Goal: Task Accomplishment & Management: Use online tool/utility

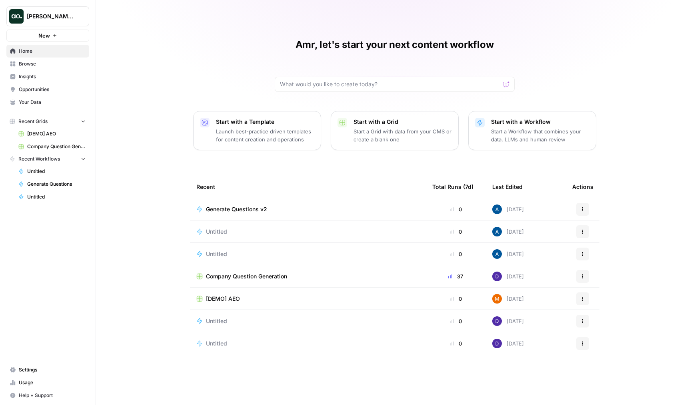
click at [50, 3] on div "Dillon Test New" at bounding box center [48, 21] width 96 height 42
click at [51, 10] on button "[PERSON_NAME] Test" at bounding box center [47, 16] width 83 height 20
click at [183, 197] on div "Amr, let's start your next content workflow Start with a Template Launch best-p…" at bounding box center [394, 202] width 597 height 405
click at [247, 212] on span "Generate Questions v2" at bounding box center [236, 209] width 61 height 8
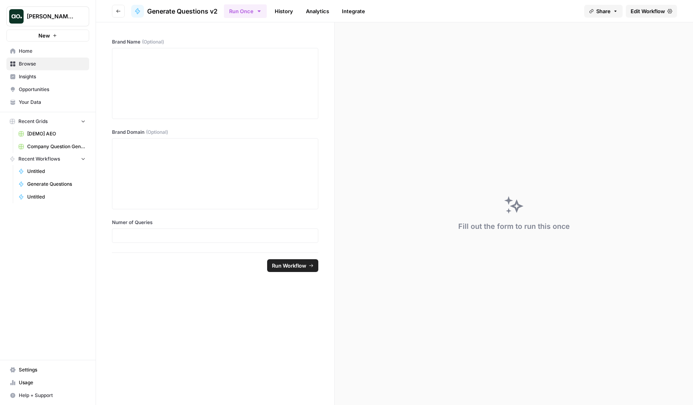
click at [643, 16] on link "Edit Workflow" at bounding box center [651, 11] width 51 height 13
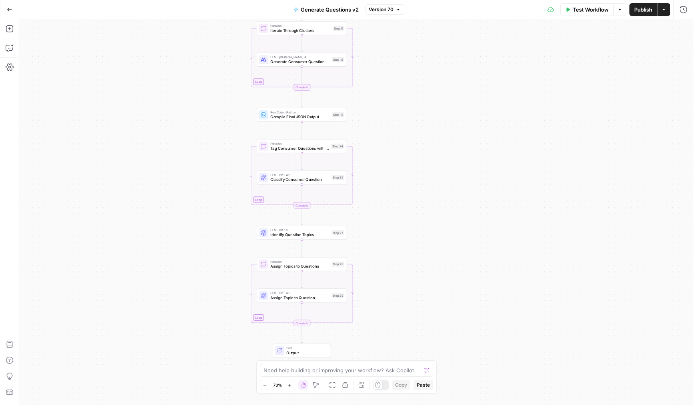
click at [379, 377] on div "Need help building or improving your workflow? Ask Copilot. Zoom Out 73% Zoom I…" at bounding box center [346, 378] width 181 height 34
click at [379, 384] on icon at bounding box center [378, 385] width 6 height 6
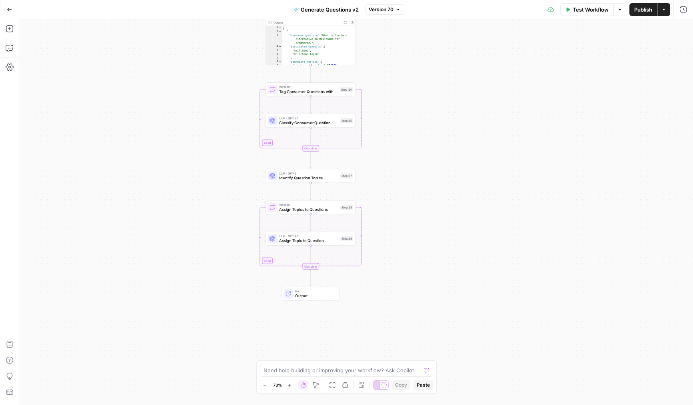
click at [381, 384] on icon at bounding box center [384, 385] width 6 height 6
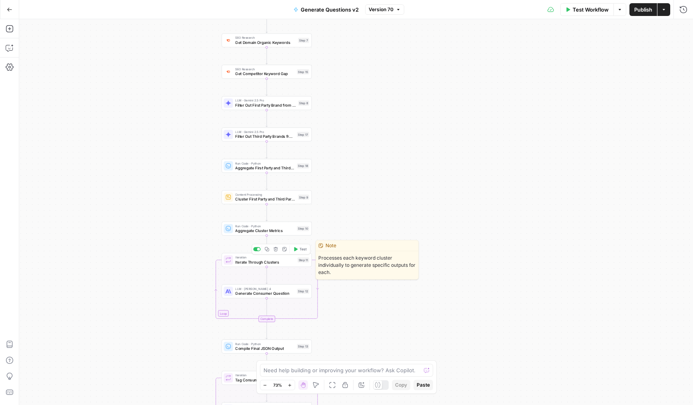
click at [259, 262] on span "Iterate Through Clusters" at bounding box center [265, 262] width 60 height 6
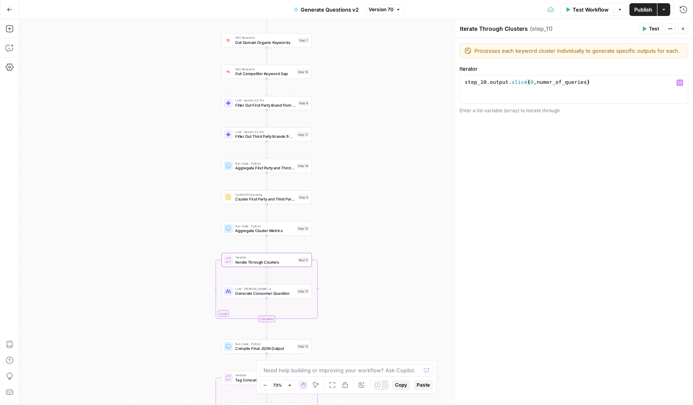
click at [544, 79] on div "step_10 . output . slice ( 0 , numer_of_queries )" at bounding box center [573, 97] width 221 height 36
type textarea "**********"
click at [685, 26] on button "Close" at bounding box center [683, 29] width 10 height 10
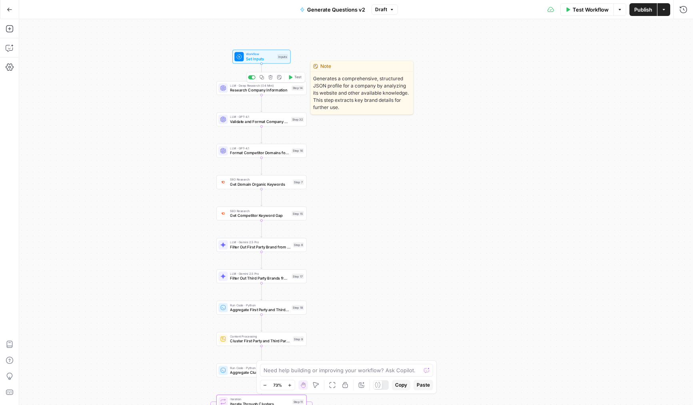
click at [254, 54] on span "Workflow" at bounding box center [260, 54] width 29 height 5
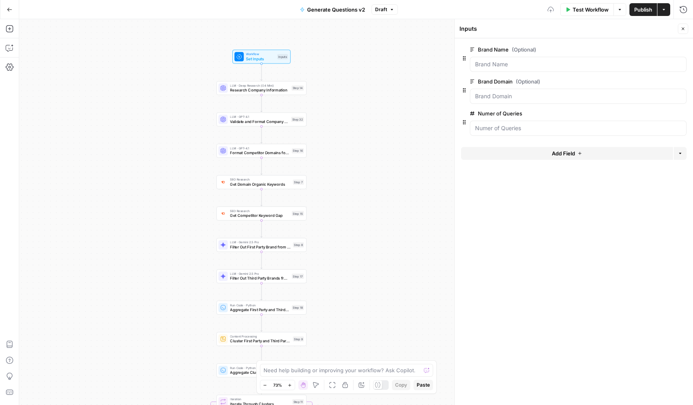
click at [659, 112] on span "edit field" at bounding box center [657, 113] width 18 height 6
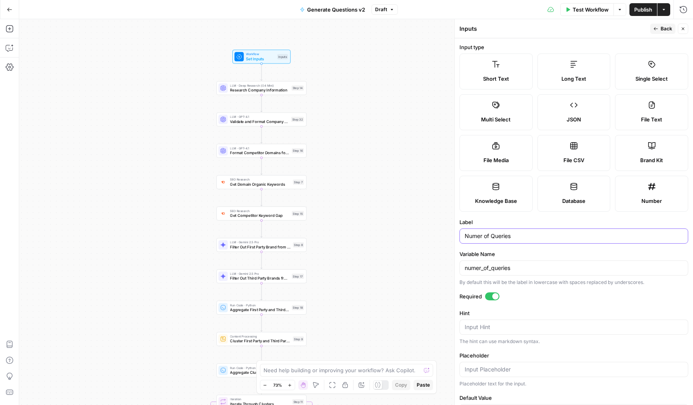
click at [476, 234] on input "Numer of Queries" at bounding box center [574, 236] width 218 height 8
type input "Number of Queries"
click at [476, 266] on input "numer_of_queries" at bounding box center [574, 268] width 218 height 8
type input "number_of_queries"
click at [684, 27] on icon "button" at bounding box center [682, 28] width 5 height 5
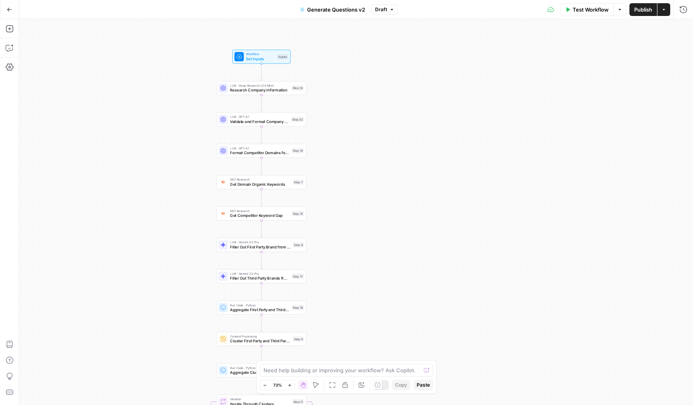
click at [652, 13] on button "Publish" at bounding box center [643, 9] width 28 height 13
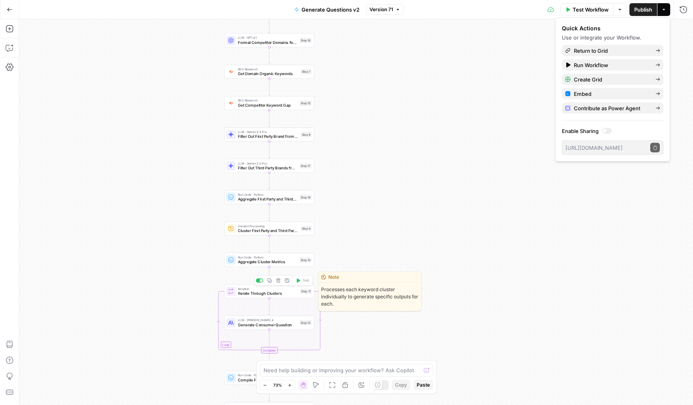
click at [253, 293] on span "Iterate Through Clusters" at bounding box center [268, 294] width 60 height 6
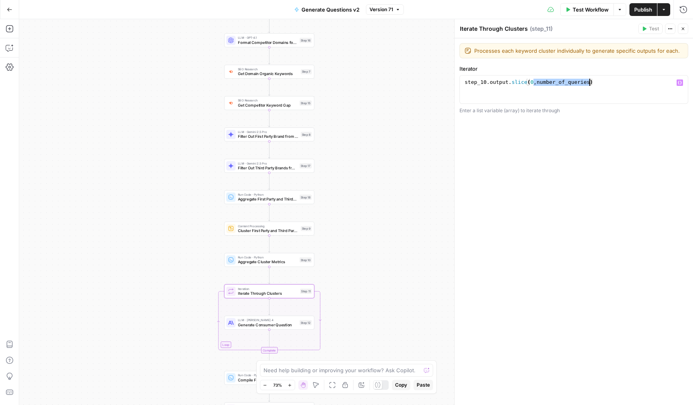
drag, startPoint x: 534, startPoint y: 83, endPoint x: 589, endPoint y: 84, distance: 54.8
click at [589, 84] on div "step_10 . output . slice ( 0 , number_of_queries )" at bounding box center [573, 97] width 221 height 36
type textarea "**********"
click at [689, 32] on header "Iterate Through Clusters Iterate Through Clusters ( step_11 ) Test Actions Close" at bounding box center [574, 28] width 238 height 19
click at [538, 86] on div "step_10 . output . slice ( 0 , 750 )" at bounding box center [573, 97] width 221 height 36
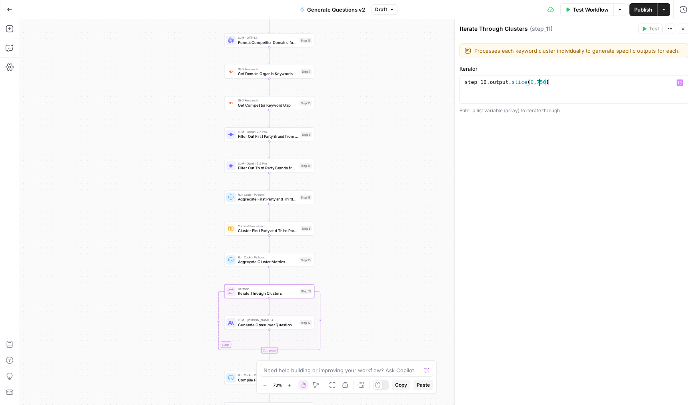
click at [540, 82] on div "step_10 . output . slice ( 0 , 750 )" at bounding box center [573, 97] width 221 height 36
click at [690, 28] on header "Iterate Through Clusters Iterate Through Clusters ( step_11 ) Test Actions Close" at bounding box center [574, 28] width 238 height 19
click at [676, 27] on div "Test Actions Close" at bounding box center [663, 29] width 50 height 10
click at [655, 13] on button "Publish" at bounding box center [643, 9] width 28 height 13
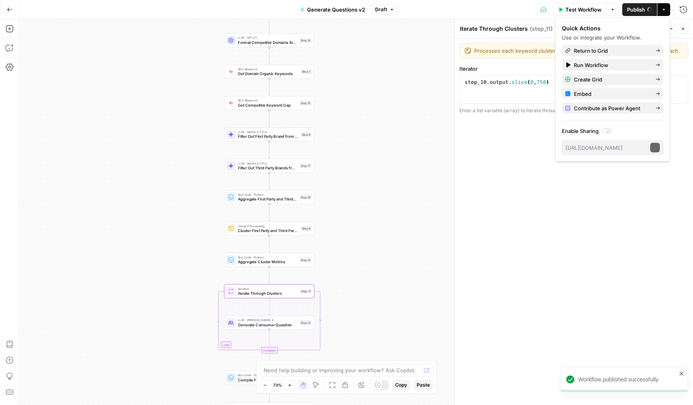
click at [680, 28] on button "Close" at bounding box center [683, 29] width 10 height 10
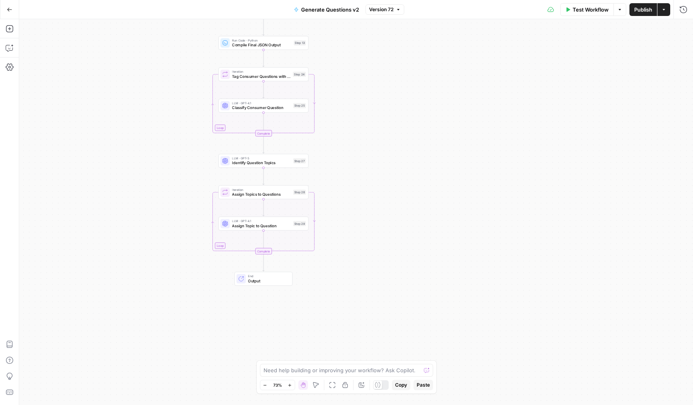
click at [379, 385] on icon at bounding box center [378, 385] width 6 height 6
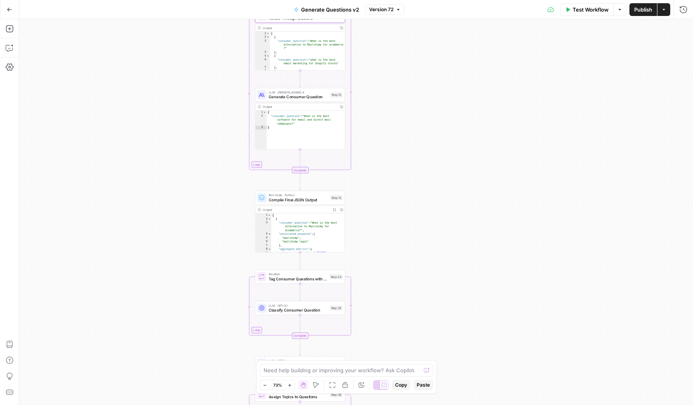
click at [7, 12] on button "Go Back" at bounding box center [9, 9] width 14 height 14
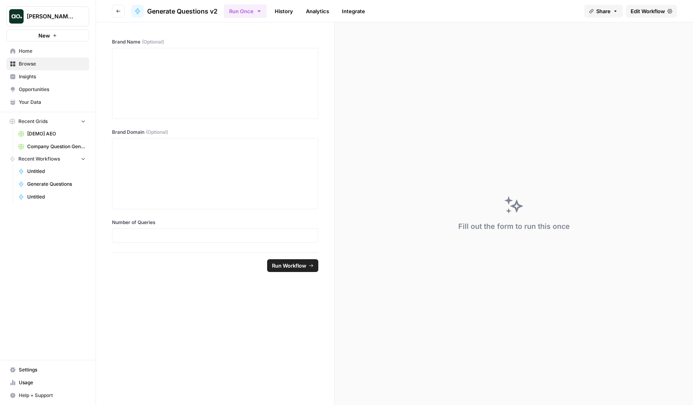
click at [116, 14] on button "Go back" at bounding box center [118, 11] width 13 height 13
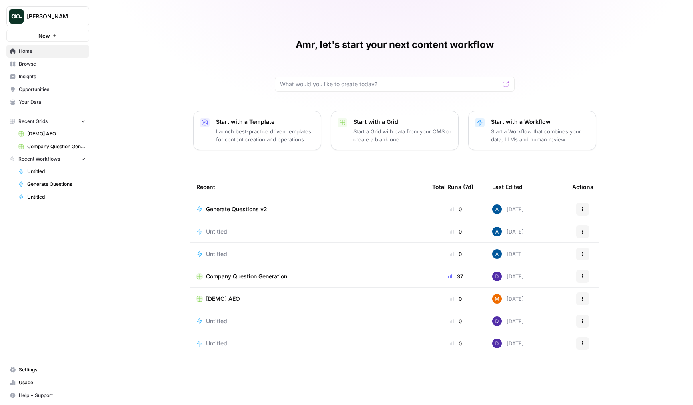
click at [52, 147] on span "Company Question Generation" at bounding box center [56, 146] width 58 height 7
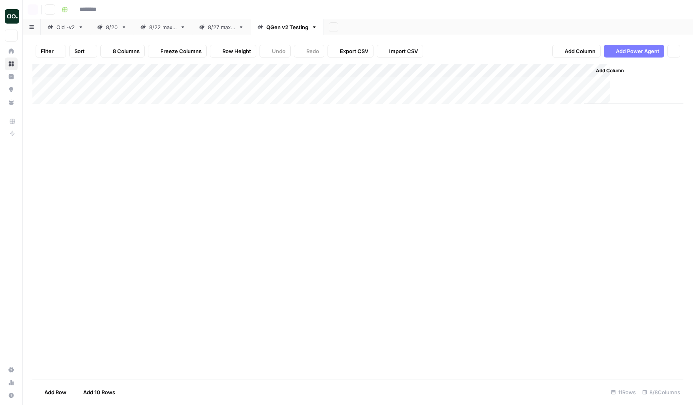
type input "**********"
click at [323, 164] on div "Add Column" at bounding box center [357, 152] width 651 height 176
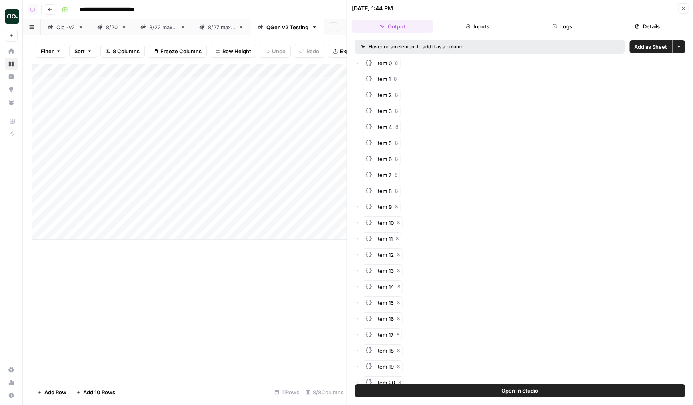
click at [510, 393] on span "Open In Studio" at bounding box center [519, 391] width 37 height 8
click at [296, 72] on div "Add Column" at bounding box center [189, 152] width 314 height 176
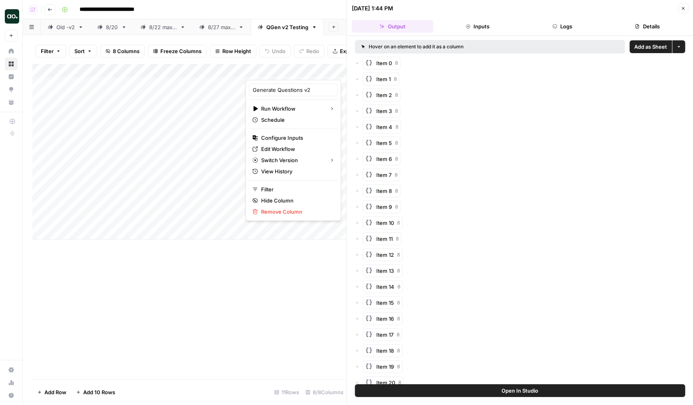
click at [684, 5] on button "Close" at bounding box center [683, 8] width 10 height 10
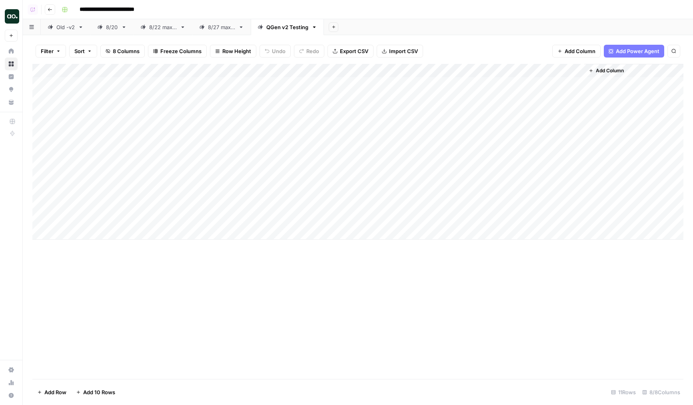
click at [295, 69] on div "Add Column" at bounding box center [357, 152] width 651 height 176
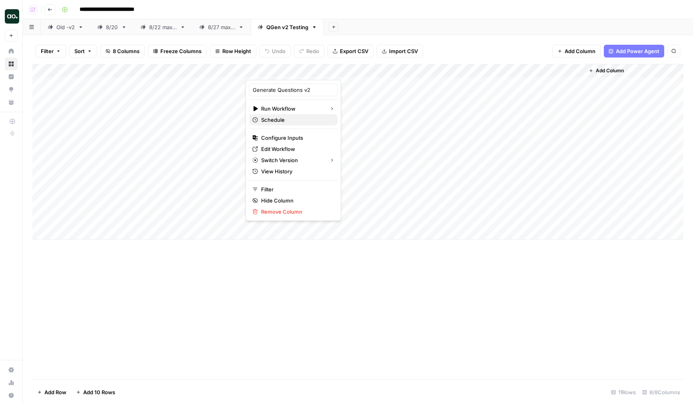
click at [279, 121] on span "Schedule" at bounding box center [296, 120] width 70 height 8
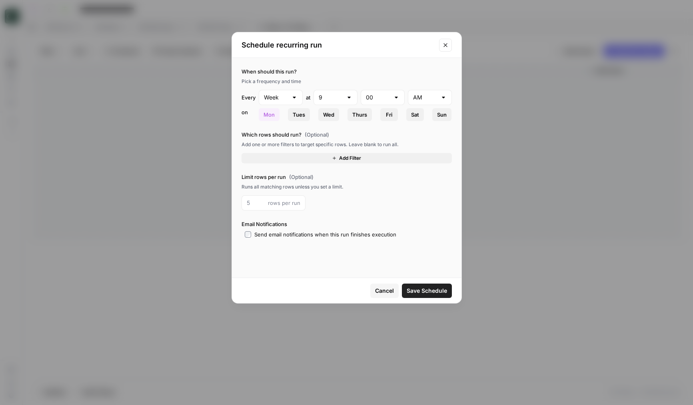
click at [294, 161] on button "Add Filter" at bounding box center [346, 158] width 210 height 10
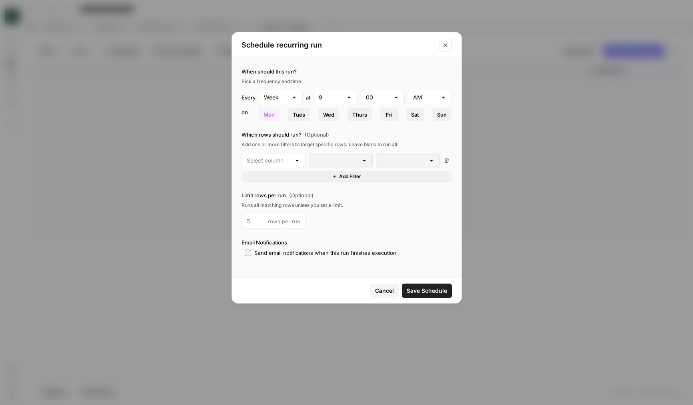
click at [269, 225] on span "rows per run" at bounding box center [284, 221] width 32 height 8
click at [257, 223] on input "number" at bounding box center [256, 221] width 18 height 8
type input "1"
click at [282, 161] on input "text" at bounding box center [269, 161] width 44 height 8
click at [269, 212] on span "Generate Questions v2" at bounding box center [277, 214] width 38 height 8
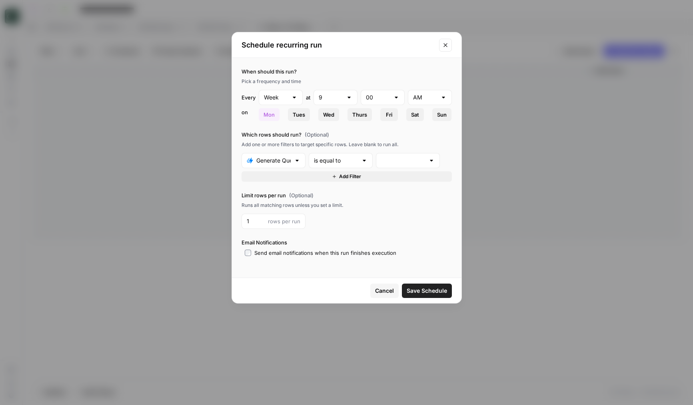
click at [329, 155] on div "is equal to" at bounding box center [341, 160] width 64 height 15
click at [332, 191] on span "is not equal to" at bounding box center [338, 192] width 47 height 8
type input "is not equal to"
click at [387, 158] on input "text" at bounding box center [403, 161] width 44 height 8
click at [388, 212] on span "success" at bounding box center [406, 214] width 47 height 8
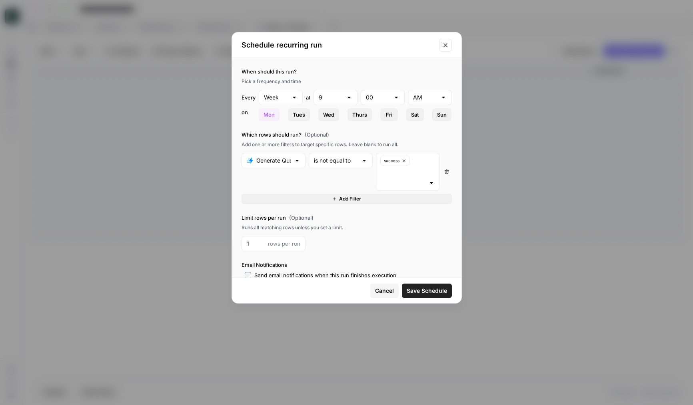
click at [319, 227] on div "Runs all matching rows unless you set a limit." at bounding box center [346, 227] width 210 height 7
click at [328, 194] on button "Add Filter" at bounding box center [346, 199] width 210 height 10
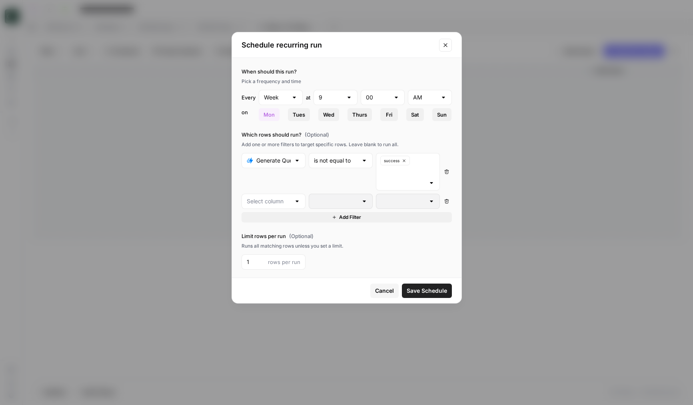
click at [334, 178] on div "is not equal to" at bounding box center [341, 172] width 64 height 38
click at [445, 200] on icon "button" at bounding box center [446, 201] width 4 height 4
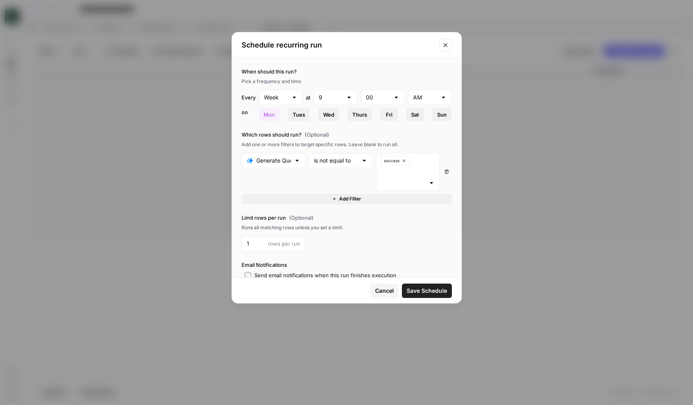
click at [413, 187] on div "success" at bounding box center [408, 172] width 64 height 38
click at [394, 203] on span "pending" at bounding box center [406, 203] width 47 height 8
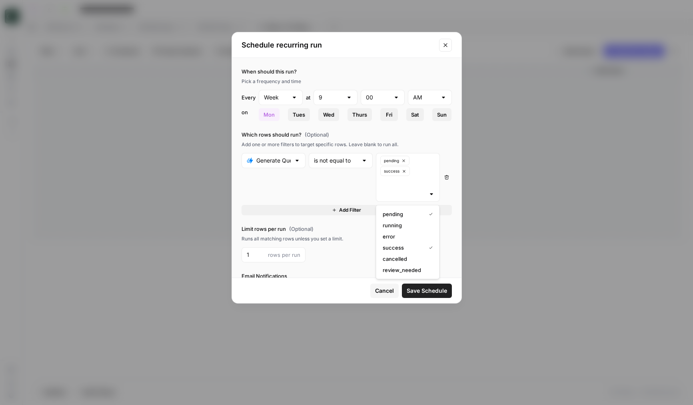
click at [355, 181] on div "is not equal to" at bounding box center [341, 177] width 64 height 49
click at [453, 243] on div "When should this run? Pick a frequency and time Every Week at 9 00 AM on Mon Tu…" at bounding box center [346, 168] width 229 height 220
click at [377, 290] on span "Cancel" at bounding box center [384, 291] width 19 height 8
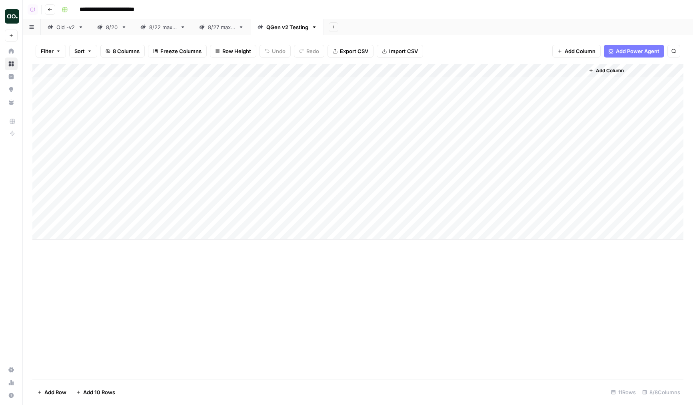
click at [179, 135] on div "Add Column" at bounding box center [357, 152] width 651 height 176
click at [323, 138] on div "Add Column" at bounding box center [357, 152] width 651 height 176
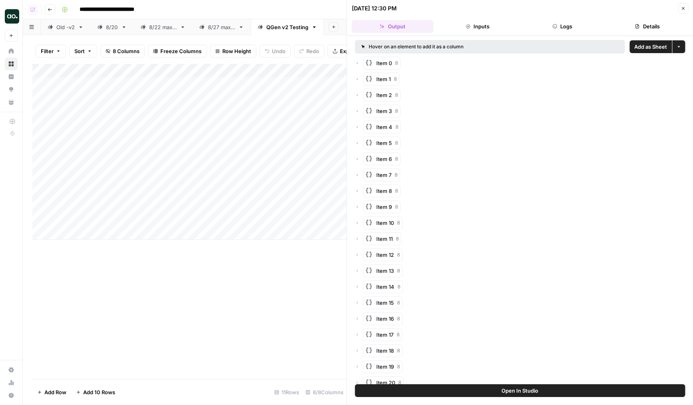
click at [541, 28] on button "Logs" at bounding box center [562, 26] width 82 height 13
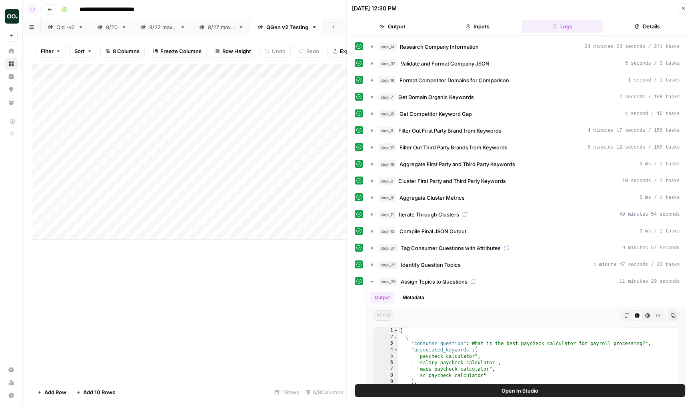
click at [681, 7] on icon "button" at bounding box center [682, 8] width 5 height 5
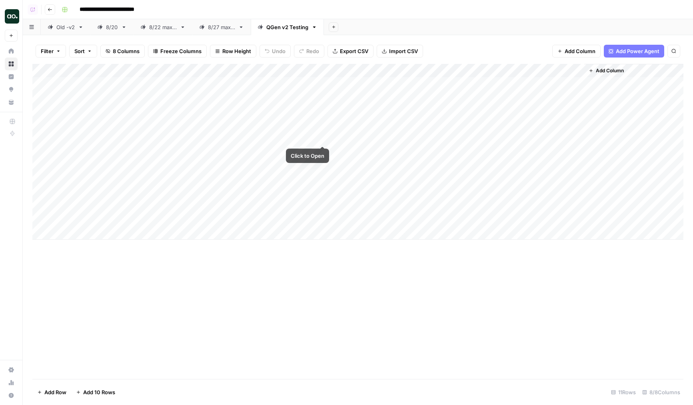
click at [323, 138] on div "Add Column" at bounding box center [357, 152] width 651 height 176
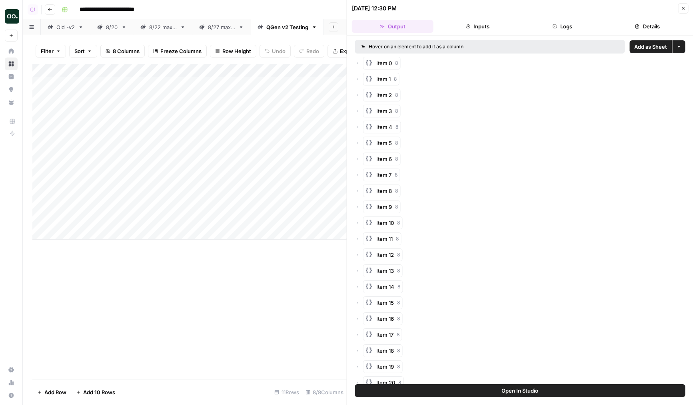
click at [540, 24] on button "Logs" at bounding box center [562, 26] width 82 height 13
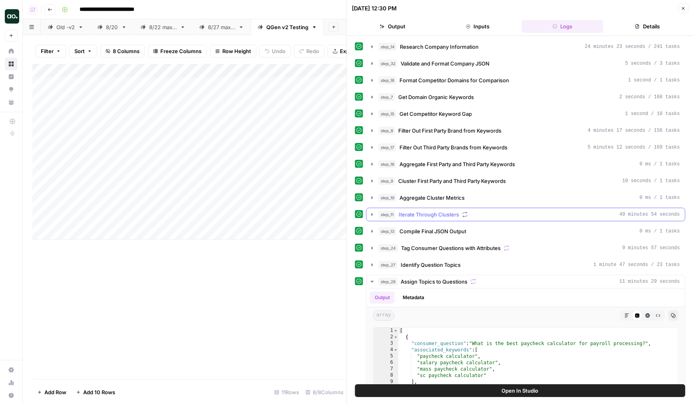
click at [518, 216] on div "step_11 Iterate Through Clusters 49 minutes 54 seconds" at bounding box center [529, 215] width 301 height 8
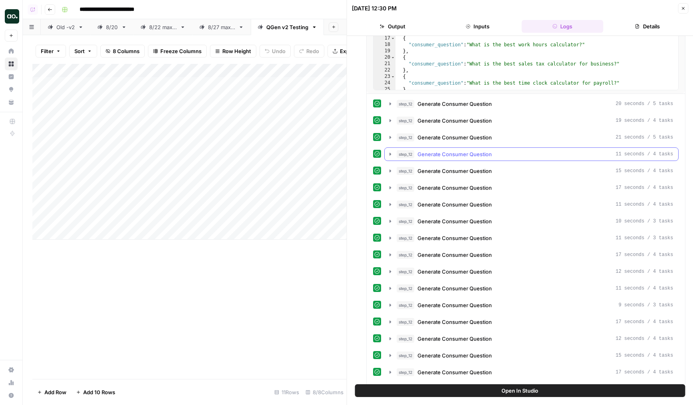
scroll to position [339, 0]
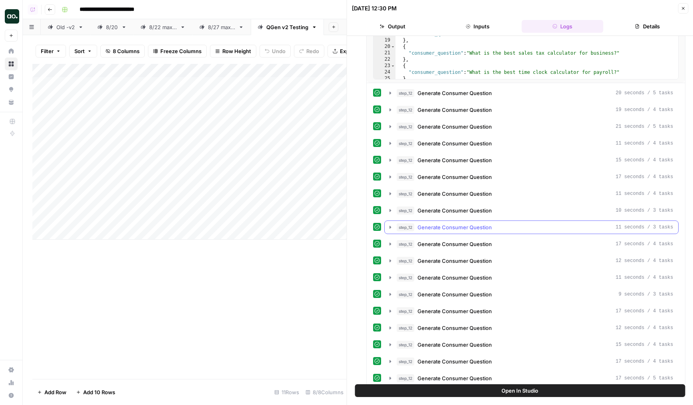
click at [478, 233] on button "step_12 Generate Consumer Question 11 seconds / 3 tasks" at bounding box center [531, 227] width 293 height 13
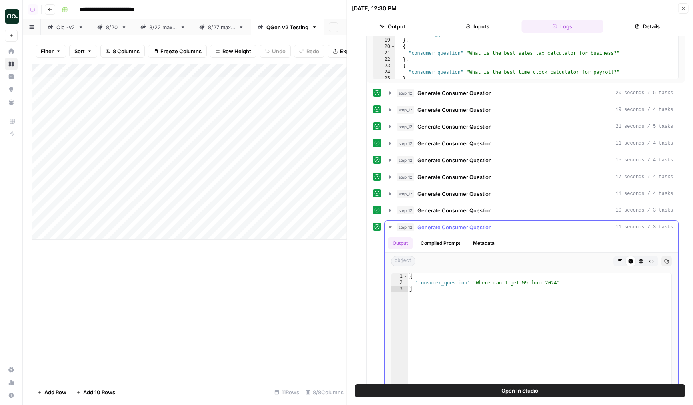
click at [479, 229] on span "Generate Consumer Question" at bounding box center [454, 227] width 74 height 8
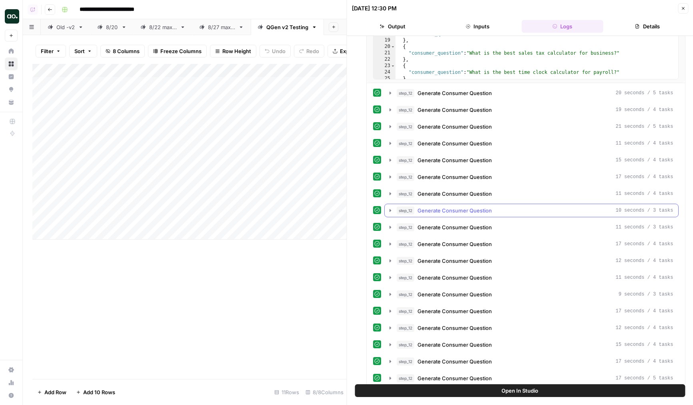
click at [474, 207] on span "Generate Consumer Question" at bounding box center [454, 211] width 74 height 8
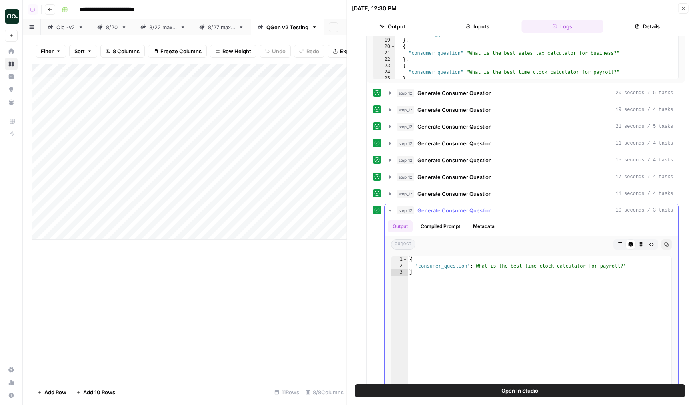
click at [474, 207] on span "Generate Consumer Question" at bounding box center [454, 211] width 74 height 8
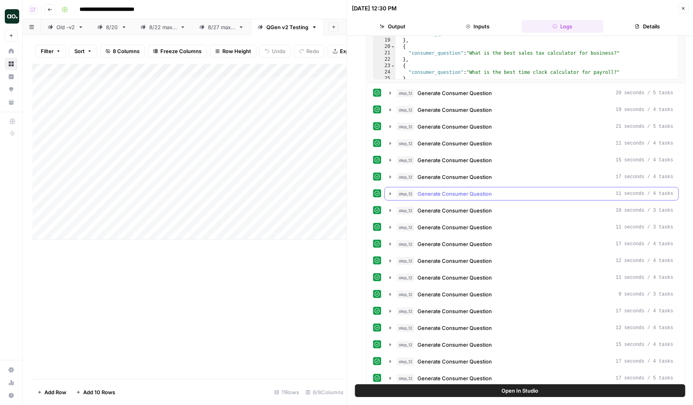
click at [472, 193] on span "Generate Consumer Question" at bounding box center [454, 194] width 74 height 8
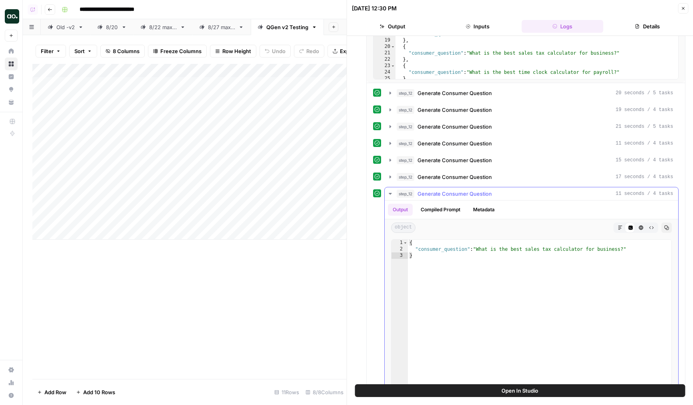
click at [472, 193] on span "Generate Consumer Question" at bounding box center [454, 194] width 74 height 8
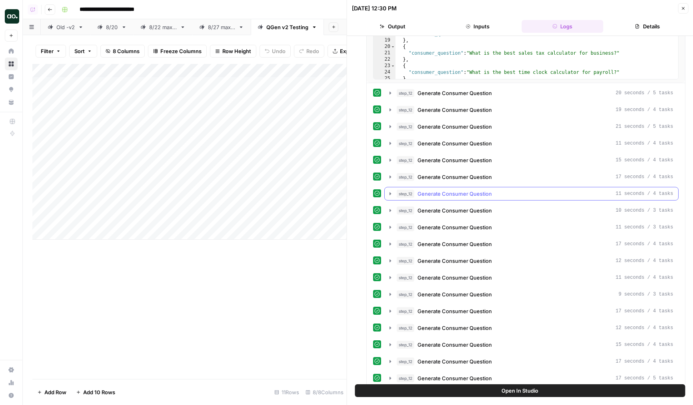
click at [457, 197] on span "Generate Consumer Question" at bounding box center [454, 194] width 74 height 8
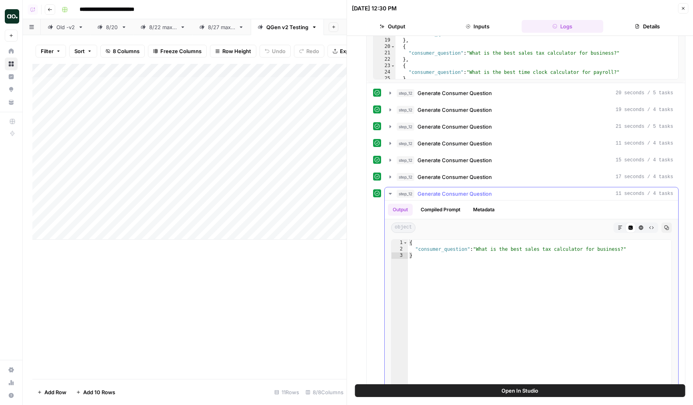
click at [457, 197] on span "Generate Consumer Question" at bounding box center [454, 194] width 74 height 8
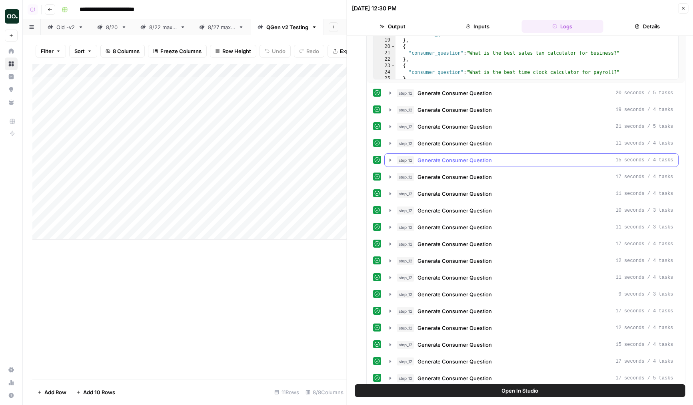
click at [453, 162] on span "Generate Consumer Question" at bounding box center [454, 160] width 74 height 8
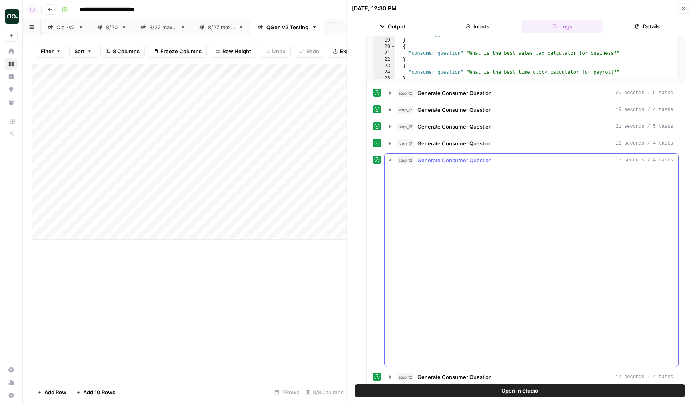
click at [453, 162] on span "Generate Consumer Question" at bounding box center [454, 160] width 74 height 8
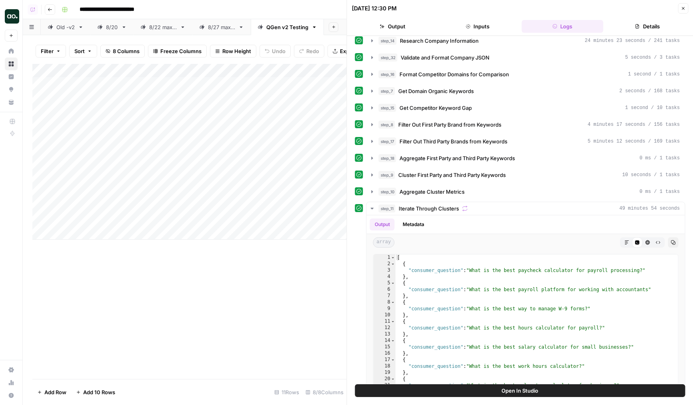
scroll to position [0, 0]
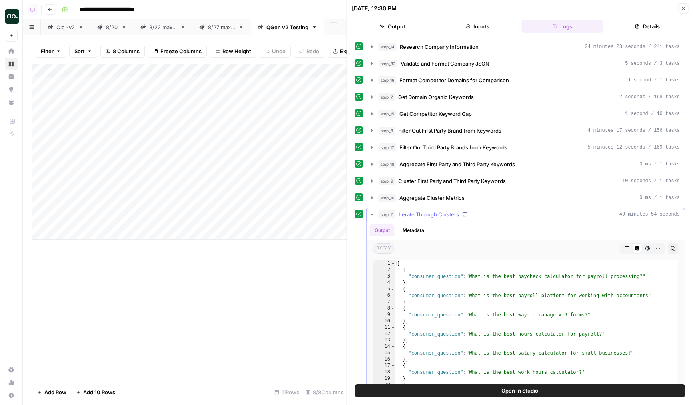
click at [427, 211] on span "Iterate Through Clusters" at bounding box center [429, 215] width 60 height 8
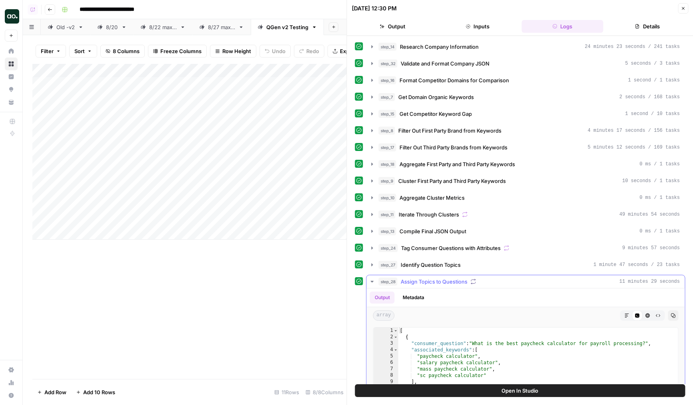
click at [416, 286] on button "step_28 Assign Topics to Questions 11 minutes 29 seconds" at bounding box center [526, 281] width 318 height 13
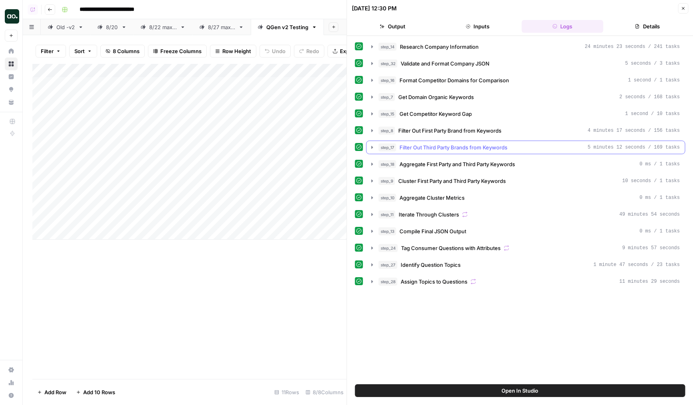
click at [430, 146] on span "Filter Out Third Party Brands from Keywords" at bounding box center [453, 148] width 108 height 8
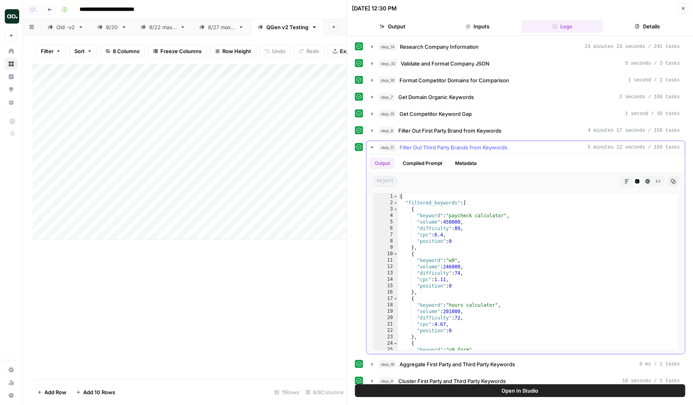
click at [430, 146] on span "Filter Out Third Party Brands from Keywords" at bounding box center [453, 148] width 108 height 8
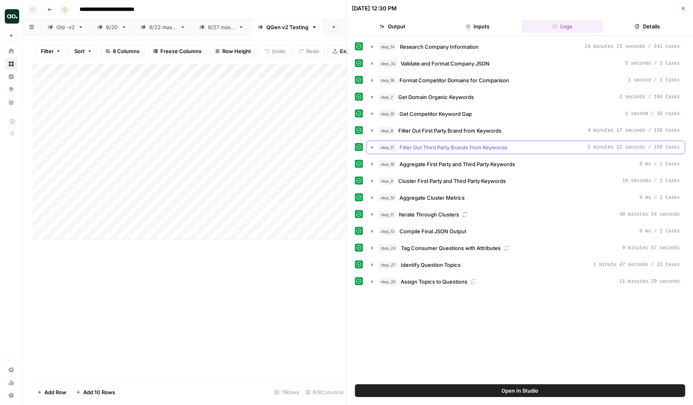
click at [432, 147] on span "Filter Out Third Party Brands from Keywords" at bounding box center [453, 148] width 108 height 8
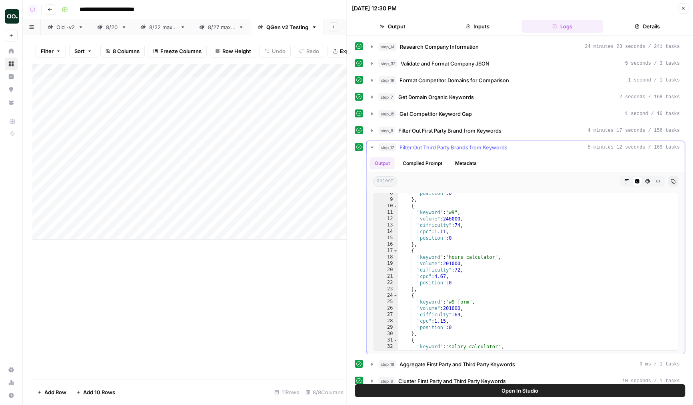
scroll to position [47, 0]
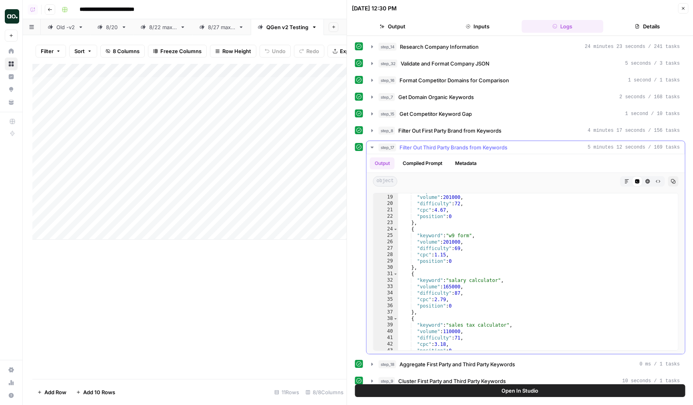
click at [435, 147] on span "Filter Out Third Party Brands from Keywords" at bounding box center [453, 148] width 108 height 8
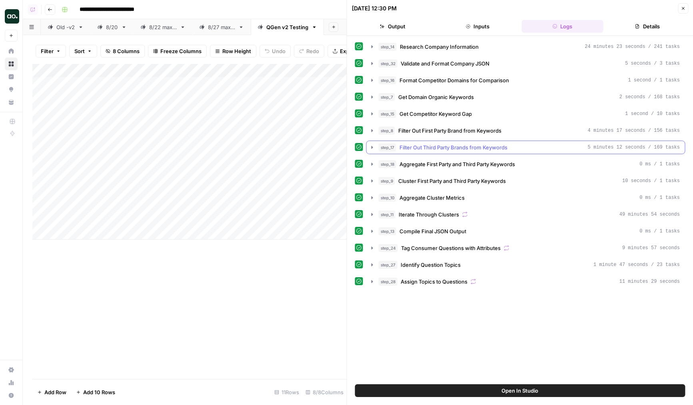
click at [435, 147] on span "Filter Out Third Party Brands from Keywords" at bounding box center [453, 148] width 108 height 8
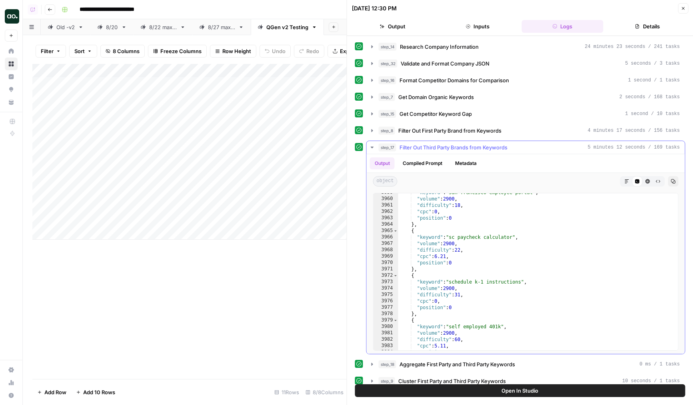
scroll to position [10337, 0]
click at [507, 145] on span "Filter Out Third Party Brands from Keywords" at bounding box center [453, 148] width 108 height 8
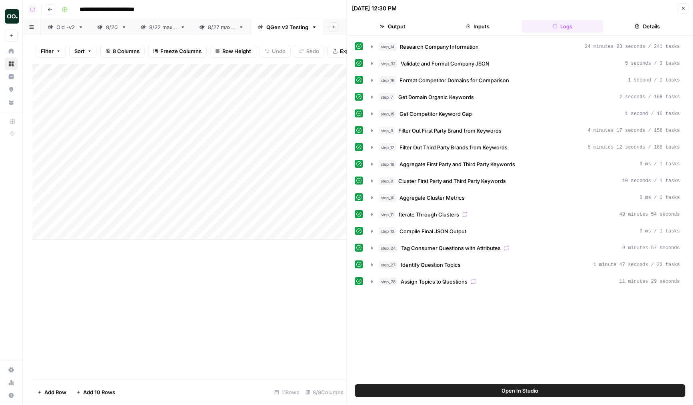
click at [684, 8] on icon "button" at bounding box center [682, 8] width 5 height 5
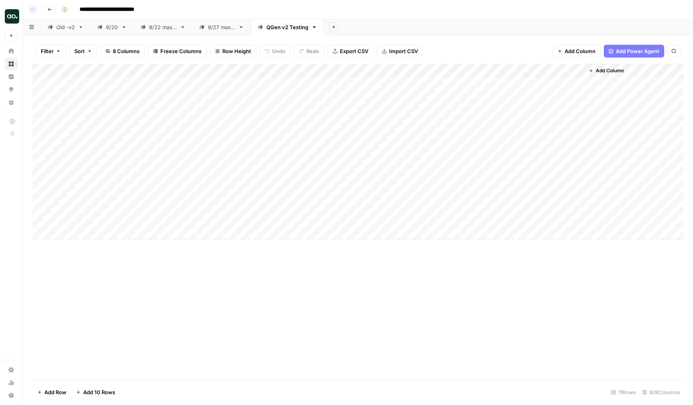
click at [287, 28] on div "QGen v2 Testing" at bounding box center [287, 27] width 42 height 8
click at [275, 28] on input "**********" at bounding box center [287, 27] width 43 height 10
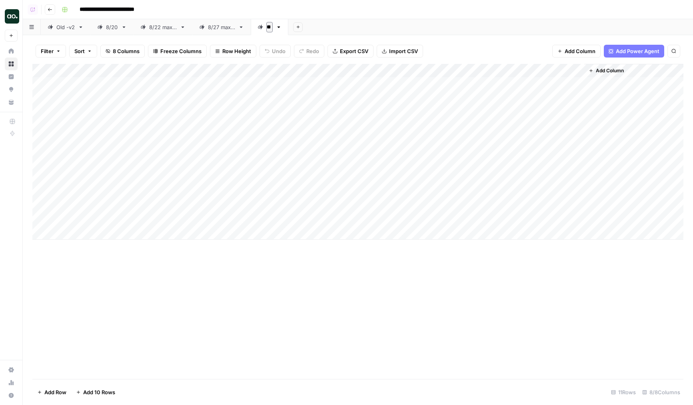
type input "*"
type input "***"
click at [335, 71] on div "Add Column" at bounding box center [357, 152] width 651 height 176
click at [355, 91] on span "All Rows" at bounding box center [362, 89] width 50 height 8
click at [324, 85] on div "Add Column" at bounding box center [357, 152] width 651 height 176
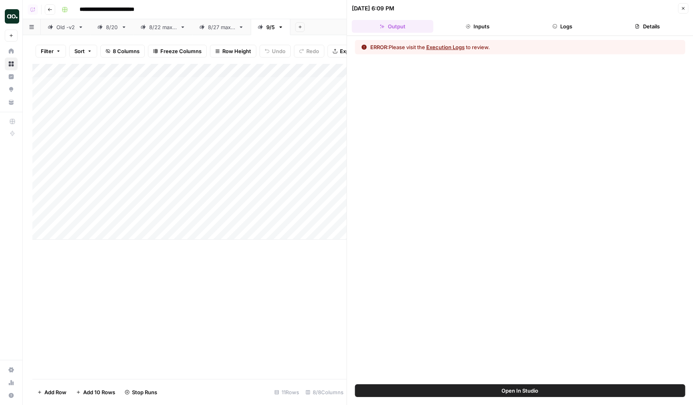
click at [456, 47] on button "Execution Logs" at bounding box center [445, 47] width 38 height 8
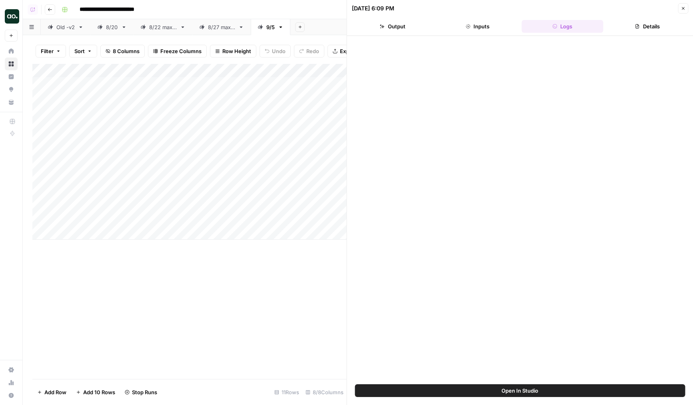
click at [684, 6] on icon "button" at bounding box center [682, 8] width 5 height 5
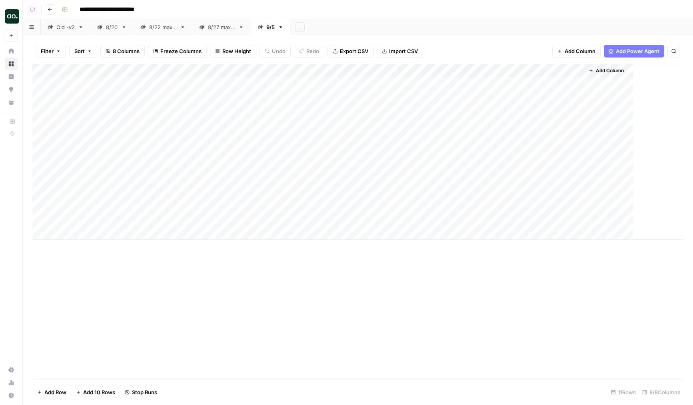
click at [313, 68] on div "Add Column" at bounding box center [362, 152] width 660 height 176
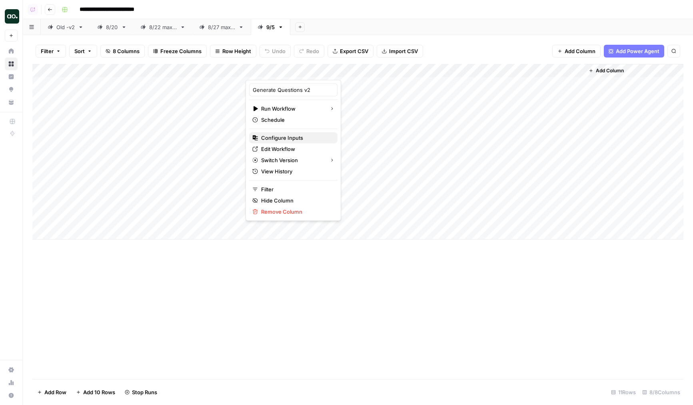
click at [281, 142] on span "Configure Inputs" at bounding box center [296, 138] width 70 height 8
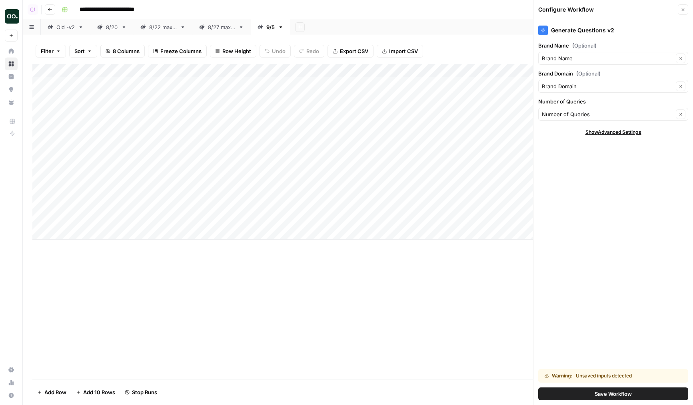
click at [583, 393] on button "Save Workflow" at bounding box center [613, 394] width 150 height 13
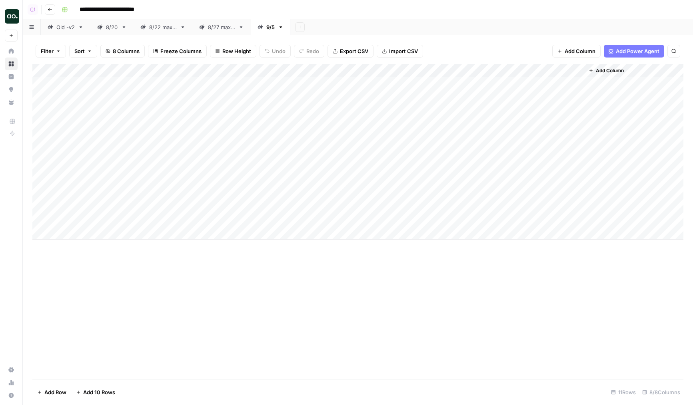
click at [335, 71] on div "Add Column" at bounding box center [357, 152] width 651 height 176
click at [342, 88] on span "All Rows" at bounding box center [362, 89] width 50 height 8
drag, startPoint x: 34, startPoint y: 151, endPoint x: 36, endPoint y: 219, distance: 68.4
click at [36, 219] on div "Add Column" at bounding box center [357, 152] width 651 height 176
drag, startPoint x: 339, startPoint y: 70, endPoint x: 361, endPoint y: 69, distance: 22.0
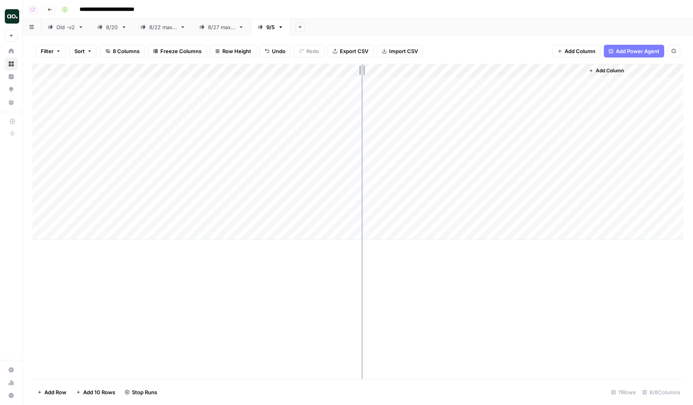
click at [361, 69] on div "Add Column" at bounding box center [357, 152] width 651 height 176
click at [301, 142] on div "Add Column" at bounding box center [357, 152] width 651 height 176
click at [292, 188] on div "Add Column" at bounding box center [357, 152] width 651 height 176
click at [292, 212] on div "Add Column" at bounding box center [357, 152] width 651 height 176
click at [295, 225] on div "Add Column" at bounding box center [357, 152] width 651 height 176
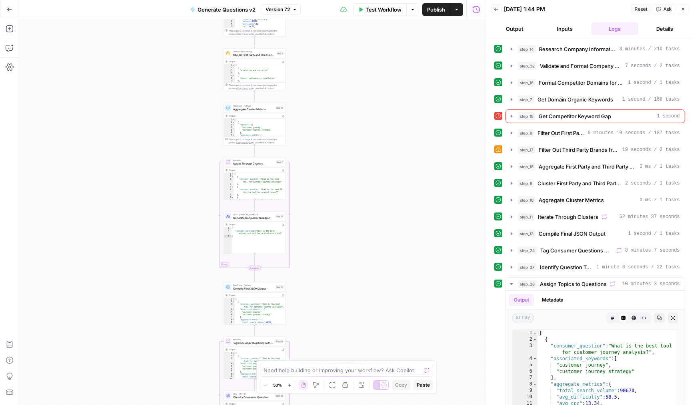
click at [378, 385] on div at bounding box center [381, 386] width 16 height 10
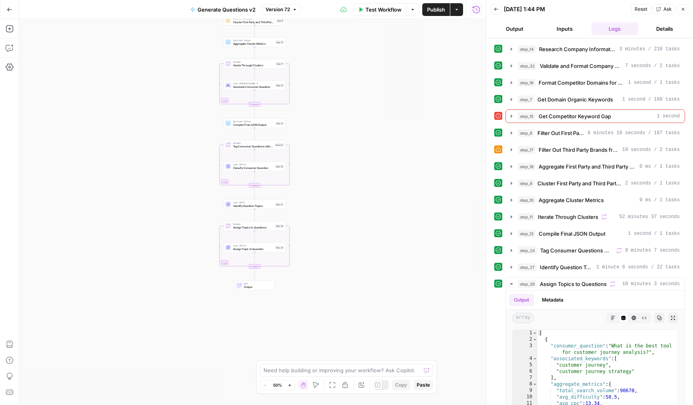
drag, startPoint x: 357, startPoint y: 312, endPoint x: 373, endPoint y: 323, distance: 20.2
click at [373, 323] on div "Workflow Set Inputs Inputs LLM · Deep Research (O4 Mini) Research Company Infor…" at bounding box center [252, 212] width 467 height 386
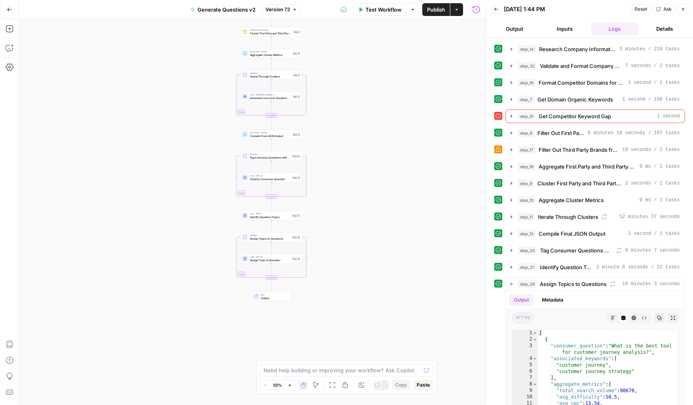
click at [379, 382] on div at bounding box center [377, 385] width 8 height 8
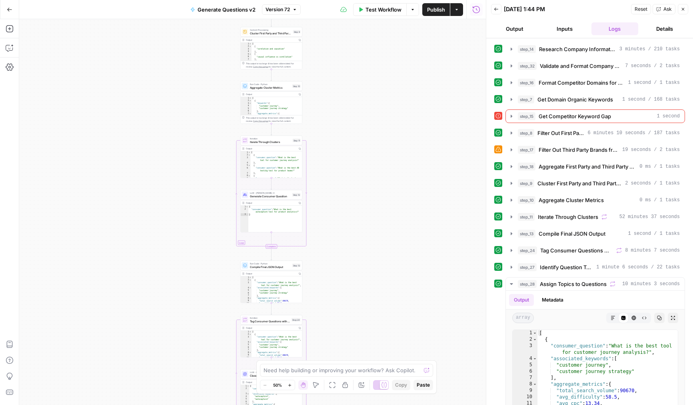
click at [685, 7] on button "Close" at bounding box center [683, 9] width 10 height 10
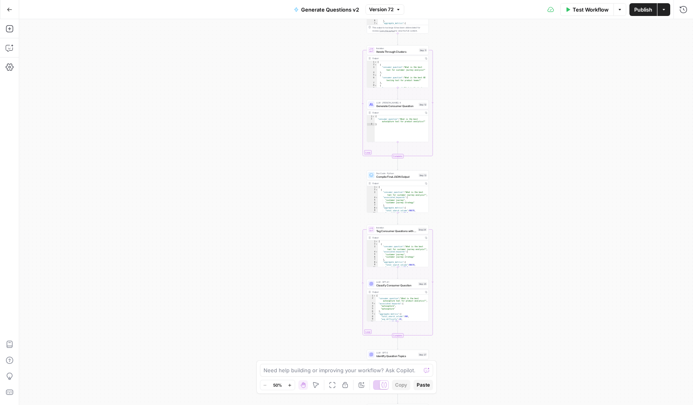
drag, startPoint x: 189, startPoint y: 154, endPoint x: 313, endPoint y: 37, distance: 170.5
click at [313, 37] on div "Workflow Set Inputs Inputs LLM · Deep Research (O4 Mini) Research Company Infor…" at bounding box center [356, 212] width 674 height 386
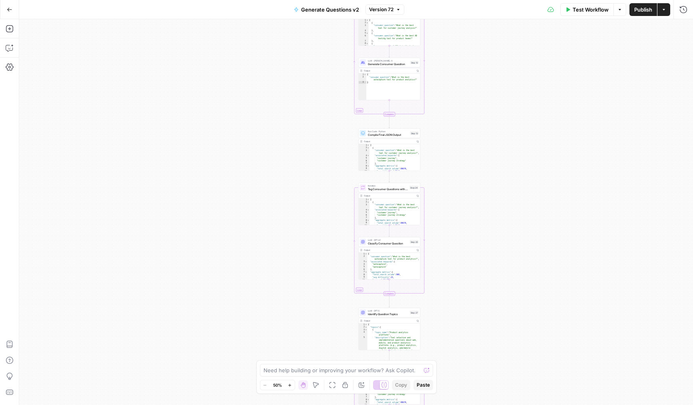
drag, startPoint x: 307, startPoint y: 188, endPoint x: 249, endPoint y: 125, distance: 86.0
click at [249, 125] on div "Workflow Set Inputs Inputs LLM · Deep Research (O4 Mini) Research Company Infor…" at bounding box center [356, 212] width 674 height 386
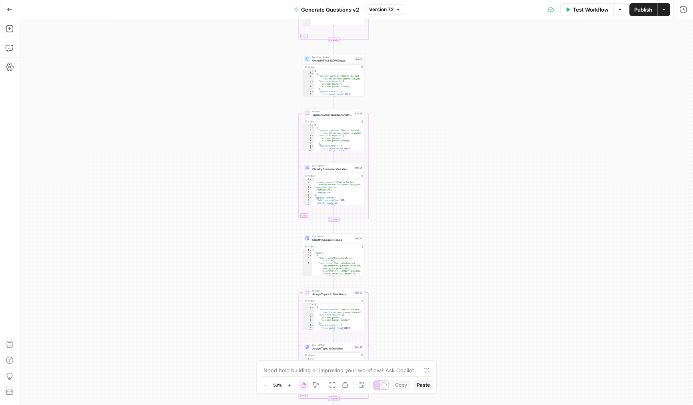
drag, startPoint x: 277, startPoint y: 224, endPoint x: 283, endPoint y: 158, distance: 67.0
click at [283, 158] on div "Workflow Set Inputs Inputs LLM · Deep Research (O4 Mini) Research Company Infor…" at bounding box center [356, 212] width 674 height 386
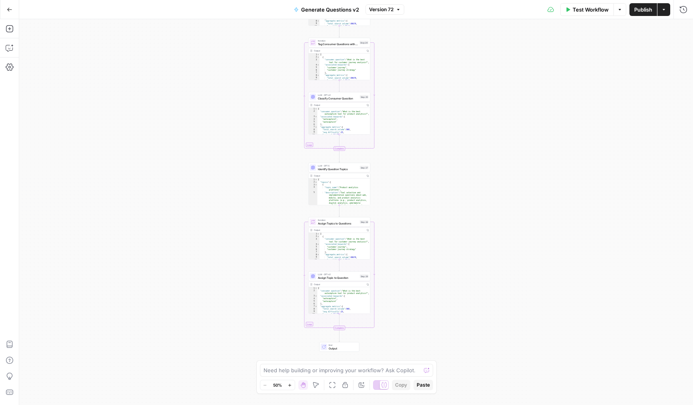
drag, startPoint x: 272, startPoint y: 237, endPoint x: 260, endPoint y: 205, distance: 34.9
click at [260, 205] on div "Workflow Set Inputs Inputs LLM · Deep Research (O4 Mini) Research Company Infor…" at bounding box center [356, 212] width 674 height 386
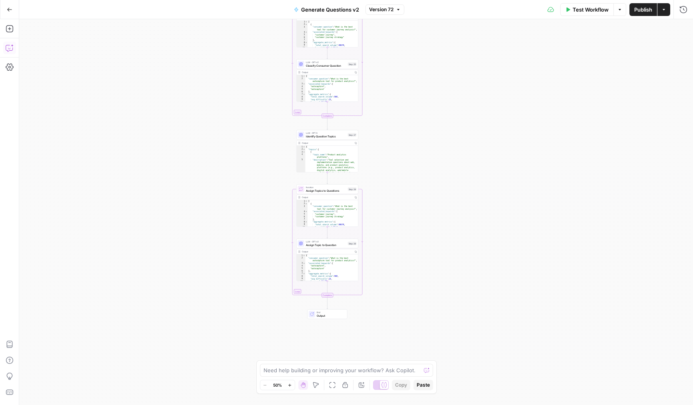
click at [8, 46] on icon "button" at bounding box center [10, 48] width 8 height 8
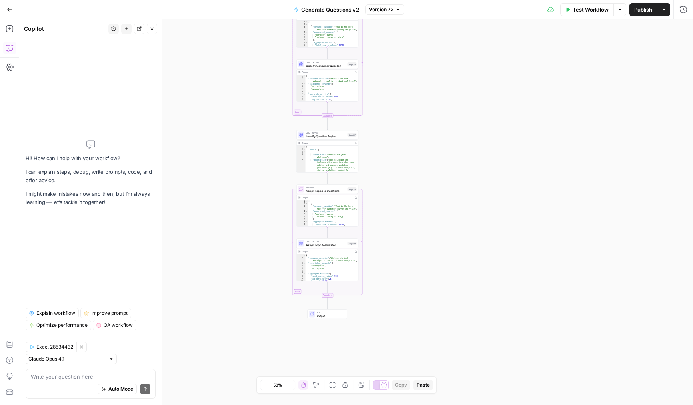
click at [74, 383] on div "Auto Mode Send" at bounding box center [91, 390] width 120 height 18
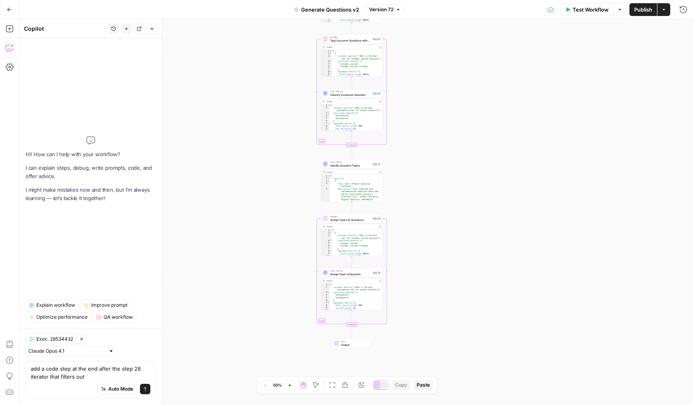
drag, startPoint x: 229, startPoint y: 195, endPoint x: 252, endPoint y: 225, distance: 37.6
click at [252, 225] on div "Workflow Set Inputs Inputs LLM · Deep Research (O4 Mini) Research Company Infor…" at bounding box center [356, 212] width 674 height 386
click at [98, 376] on textarea "add a code step at the end after the step 28 iterator that filters out" at bounding box center [91, 373] width 120 height 16
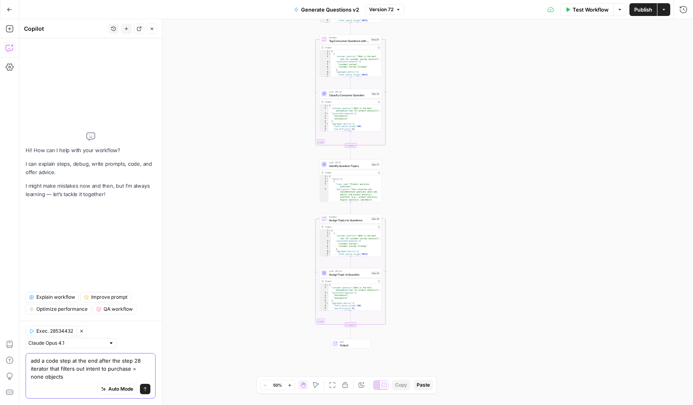
type textarea "add a code step at the end after the step 28 iterator that filters out intent t…"
click at [143, 387] on icon "submit" at bounding box center [145, 389] width 5 height 5
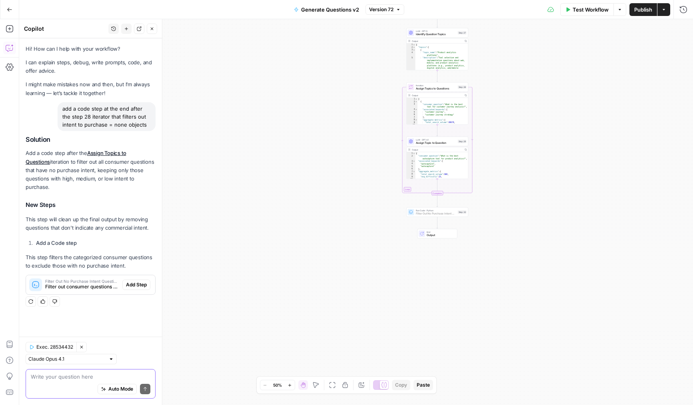
click at [137, 281] on span "Add Step" at bounding box center [136, 284] width 21 height 7
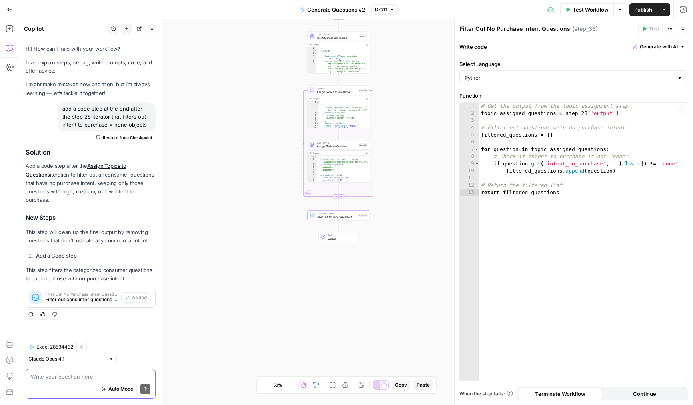
click at [685, 28] on icon "button" at bounding box center [682, 28] width 5 height 5
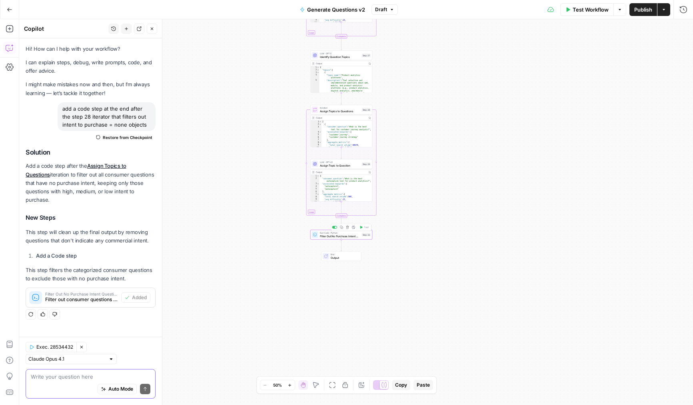
click at [325, 235] on span "Filter Out No Purchase Intent Questions" at bounding box center [340, 236] width 40 height 4
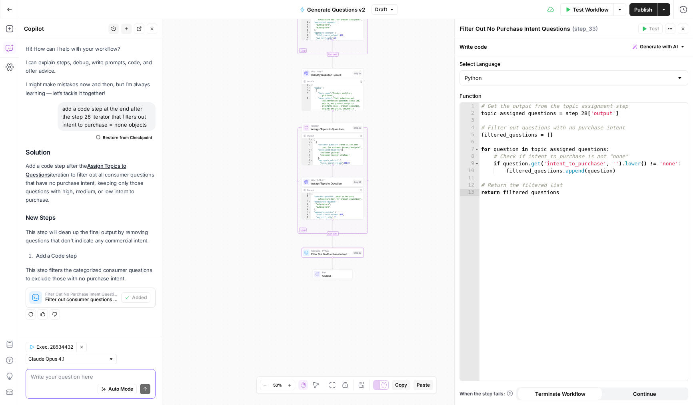
click at [684, 29] on icon "button" at bounding box center [682, 28] width 5 height 5
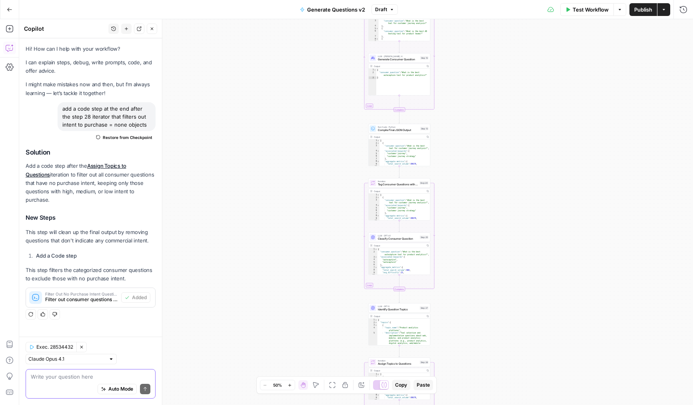
click at [643, 11] on span "Publish" at bounding box center [643, 10] width 18 height 8
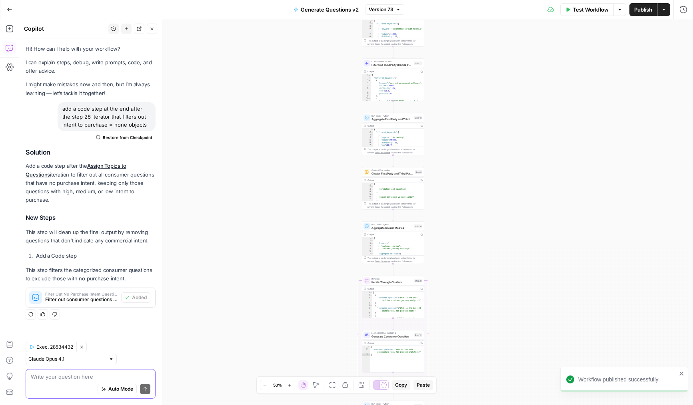
click at [584, 13] on span "Test Workflow" at bounding box center [590, 10] width 36 height 8
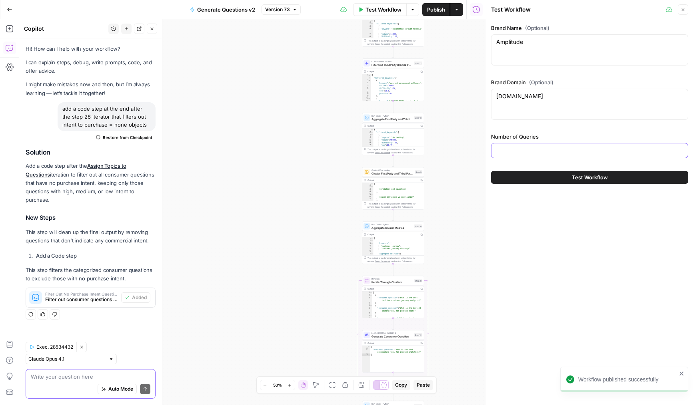
click at [521, 148] on input "Number of Queries" at bounding box center [589, 151] width 187 height 8
type input "500"
click at [681, 11] on icon "button" at bounding box center [682, 9] width 5 height 5
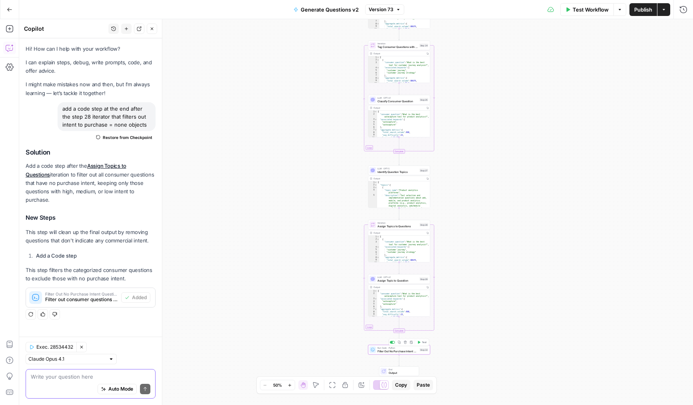
click at [419, 342] on icon "button" at bounding box center [418, 342] width 3 height 3
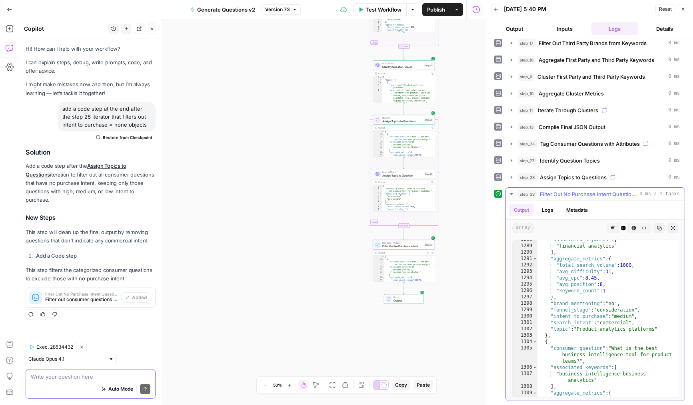
scroll to position [9533, 0]
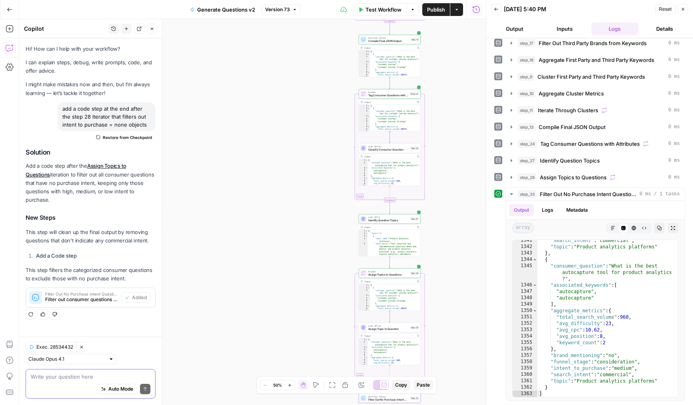
click at [375, 96] on span "Tag Consumer Questions with Attributes" at bounding box center [388, 96] width 40 height 4
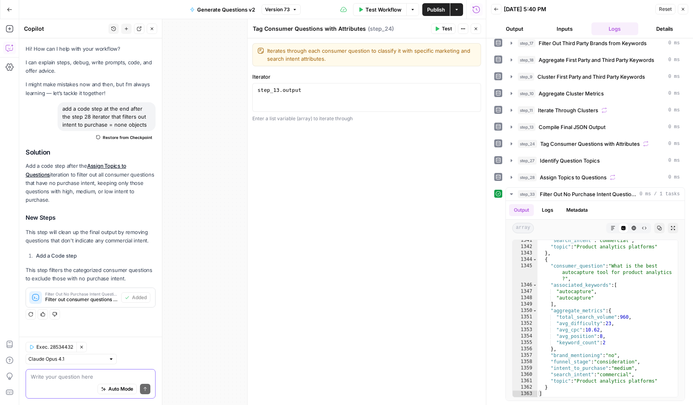
click at [473, 29] on button "Close" at bounding box center [476, 29] width 10 height 10
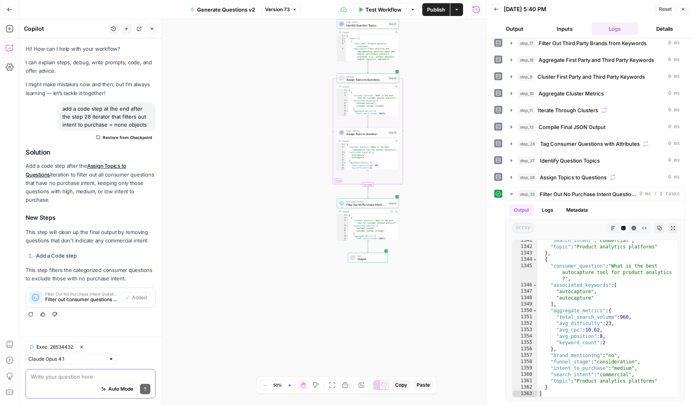
click at [75, 376] on textarea at bounding box center [91, 377] width 120 height 8
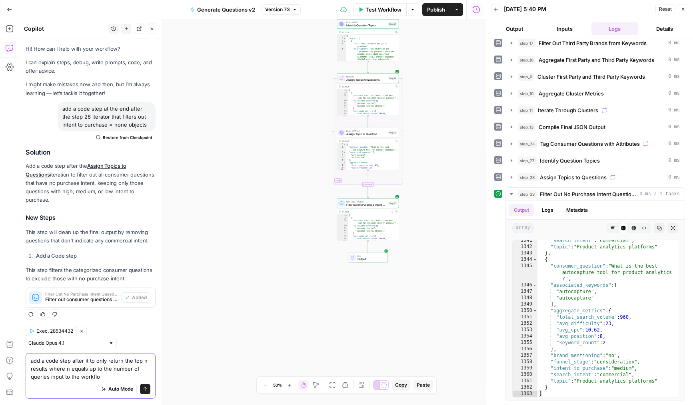
type textarea "add a code step after it to only return the top n results where n equals up to …"
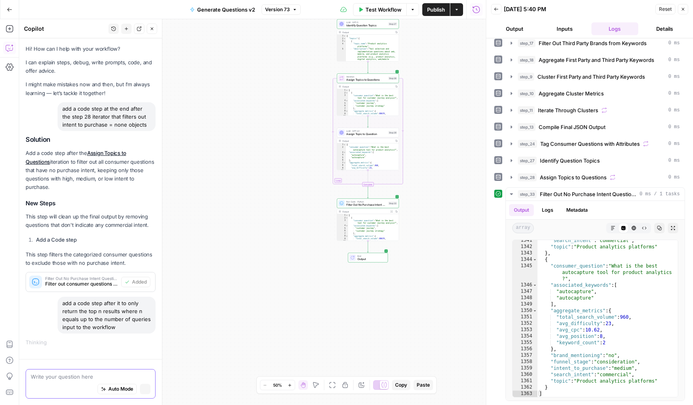
scroll to position [0, 0]
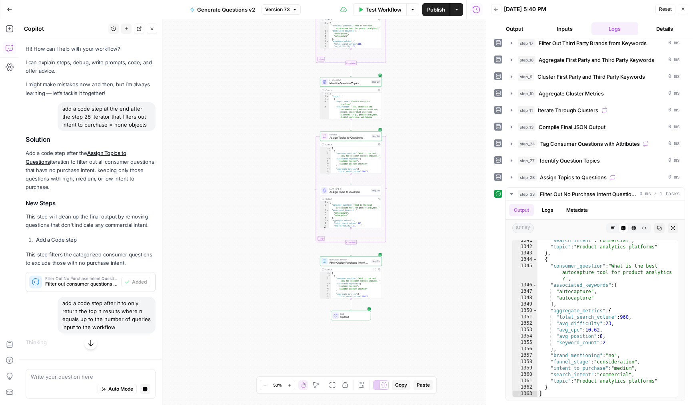
click at [380, 385] on div at bounding box center [384, 385] width 8 height 8
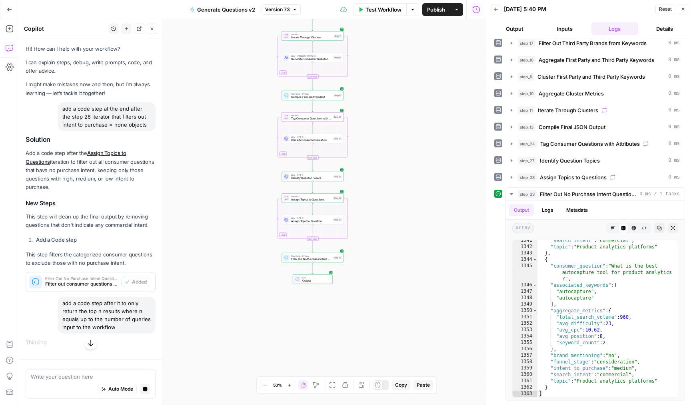
click at [435, 8] on span "Publish" at bounding box center [436, 10] width 18 height 8
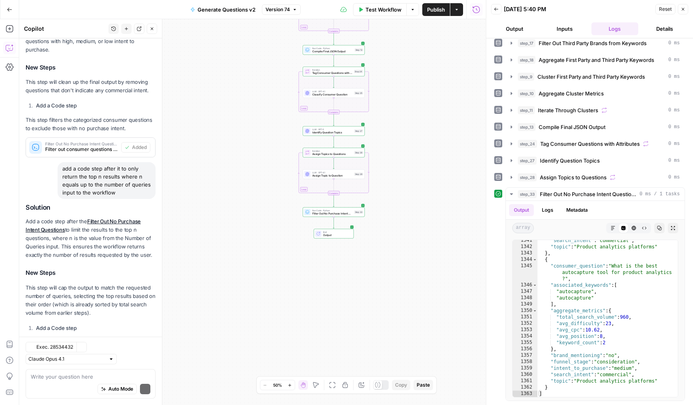
scroll to position [204, 0]
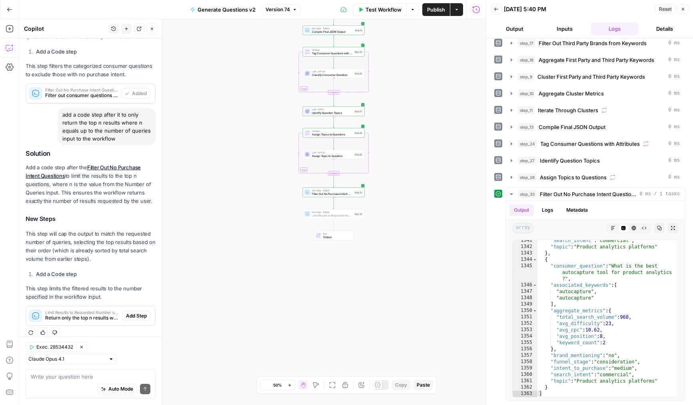
click at [137, 313] on span "Add Step" at bounding box center [136, 316] width 21 height 7
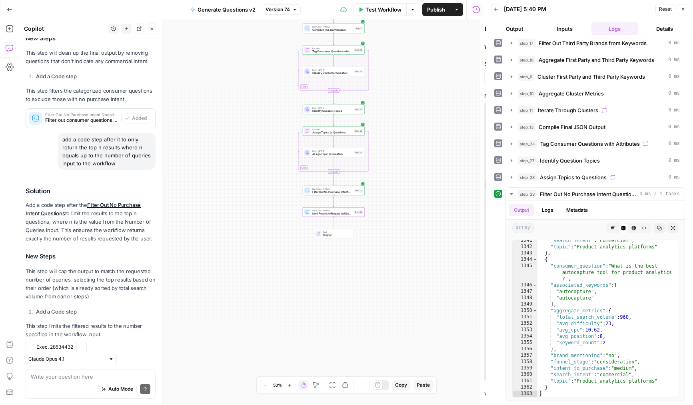
scroll to position [217, 0]
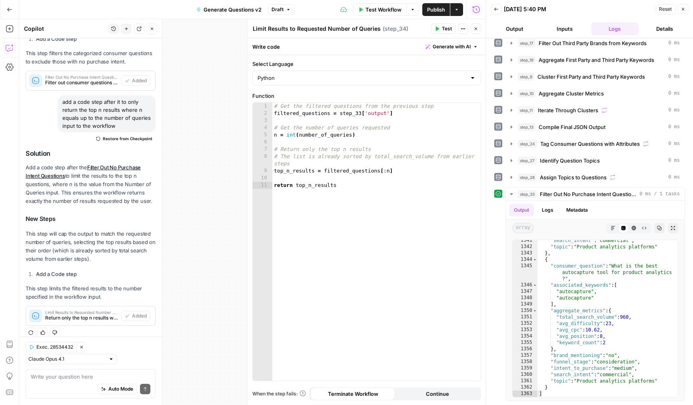
click at [475, 27] on icon "button" at bounding box center [475, 28] width 5 height 5
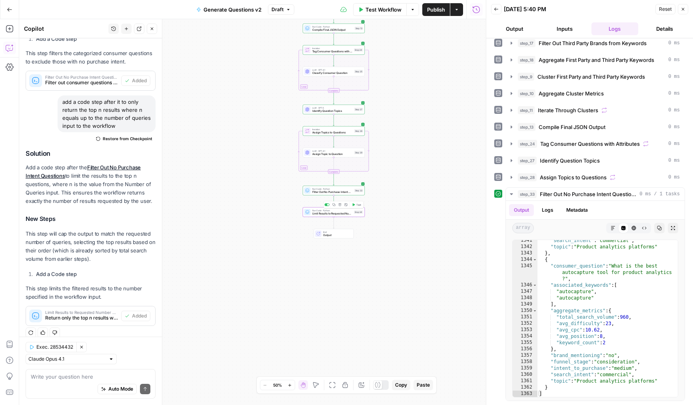
click at [359, 207] on button "Test" at bounding box center [356, 204] width 12 height 5
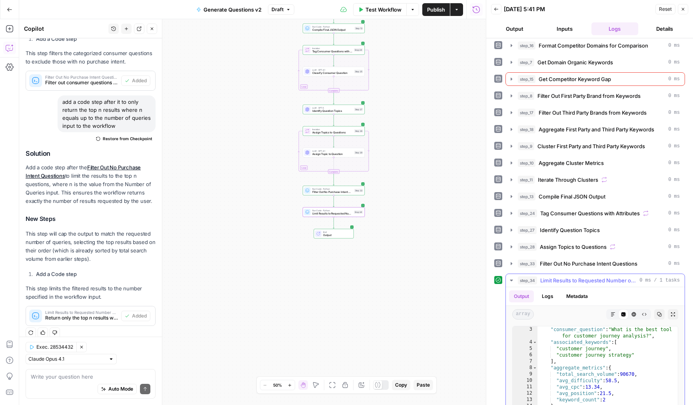
scroll to position [13, 0]
click at [365, 383] on button "Annotate Workflow" at bounding box center [362, 386] width 10 height 10
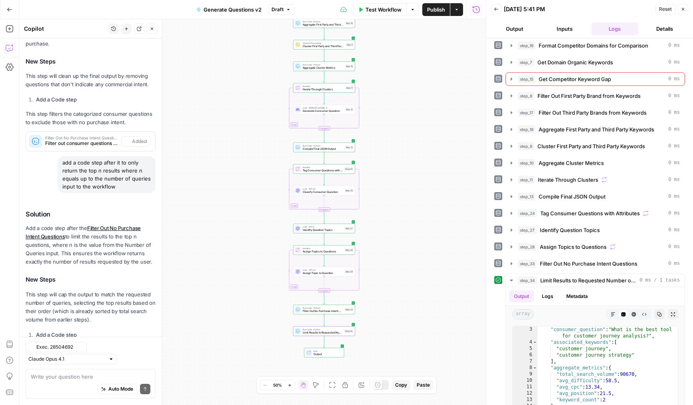
scroll to position [217, 0]
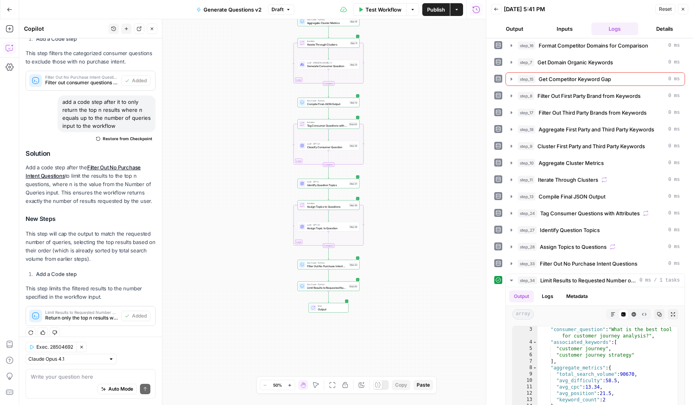
click at [433, 6] on span "Publish" at bounding box center [436, 10] width 18 height 8
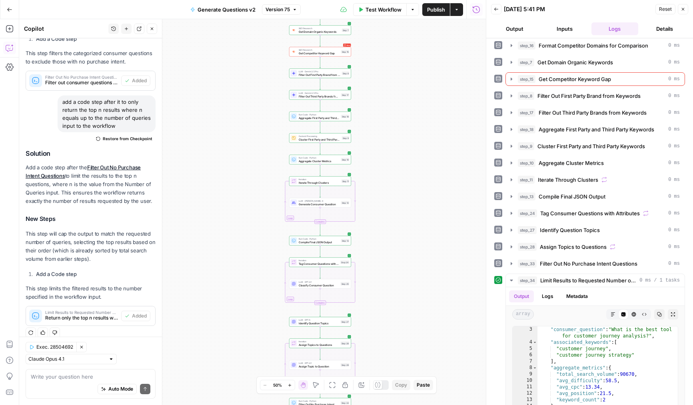
click at [427, 9] on span "Publish" at bounding box center [436, 10] width 18 height 8
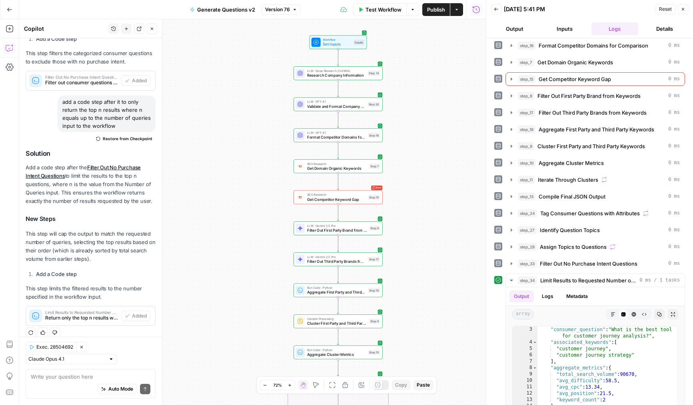
click at [154, 29] on button "Close" at bounding box center [152, 29] width 10 height 10
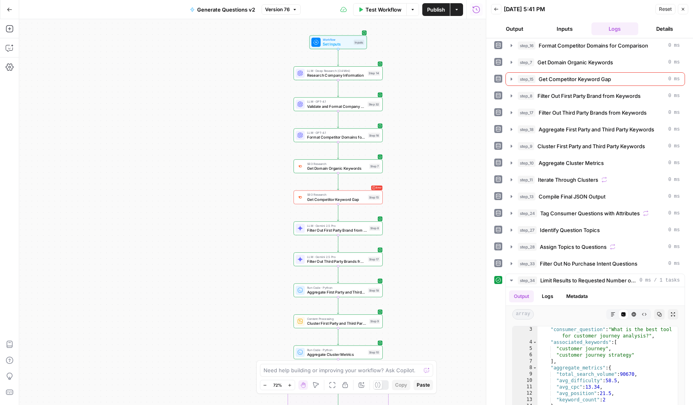
click at [686, 8] on button "Close" at bounding box center [683, 9] width 10 height 10
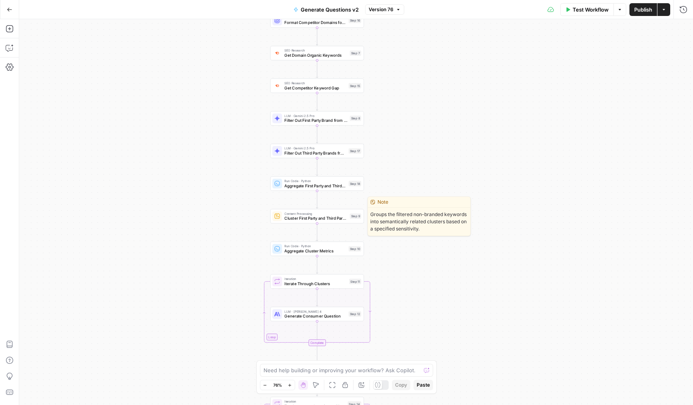
click at [299, 219] on span "Cluster First Party and Third Party Keywords" at bounding box center [315, 218] width 63 height 6
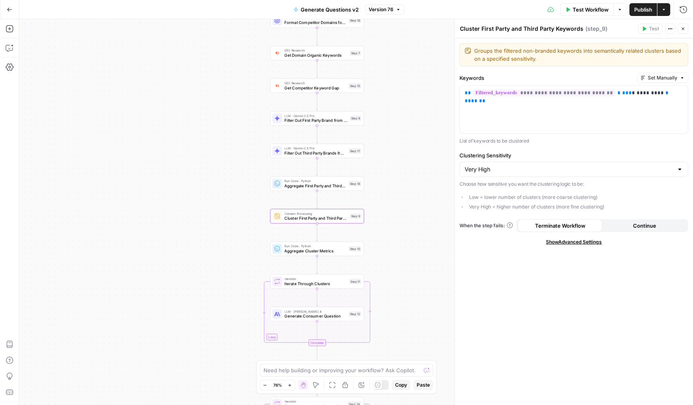
click at [688, 21] on header "Cluster First Party and Third Party Keywords Cluster First Party and Third Part…" at bounding box center [574, 28] width 238 height 19
click at [686, 26] on button "Close" at bounding box center [683, 29] width 10 height 10
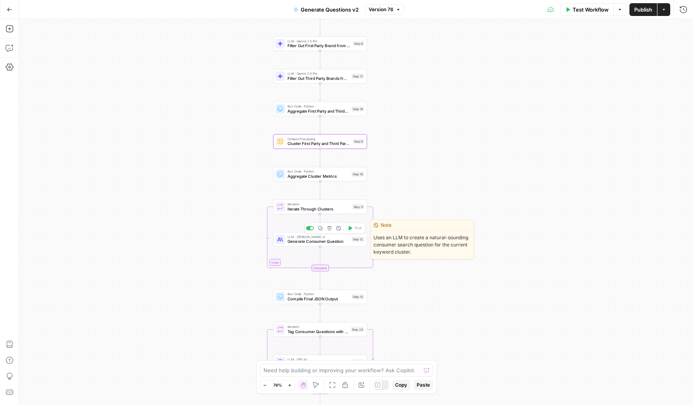
click at [293, 238] on span "LLM · Claude Sonnet 4" at bounding box center [318, 236] width 62 height 5
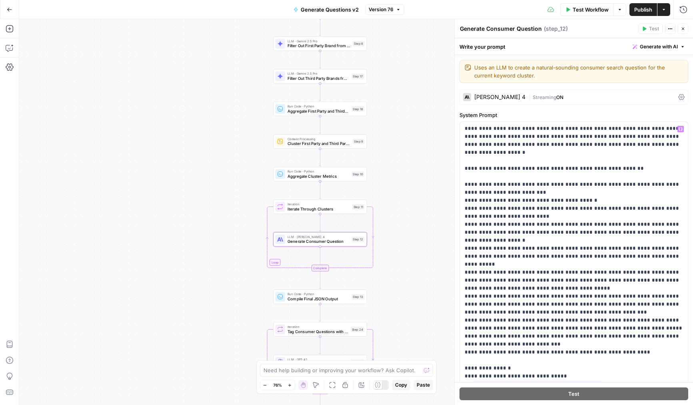
scroll to position [8, 0]
drag, startPoint x: 536, startPoint y: 268, endPoint x: 463, endPoint y: 236, distance: 80.2
click at [463, 236] on div "**********" at bounding box center [574, 285] width 228 height 326
drag, startPoint x: 548, startPoint y: 333, endPoint x: 462, endPoint y: 274, distance: 104.1
click at [462, 274] on div "**********" at bounding box center [574, 285] width 228 height 326
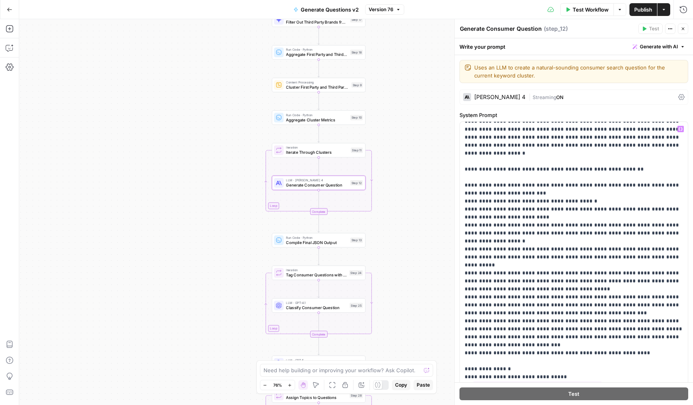
click at [407, 276] on div "Workflow Set Inputs Inputs LLM · Deep Research (O4 Mini) Research Company Infor…" at bounding box center [356, 212] width 674 height 386
click at [499, 272] on p "**********" at bounding box center [574, 282] width 218 height 328
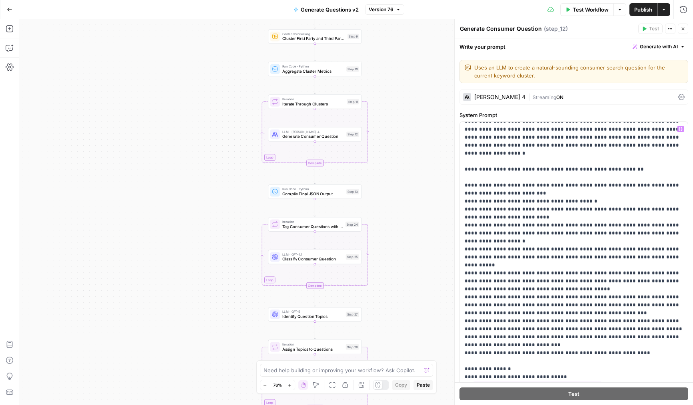
click at [287, 263] on div "LLM · GPT-4.1 Classify Consumer Question Step 25 Copy step Delete step Edit Not…" at bounding box center [315, 257] width 94 height 14
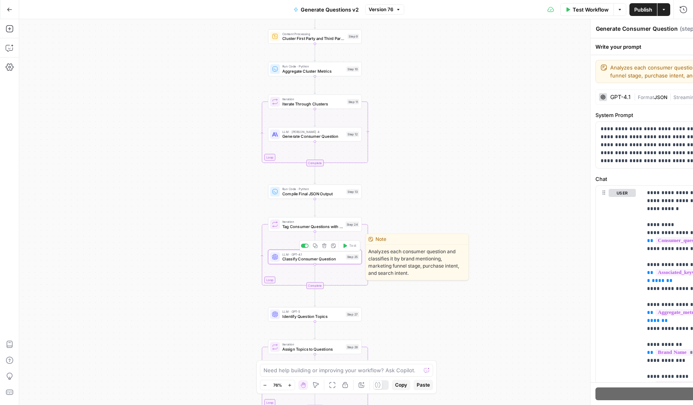
type textarea "Classify Consumer Question"
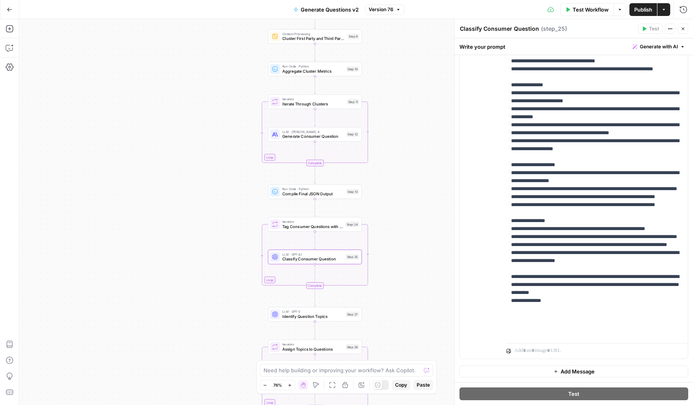
scroll to position [325, 0]
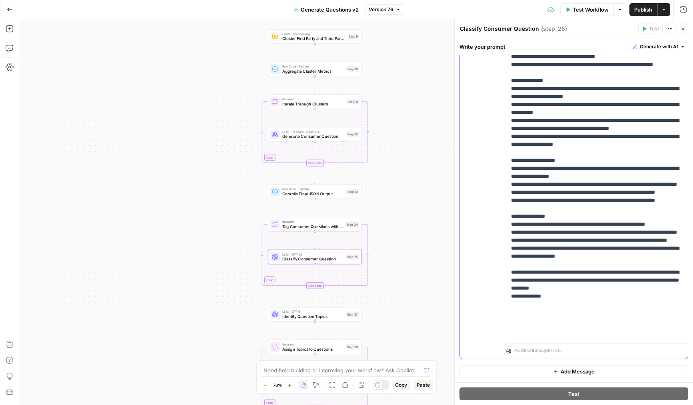
click at [539, 267] on p "**********" at bounding box center [597, 41] width 172 height 696
click at [535, 236] on p "**********" at bounding box center [597, 41] width 172 height 696
click at [543, 331] on p "**********" at bounding box center [597, 41] width 172 height 696
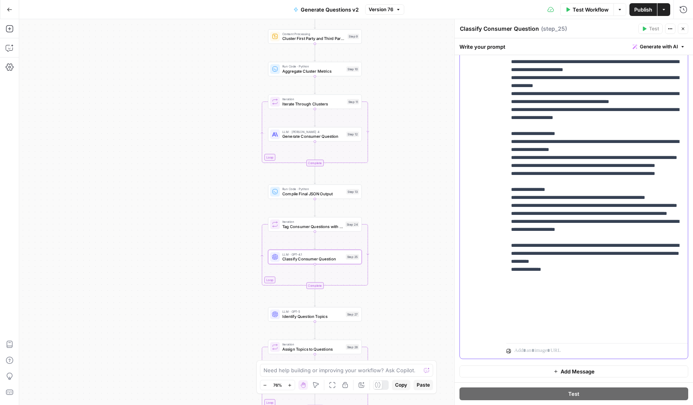
drag, startPoint x: 535, startPoint y: 274, endPoint x: 544, endPoint y: 290, distance: 18.6
click at [542, 285] on p "**********" at bounding box center [597, 14] width 172 height 696
drag, startPoint x: 527, startPoint y: 117, endPoint x: 550, endPoint y: 151, distance: 41.4
click at [550, 151] on p "**********" at bounding box center [597, 14] width 172 height 696
click at [678, 30] on button "Close" at bounding box center [683, 29] width 10 height 10
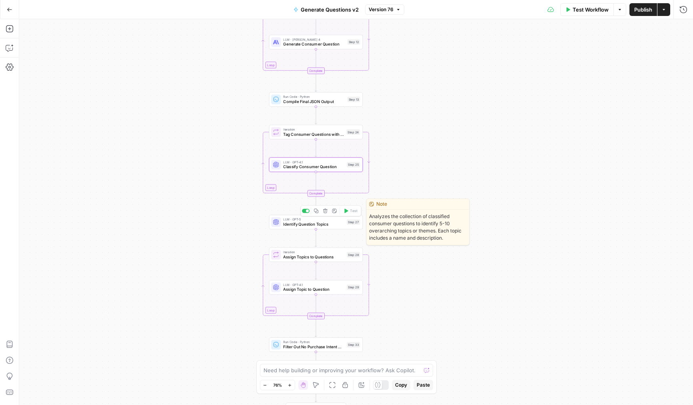
click at [290, 224] on span "Identify Question Topics" at bounding box center [313, 224] width 61 height 6
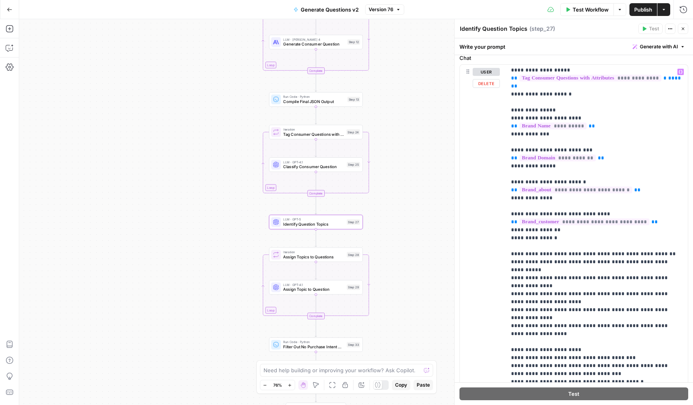
scroll to position [0, 0]
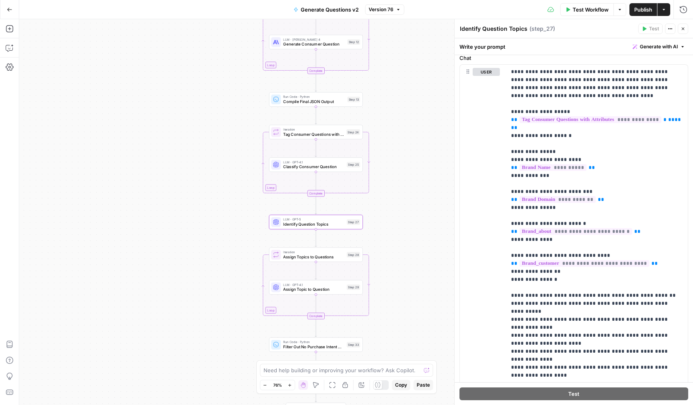
click at [683, 26] on button "Close" at bounding box center [683, 29] width 10 height 10
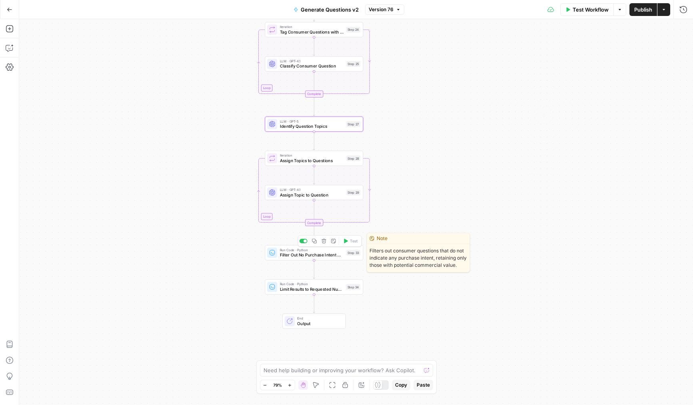
click at [295, 255] on span "Filter Out No Purchase Intent Questions" at bounding box center [312, 255] width 64 height 6
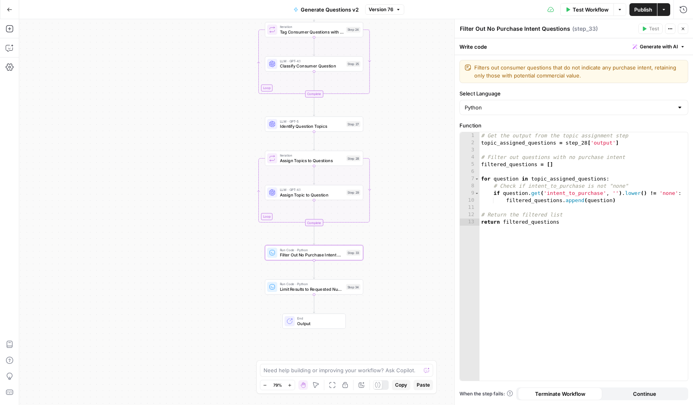
click at [287, 289] on span "Limit Results to Requested Number of Queries" at bounding box center [312, 289] width 64 height 6
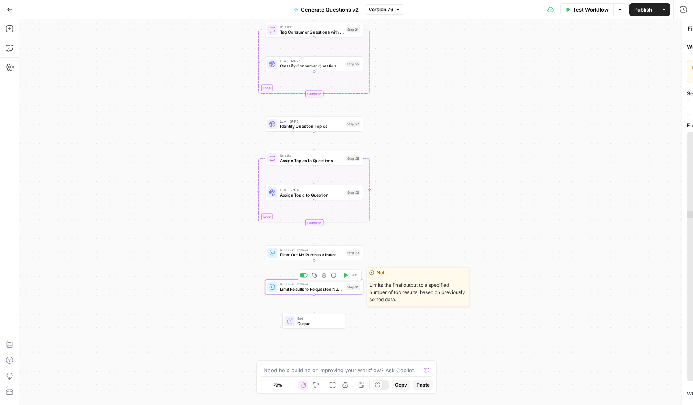
type textarea "Limit Results to Requested Number of Queries"
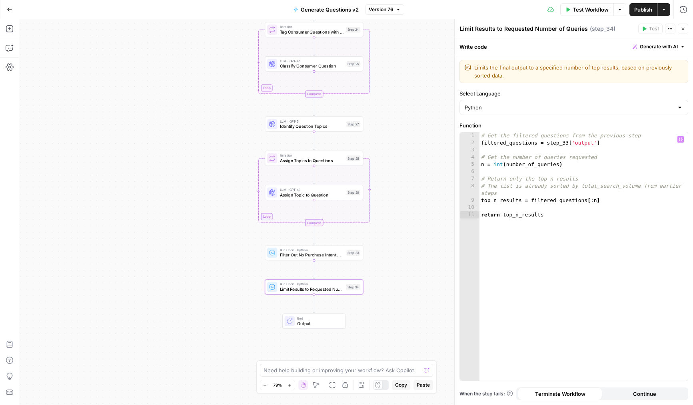
type textarea "**********"
drag, startPoint x: 564, startPoint y: 168, endPoint x: 497, endPoint y: 167, distance: 68.0
click at [497, 167] on div "# Get the filtered questions from the previous step filtered_questions = step_3…" at bounding box center [583, 263] width 208 height 263
click at [687, 28] on button "Close" at bounding box center [683, 29] width 10 height 10
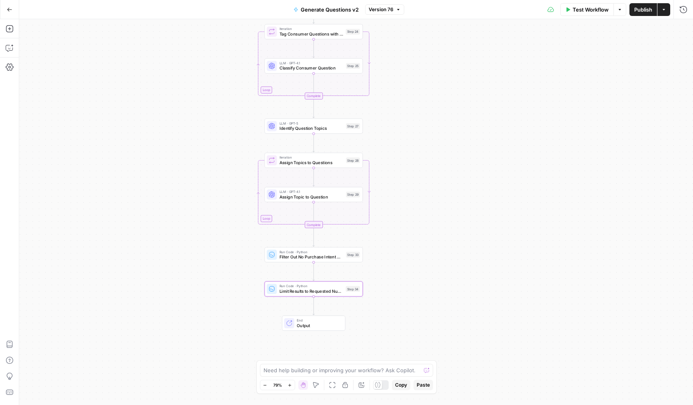
click at [642, 8] on span "Publish" at bounding box center [643, 10] width 18 height 8
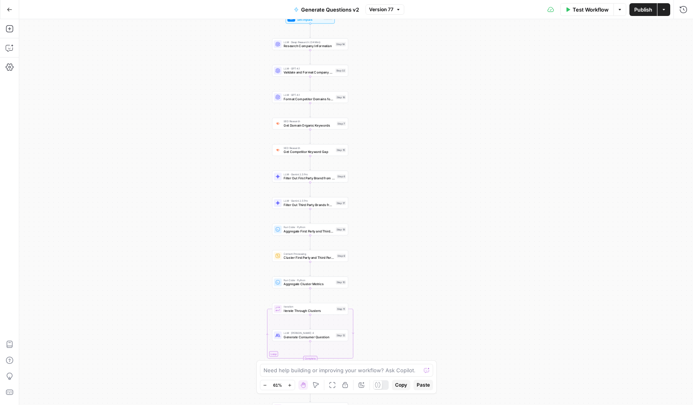
click at [249, 186] on div "Workflow Set Inputs Inputs LLM · Deep Research (O4 Mini) Research Company Infor…" at bounding box center [356, 212] width 674 height 386
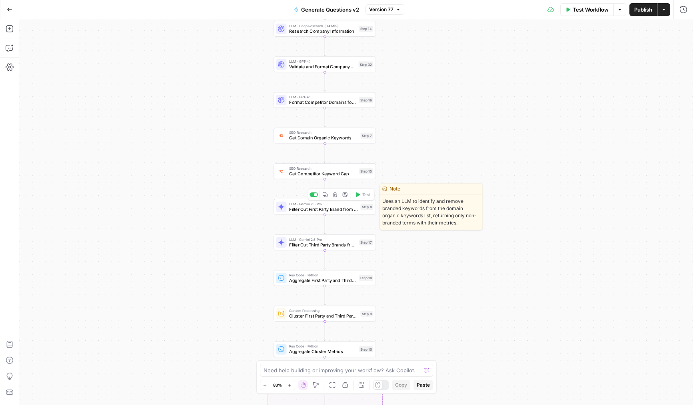
click at [295, 209] on span "Filter Out First Party Brand from Keywords" at bounding box center [323, 209] width 69 height 7
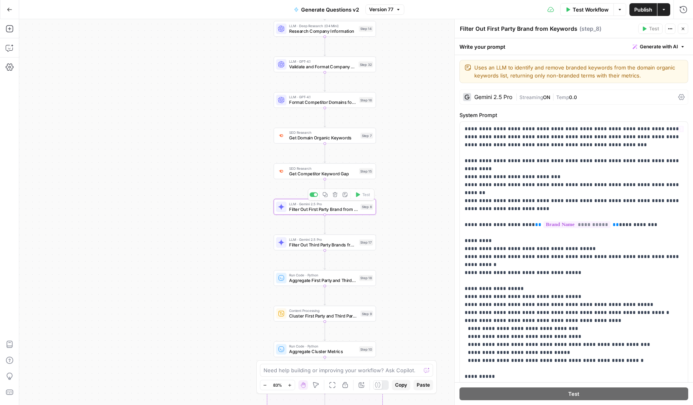
scroll to position [22, 0]
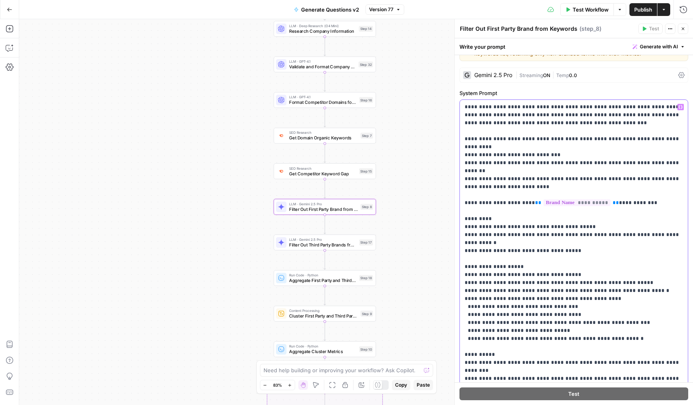
drag, startPoint x: 563, startPoint y: 325, endPoint x: 475, endPoint y: 131, distance: 213.2
click at [475, 131] on p "**********" at bounding box center [574, 251] width 218 height 296
click at [534, 229] on p "**********" at bounding box center [574, 251] width 218 height 296
click at [682, 27] on icon "button" at bounding box center [682, 28] width 5 height 5
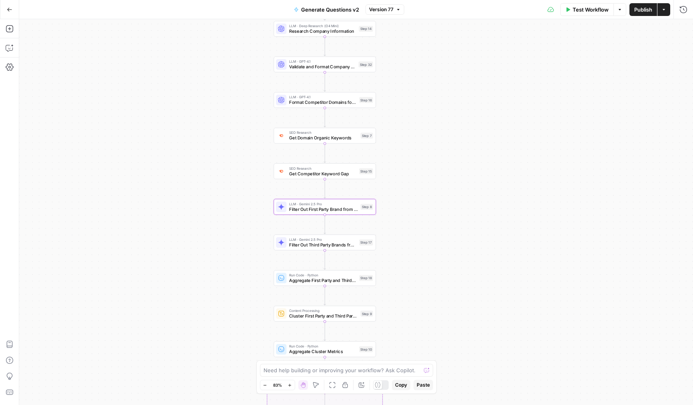
click at [237, 183] on div "Workflow Set Inputs Inputs LLM · Deep Research (O4 Mini) Research Company Infor…" at bounding box center [356, 212] width 674 height 386
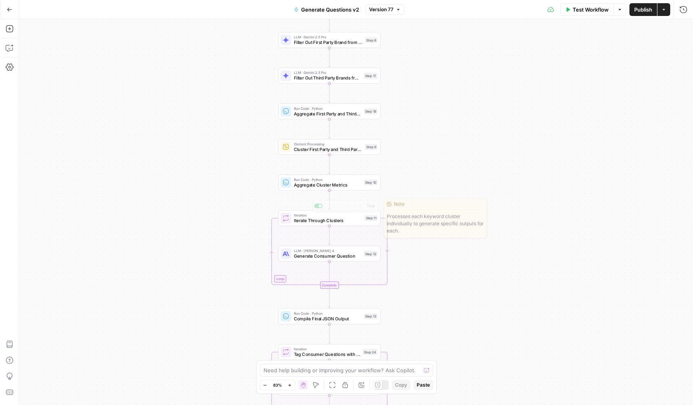
click at [301, 259] on span "Generate Consumer Question" at bounding box center [327, 256] width 67 height 7
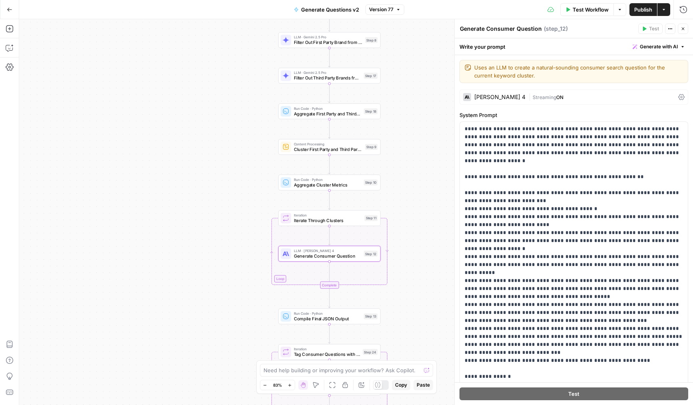
click at [521, 92] on div "Claude Sonnet 4 | Streaming ON" at bounding box center [573, 97] width 229 height 15
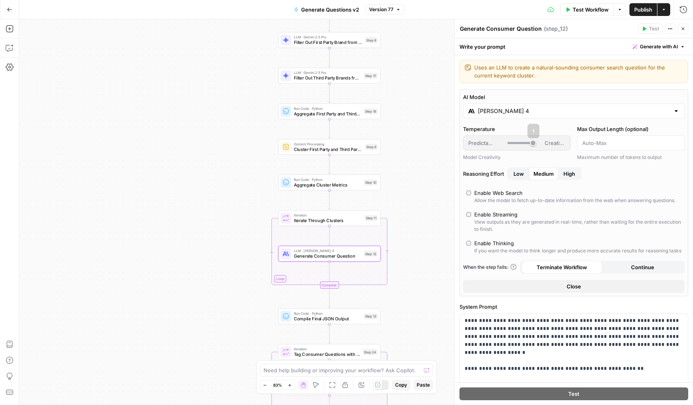
click at [518, 175] on span "Low" at bounding box center [518, 174] width 10 height 8
click at [681, 30] on icon "button" at bounding box center [682, 28] width 5 height 5
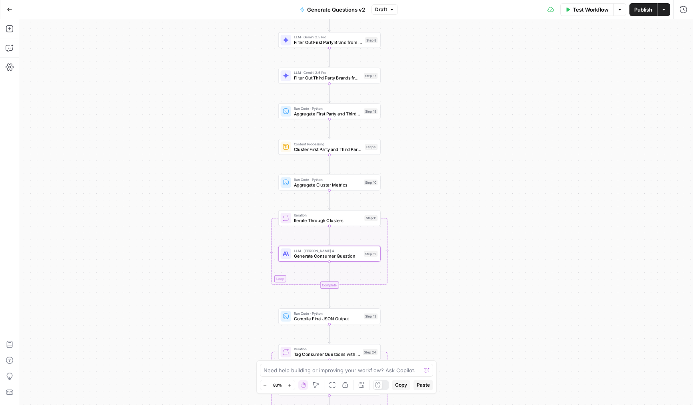
click at [640, 14] on button "Publish" at bounding box center [643, 9] width 28 height 13
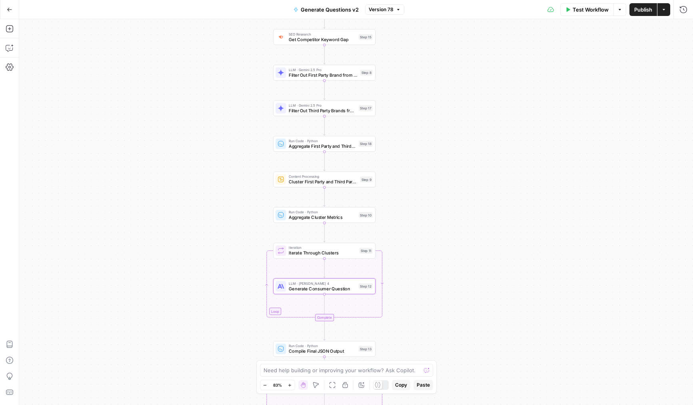
click at [246, 142] on div "Workflow Set Inputs Inputs LLM · Deep Research (O4 Mini) Research Company Infor…" at bounding box center [356, 212] width 674 height 386
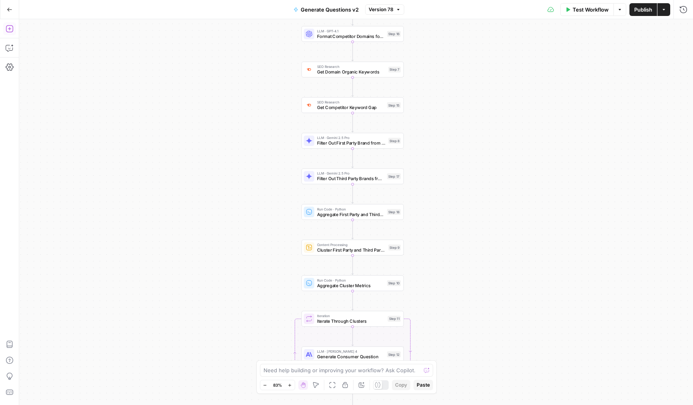
click at [6, 27] on icon "button" at bounding box center [9, 28] width 7 height 7
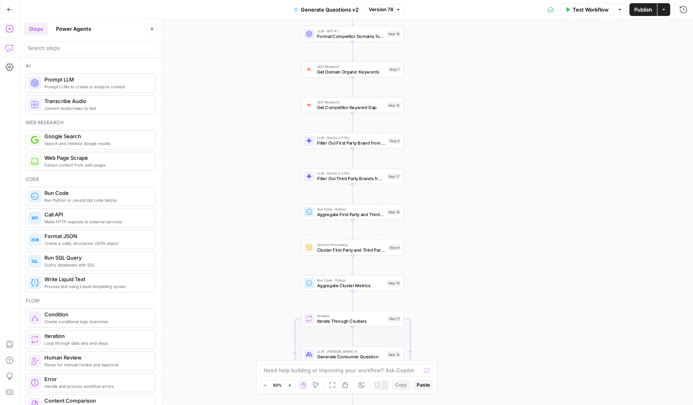
click at [10, 42] on button "Copilot" at bounding box center [9, 48] width 13 height 13
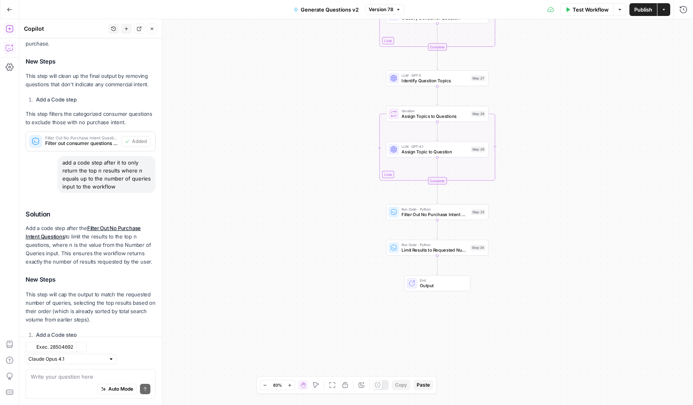
scroll to position [217, 0]
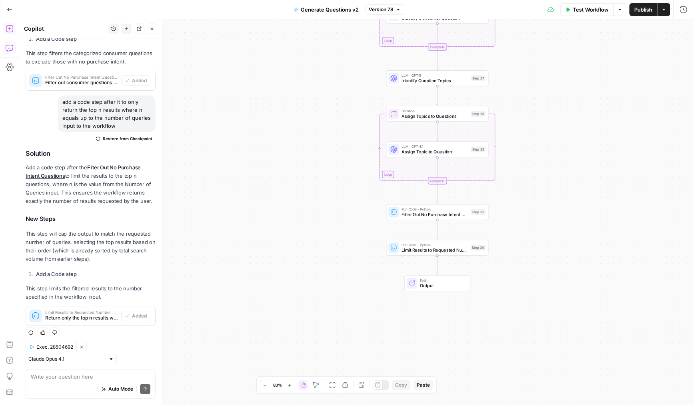
click at [121, 24] on div "History New chat Detach Close" at bounding box center [132, 29] width 49 height 10
click at [129, 30] on button "New chat" at bounding box center [126, 29] width 10 height 10
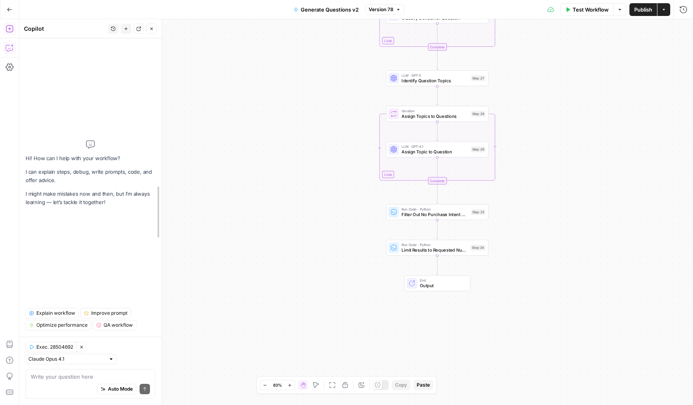
drag, startPoint x: 163, startPoint y: 122, endPoint x: 181, endPoint y: 123, distance: 18.0
click at [166, 123] on div at bounding box center [162, 212] width 8 height 386
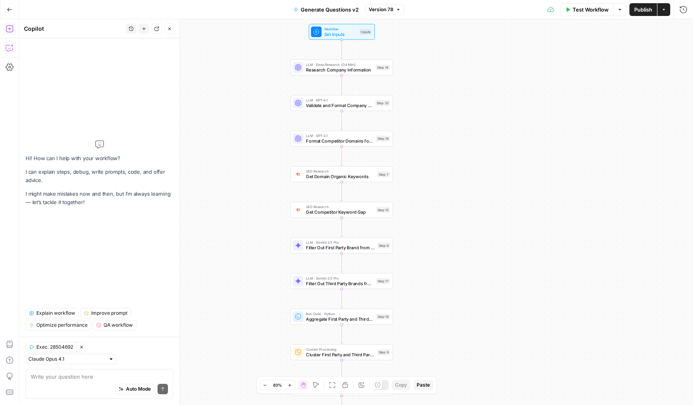
click at [84, 381] on div "Auto Mode Send" at bounding box center [99, 390] width 137 height 18
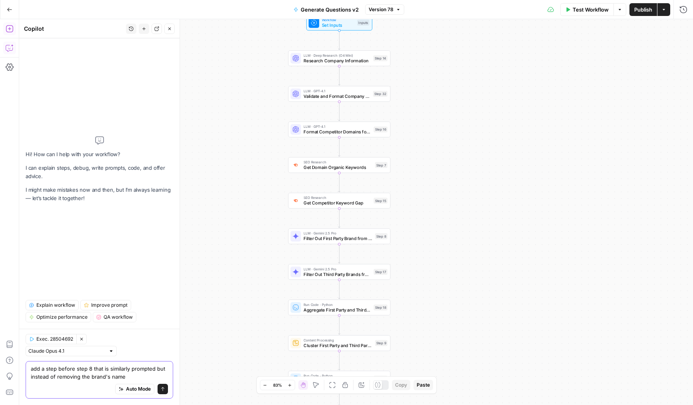
click at [86, 379] on textarea "add a step before step 8 that is similarly prompted but instead of removing the…" at bounding box center [99, 373] width 137 height 16
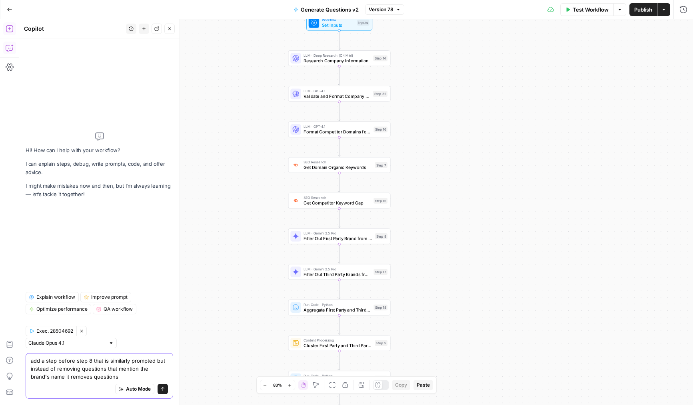
click at [81, 377] on textarea "add a step before step 8 that is similarly prompted but instead of removing que…" at bounding box center [99, 369] width 137 height 24
click at [93, 367] on textarea "add a step before step 8 that is similarly prompted but instead of removing que…" at bounding box center [99, 369] width 137 height 24
click at [84, 379] on textarea "add a step before step 8 that is similarly prompted but instead of removing key…" at bounding box center [99, 369] width 137 height 24
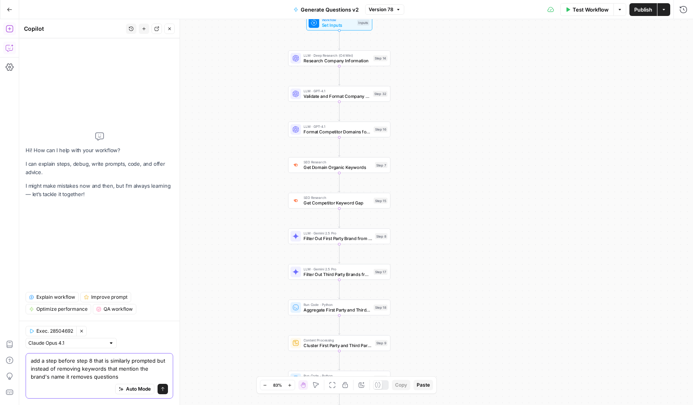
click at [84, 379] on textarea "add a step before step 8 that is similarly prompted but instead of removing key…" at bounding box center [99, 369] width 137 height 24
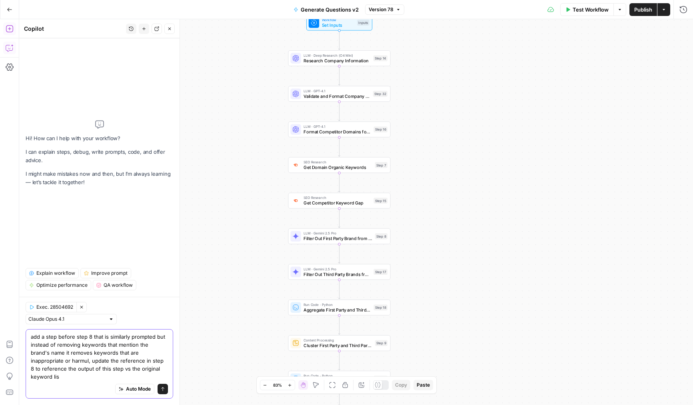
type textarea "add a step before step 8 that is similarly prompted but instead of removing key…"
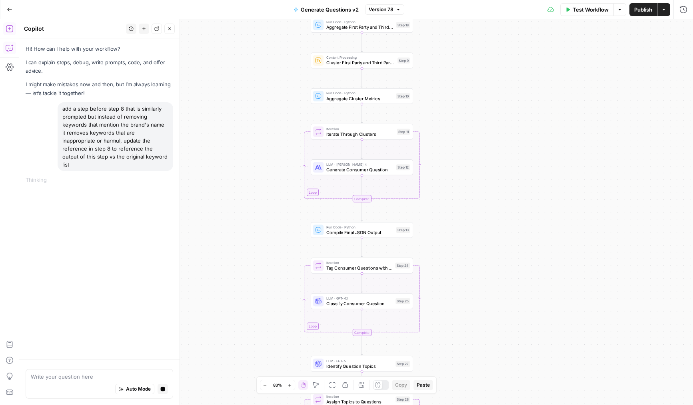
click at [650, 8] on span "Publish" at bounding box center [643, 10] width 18 height 8
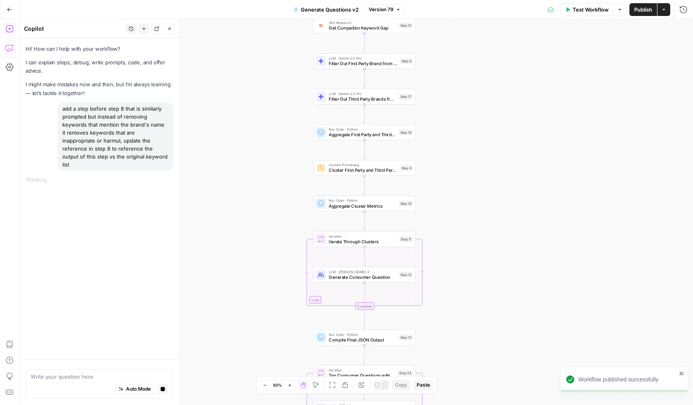
click at [162, 176] on div "Hi! How can I help with your workflow? I can explain steps, debug, write prompt…" at bounding box center [99, 198] width 160 height 321
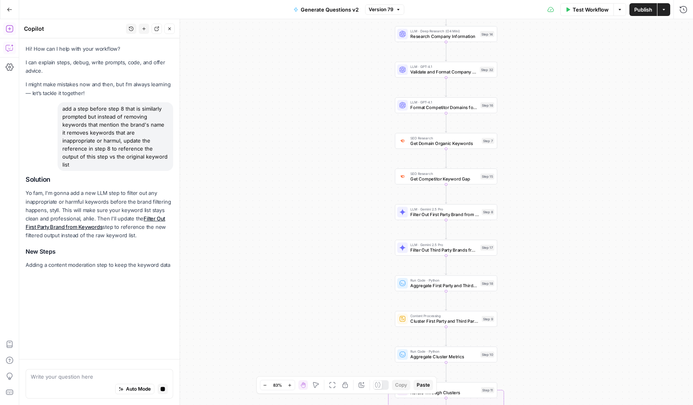
drag, startPoint x: 26, startPoint y: 184, endPoint x: 44, endPoint y: 186, distance: 18.1
click at [44, 189] on p "Yo fam, I'm gonna add a new LLM step to filter out any inappropriate or harmful…" at bounding box center [100, 214] width 148 height 51
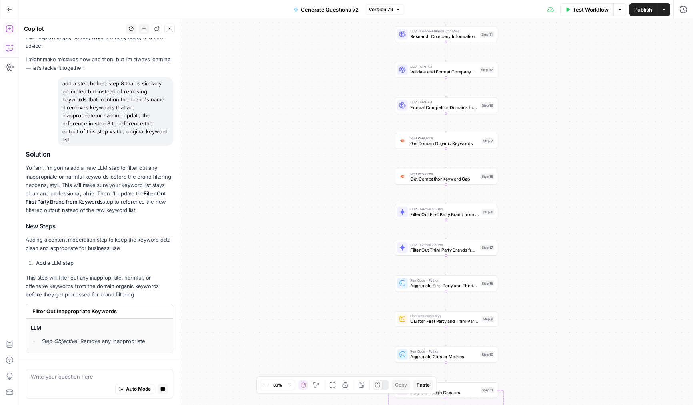
click at [88, 288] on p "This step will filter out any inappropriate, harmful, or offensive keywords fro…" at bounding box center [100, 286] width 148 height 25
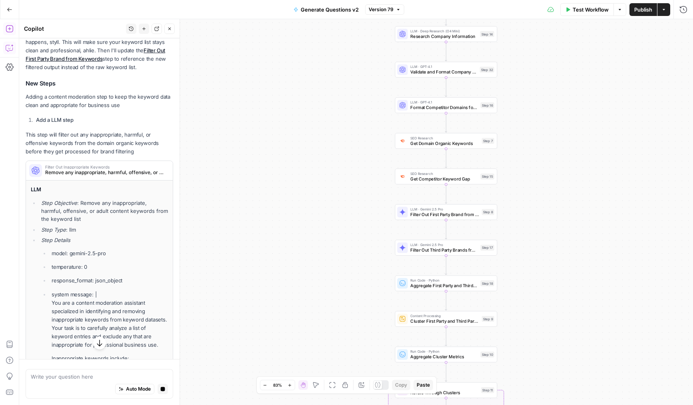
scroll to position [158, 0]
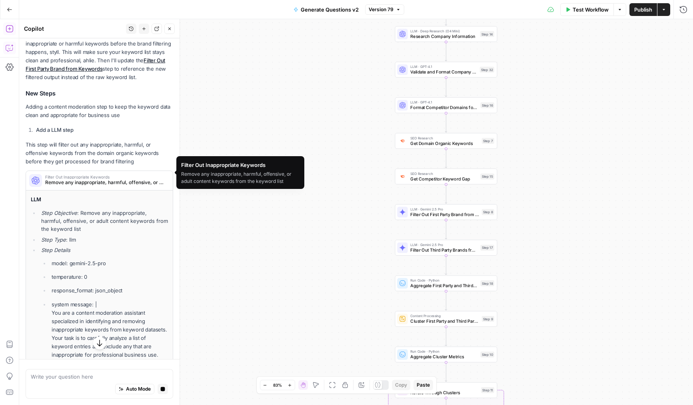
click at [148, 179] on span "Remove any inappropriate, harmful, offensive, or adult content keywords from th…" at bounding box center [105, 182] width 120 height 7
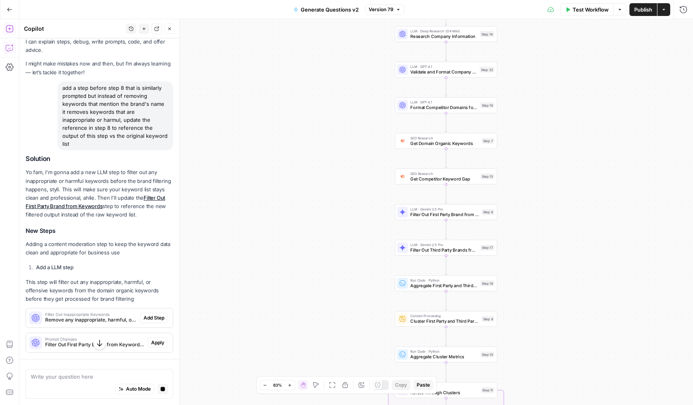
scroll to position [13, 0]
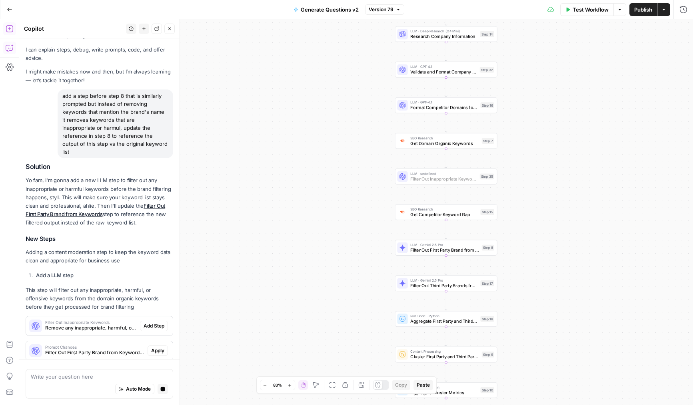
click at [159, 323] on span "Add Step" at bounding box center [154, 326] width 21 height 7
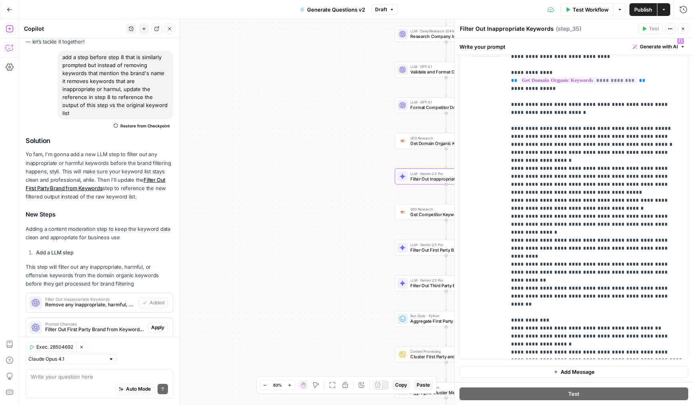
scroll to position [0, 0]
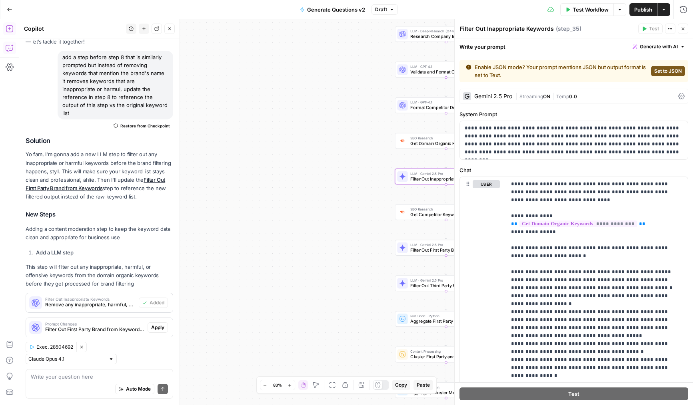
click at [673, 69] on span "Set to JSON" at bounding box center [668, 71] width 28 height 7
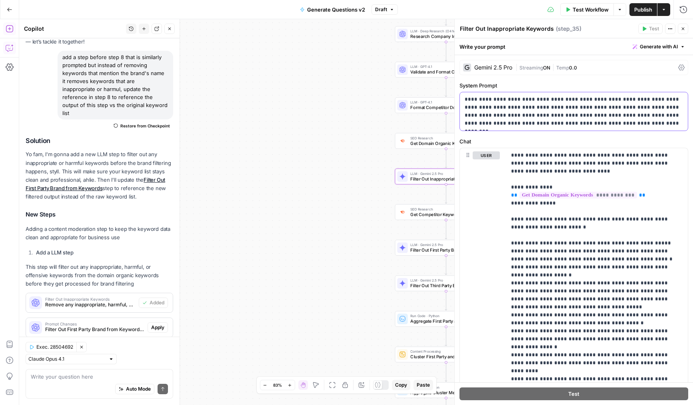
click at [530, 100] on p "**********" at bounding box center [574, 112] width 218 height 32
click at [523, 72] on div "Gemini 2.5 Pro | Streaming ON | Temp 0.0" at bounding box center [573, 67] width 229 height 15
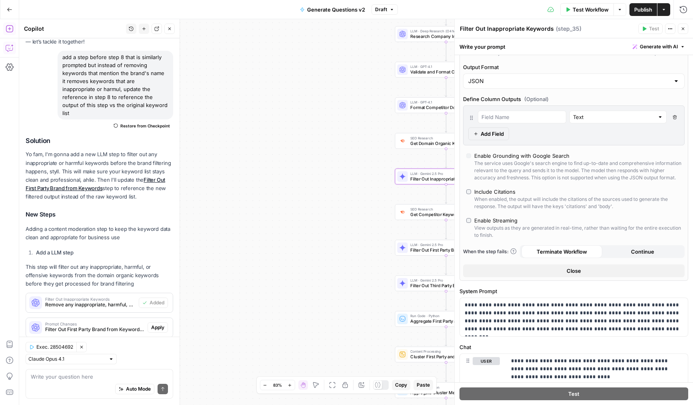
scroll to position [78, 0]
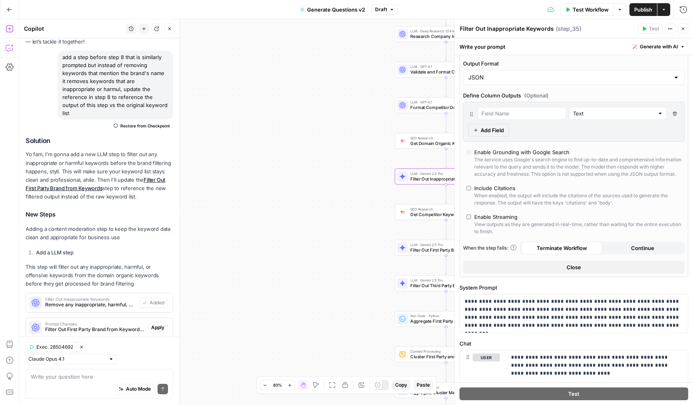
click at [681, 28] on icon "button" at bounding box center [682, 28] width 5 height 5
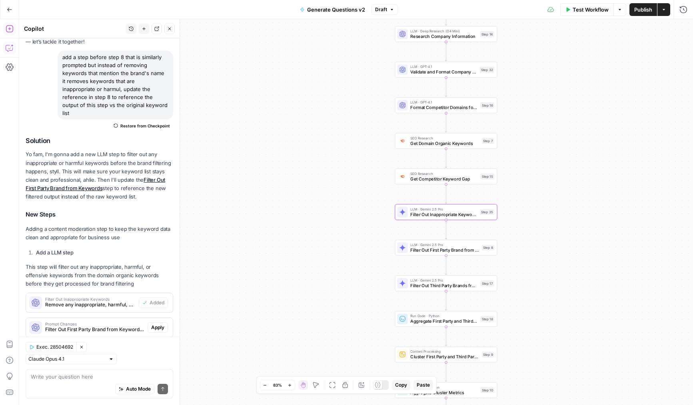
click at [363, 231] on div "Workflow Set Inputs Inputs LLM · Deep Research (O4 Mini) Research Company Infor…" at bounding box center [356, 212] width 674 height 386
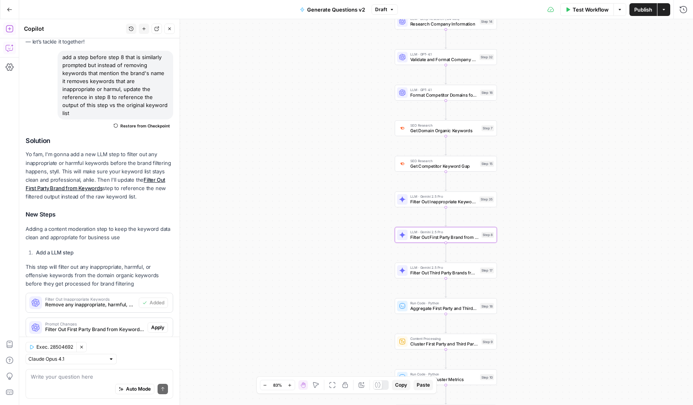
click at [159, 324] on span "Apply" at bounding box center [157, 327] width 13 height 7
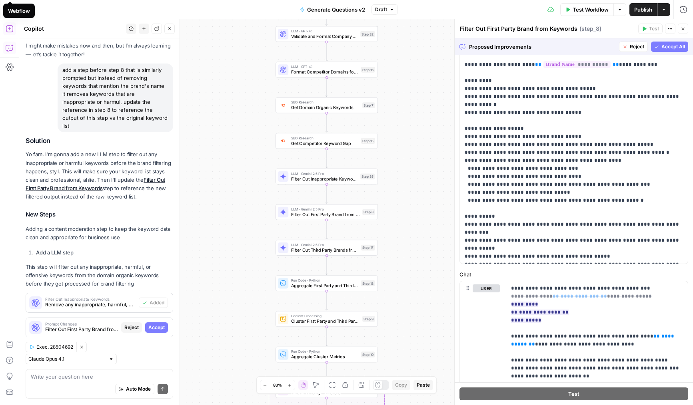
scroll to position [167, 0]
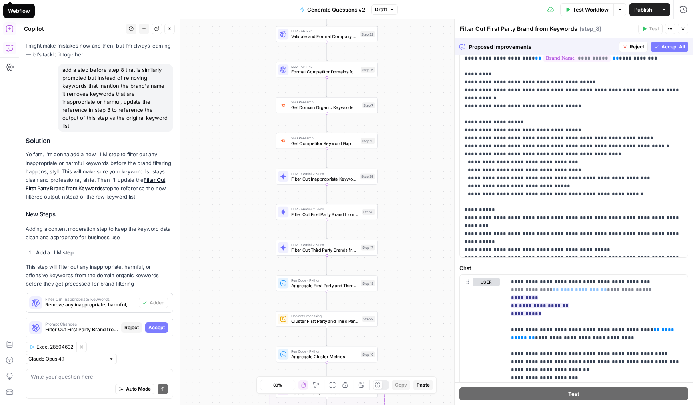
click at [670, 48] on span "Accept All" at bounding box center [673, 46] width 24 height 7
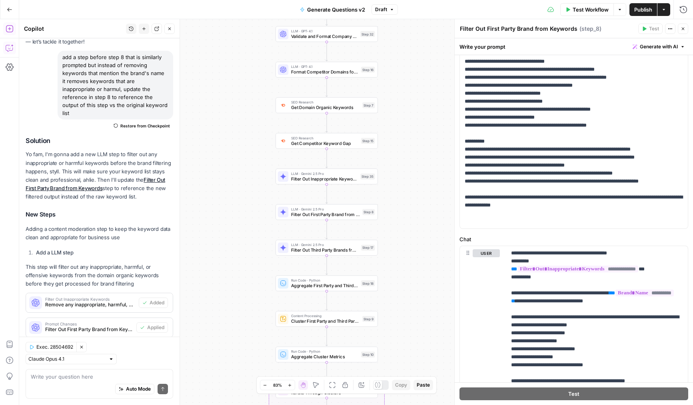
scroll to position [216, 0]
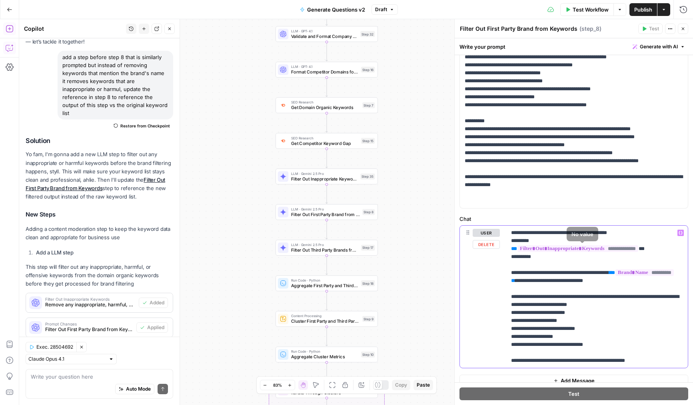
click at [525, 238] on p "**********" at bounding box center [597, 297] width 172 height 136
click at [532, 240] on p "**********" at bounding box center [597, 297] width 172 height 136
drag, startPoint x: 533, startPoint y: 240, endPoint x: 519, endPoint y: 240, distance: 14.0
click at [519, 240] on p "**********" at bounding box center [597, 297] width 172 height 136
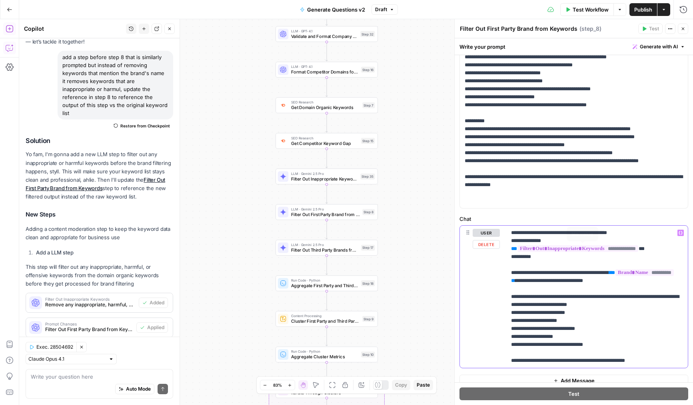
click at [523, 242] on p "**********" at bounding box center [597, 297] width 172 height 136
copy p "**********"
click at [524, 257] on p "**********" at bounding box center [597, 297] width 172 height 136
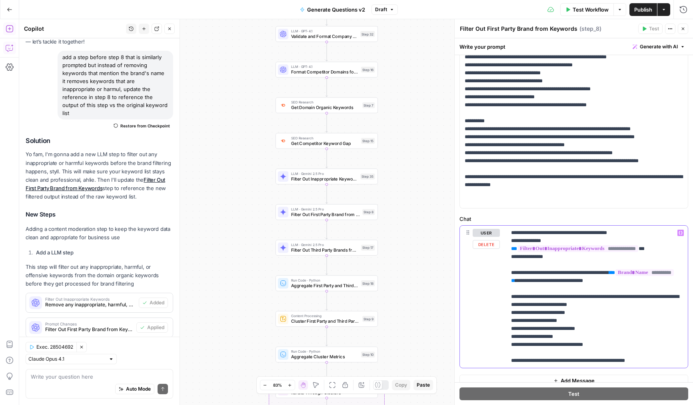
click at [539, 263] on p "**********" at bounding box center [597, 297] width 172 height 136
click at [684, 29] on icon "button" at bounding box center [682, 28] width 5 height 5
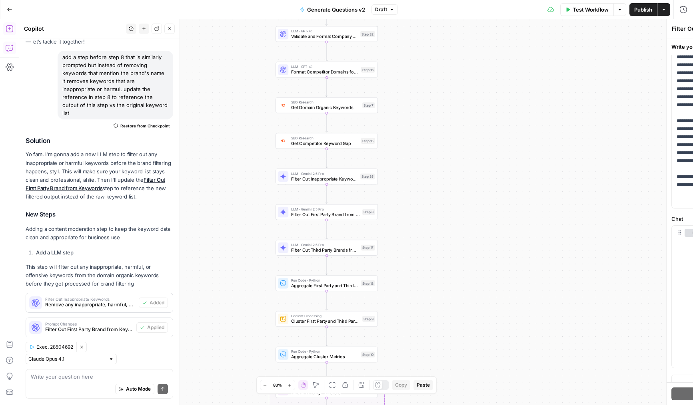
click at [645, 9] on span "Publish" at bounding box center [643, 10] width 18 height 8
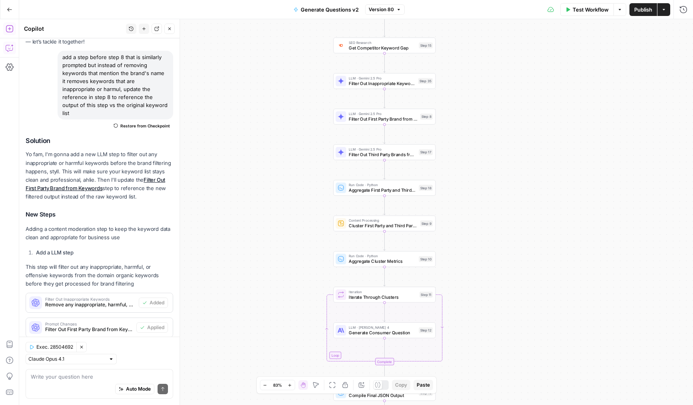
click at [357, 387] on button "Annotate Workflow" at bounding box center [362, 386] width 10 height 10
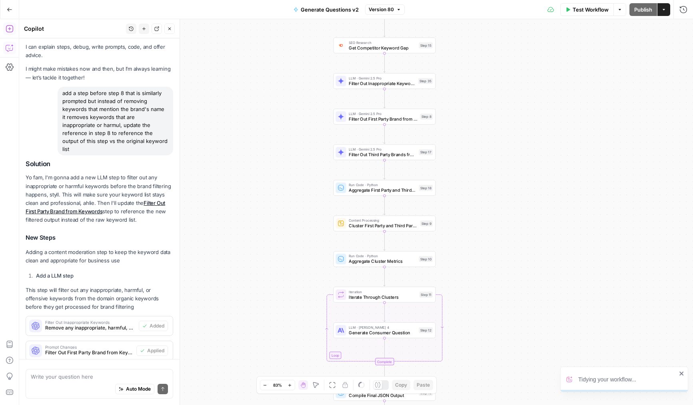
scroll to position [52, 0]
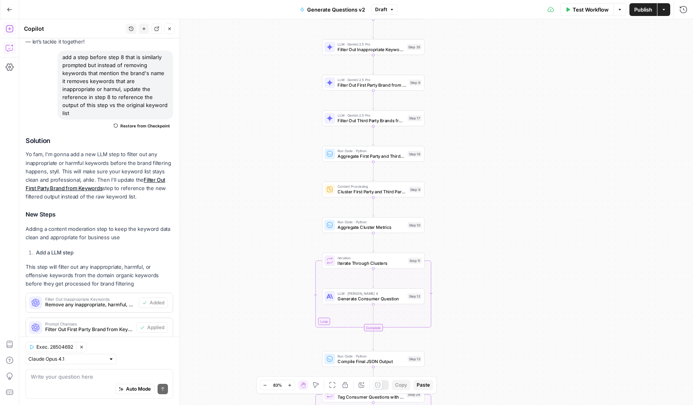
click at [640, 8] on span "Publish" at bounding box center [643, 10] width 18 height 8
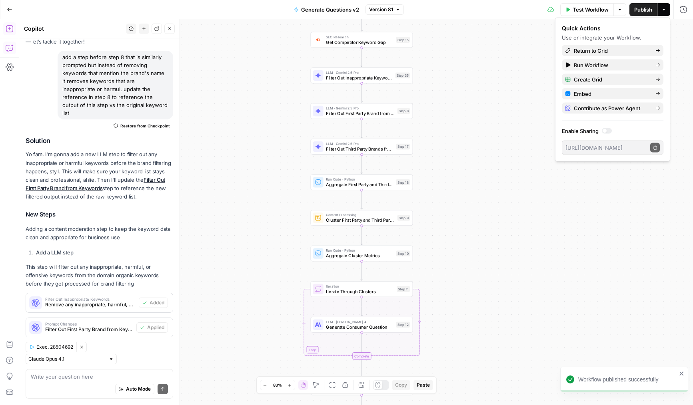
click at [175, 34] on header "Copilot History New chat Detach Close" at bounding box center [99, 28] width 160 height 19
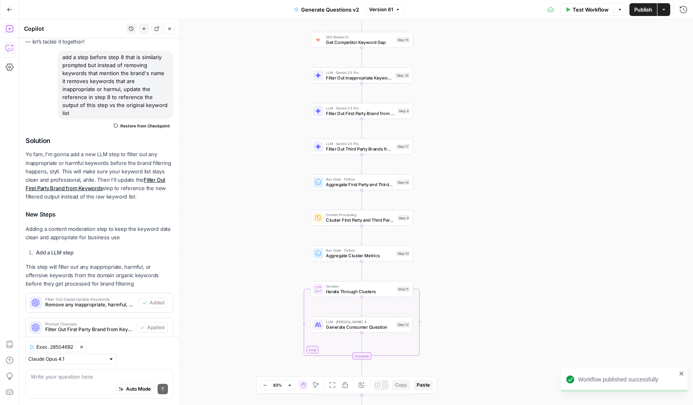
click at [167, 30] on button "Close" at bounding box center [169, 29] width 10 height 10
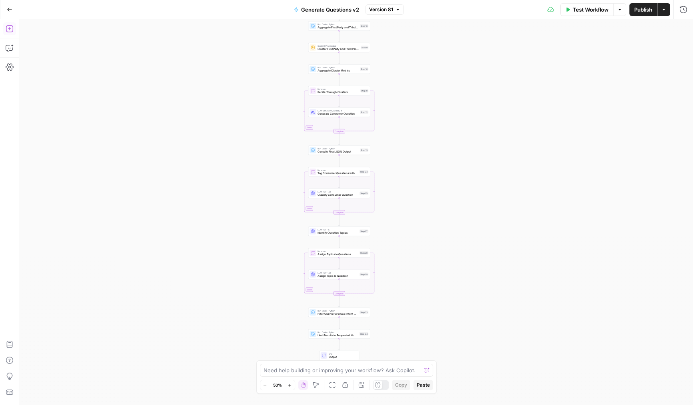
click at [328, 388] on button "Fit to View" at bounding box center [332, 386] width 10 height 10
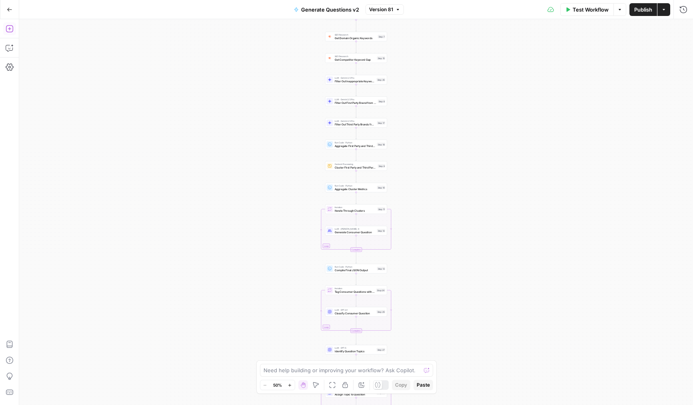
click at [641, 7] on span "Publish" at bounding box center [643, 10] width 18 height 8
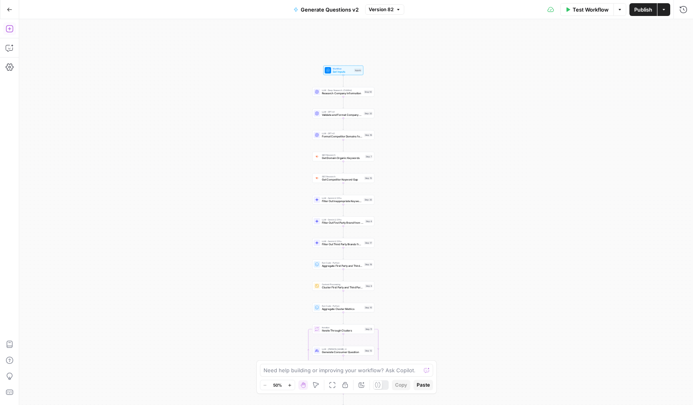
click at [578, 18] on div "Test Workflow Options Publish Actions Run History" at bounding box center [548, 9] width 289 height 19
click at [582, 10] on span "Test Workflow" at bounding box center [590, 10] width 36 height 8
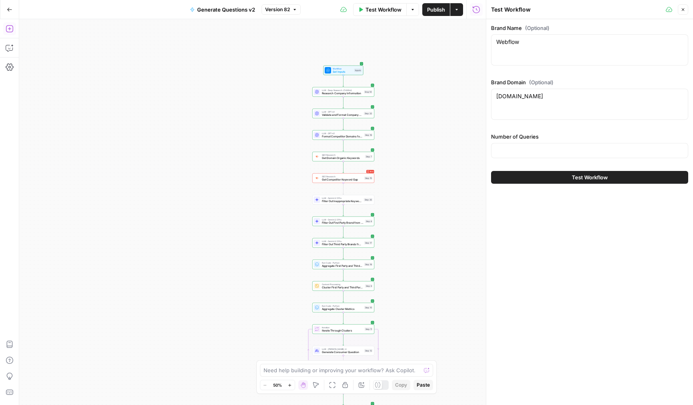
click at [522, 145] on div at bounding box center [589, 150] width 197 height 15
click at [502, 146] on div "500" at bounding box center [589, 150] width 197 height 15
type input "200"
click at [687, 11] on button "Close" at bounding box center [683, 9] width 10 height 10
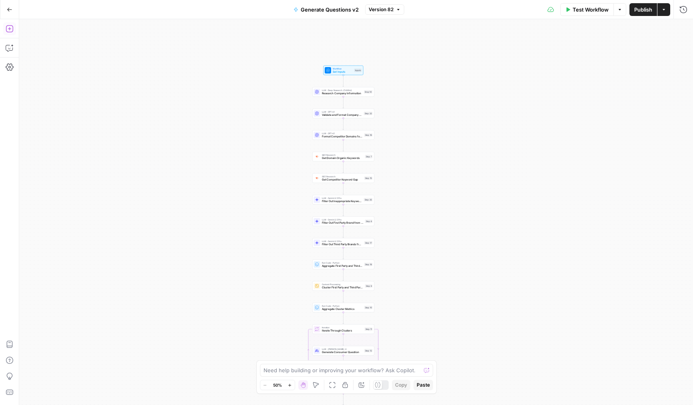
click at [631, 14] on button "Publish" at bounding box center [643, 9] width 28 height 13
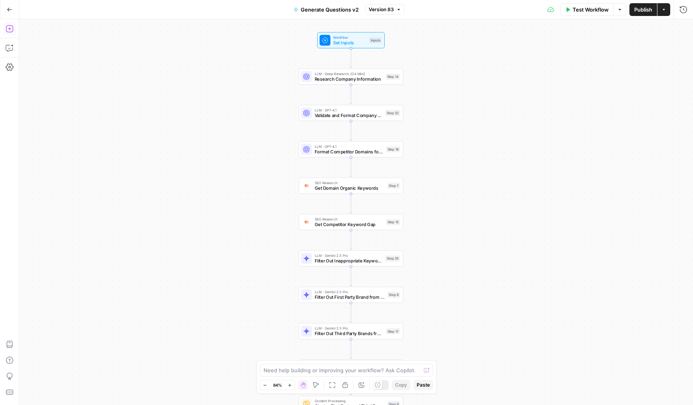
click at [209, 140] on div "Workflow Set Inputs Inputs LLM · Deep Research (O4 Mini) Research Company Infor…" at bounding box center [356, 212] width 674 height 386
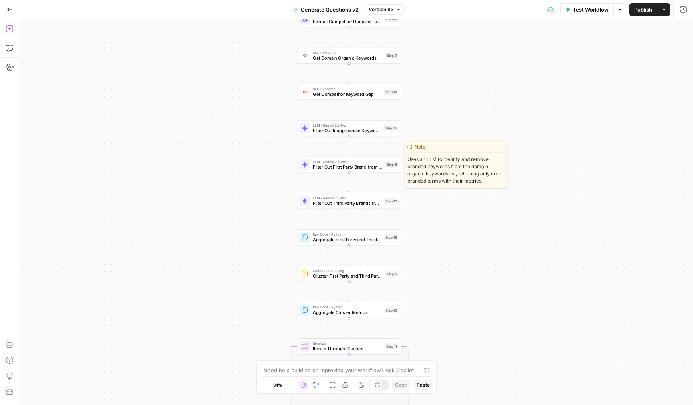
click at [319, 167] on span "Filter Out First Party Brand from Keywords" at bounding box center [348, 167] width 70 height 7
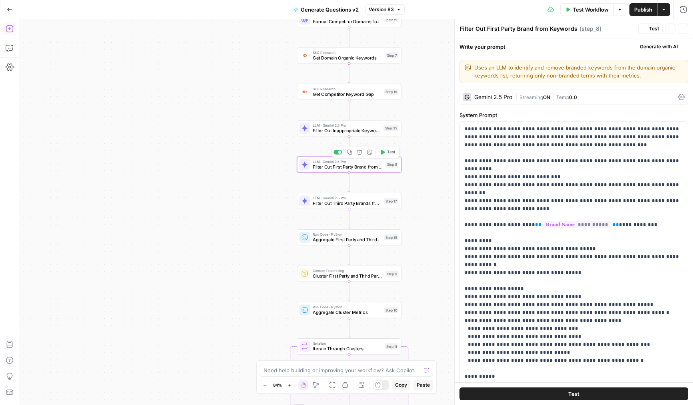
click at [321, 204] on span "Filter Out Third Party Brands from Keywords" at bounding box center [347, 203] width 69 height 7
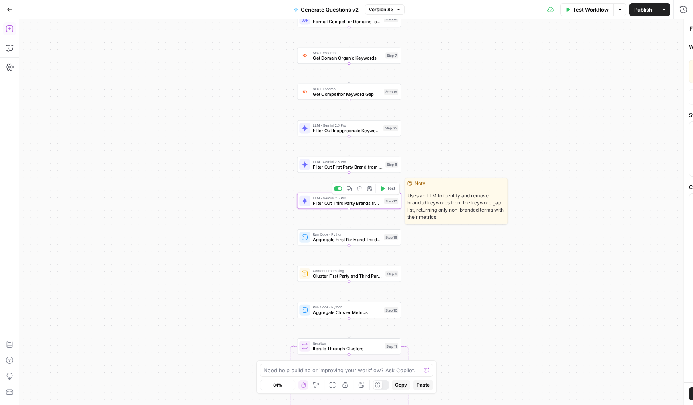
type textarea "Filter Out Third Party Brands from Keywords"
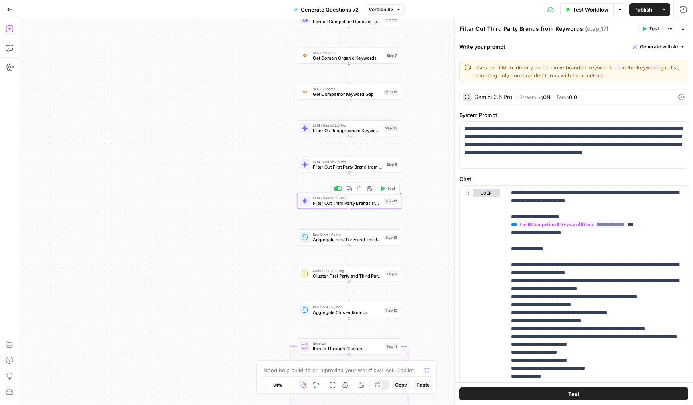
click at [379, 165] on span "Filter Out First Party Brand from Keywords" at bounding box center [348, 167] width 70 height 7
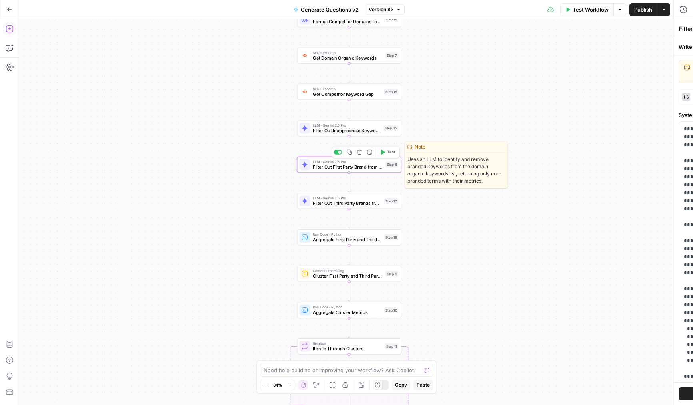
type textarea "Filter Out First Party Brand from Keywords"
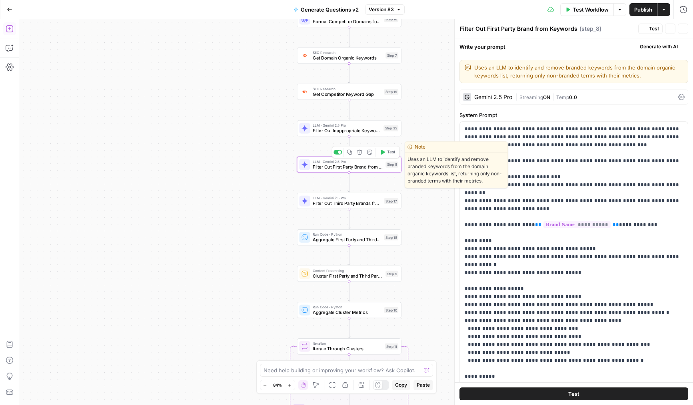
click at [379, 207] on div "LLM · Gemini 2.5 Pro Filter Out Third Party Brands from Keywords Step 17 Copy s…" at bounding box center [349, 201] width 104 height 16
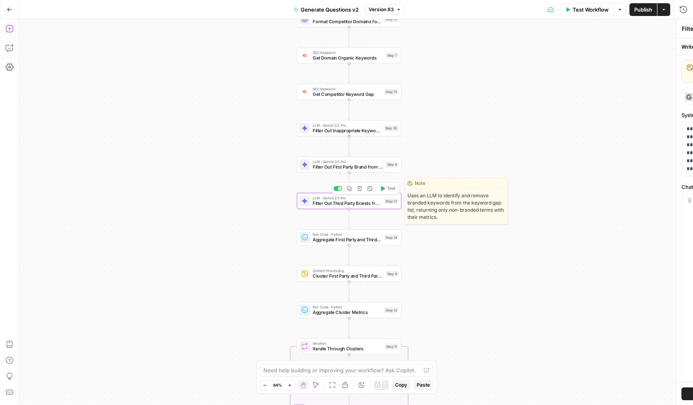
type textarea "Filter Out Third Party Brands from Keywords"
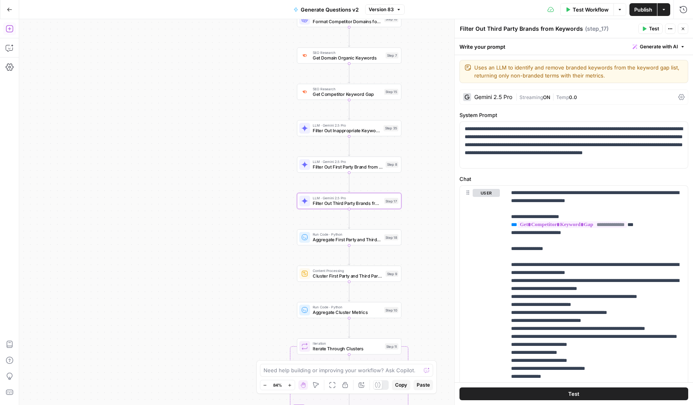
click at [386, 168] on div "LLM · Gemini 2.5 Pro Filter Out First Party Brand from Keywords Step 8 Copy ste…" at bounding box center [348, 165] width 99 height 12
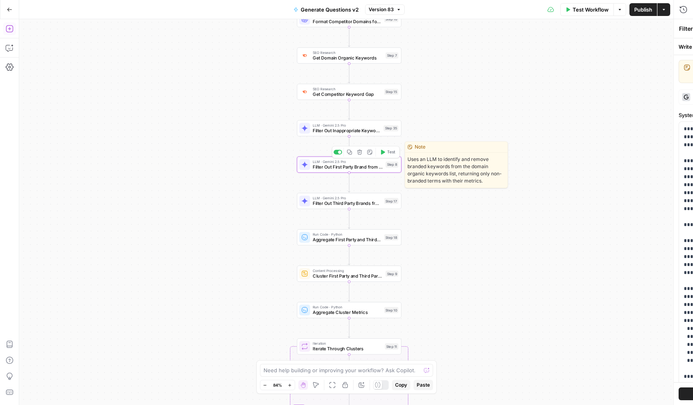
type textarea "Filter Out First Party Brand from Keywords"
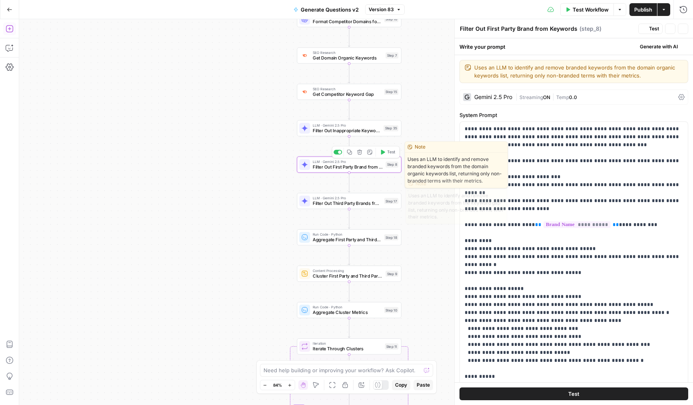
click at [383, 201] on div "LLM · Gemini 2.5 Pro Filter Out Third Party Brands from Keywords Step 17 Copy s…" at bounding box center [348, 201] width 99 height 12
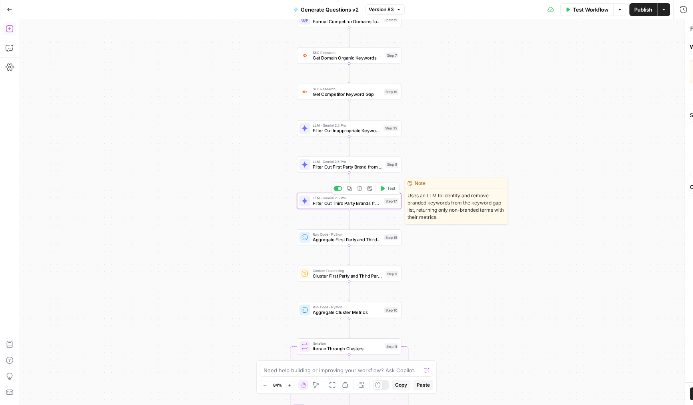
type textarea "Filter Out Third Party Brands from Keywords"
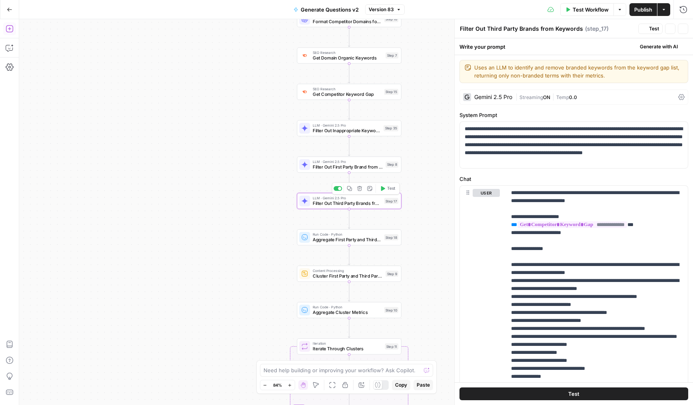
click at [384, 164] on div "LLM · Gemini 2.5 Pro Filter Out First Party Brand from Keywords Step 8 Copy ste…" at bounding box center [348, 165] width 99 height 12
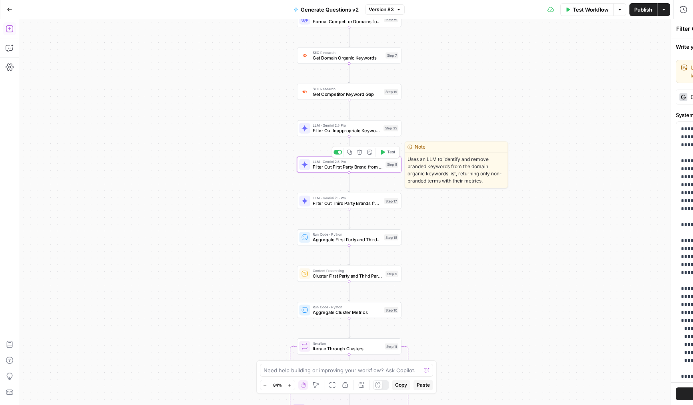
type textarea "Filter Out First Party Brand from Keywords"
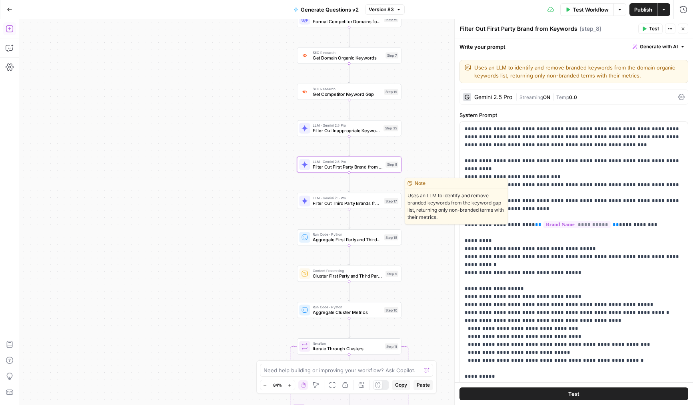
click at [382, 197] on div "LLM · Gemini 2.5 Pro Filter Out Third Party Brands from Keywords Step 17 Copy s…" at bounding box center [348, 201] width 99 height 12
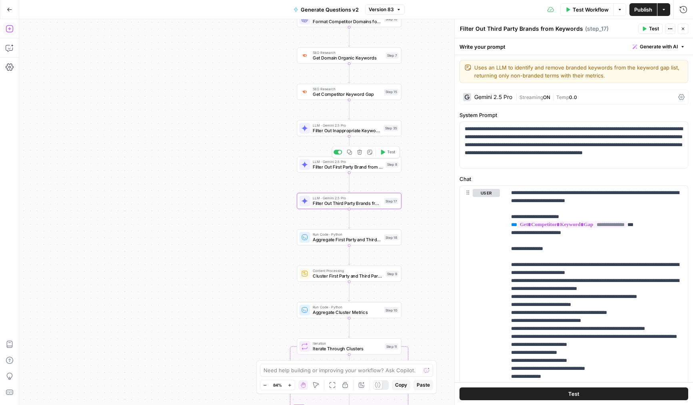
click at [393, 163] on div "Step 8" at bounding box center [391, 165] width 13 height 6
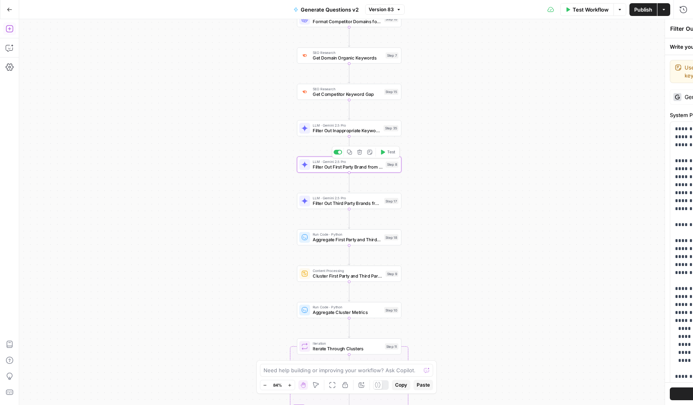
type textarea "Filter Out First Party Brand from Keywords"
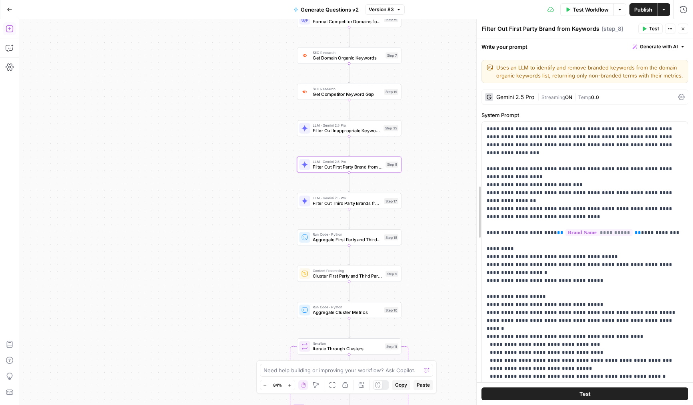
drag, startPoint x: 451, startPoint y: 211, endPoint x: 473, endPoint y: 211, distance: 22.0
click at [473, 211] on div at bounding box center [477, 212] width 8 height 386
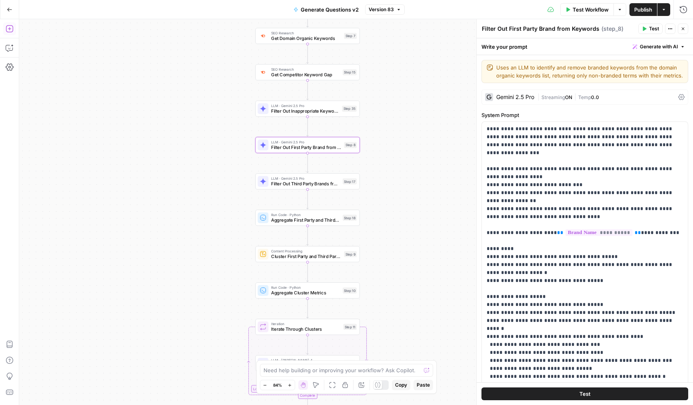
click at [220, 167] on div "Workflow Set Inputs Inputs LLM · Deep Research (O4 Mini) Research Company Infor…" at bounding box center [356, 212] width 674 height 386
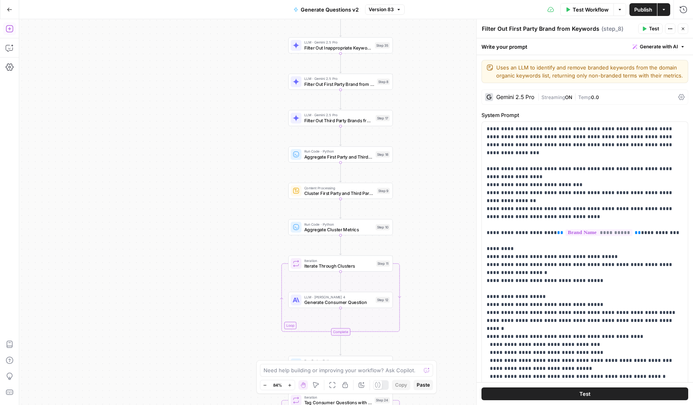
click at [14, 48] on button "Copilot" at bounding box center [9, 48] width 13 height 13
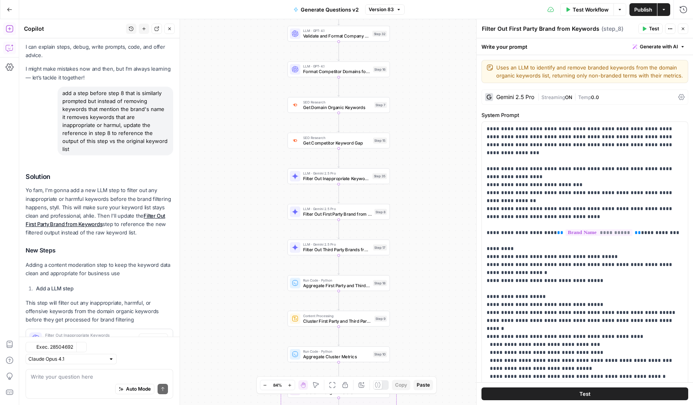
scroll to position [52, 0]
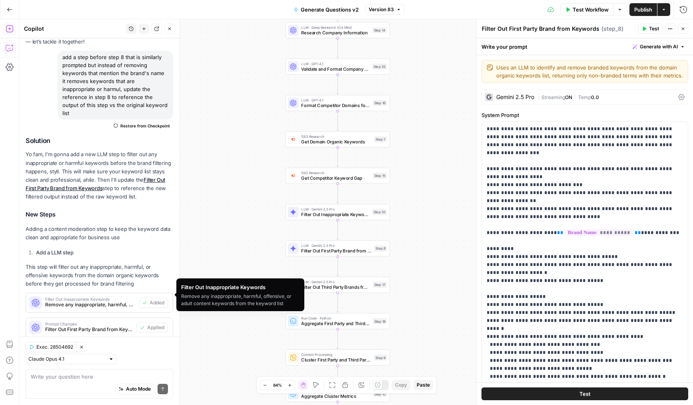
click at [141, 30] on button "New chat" at bounding box center [144, 29] width 10 height 10
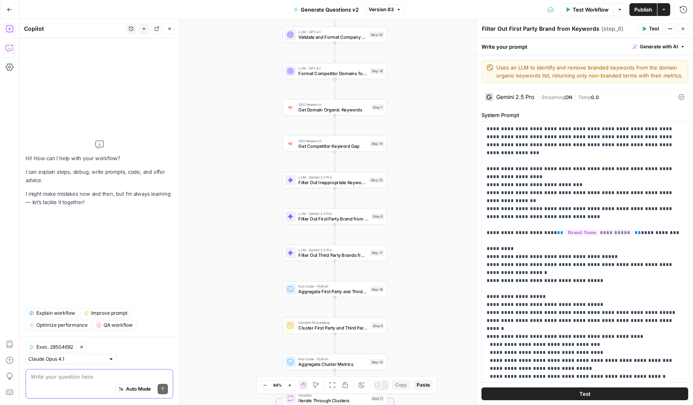
click at [95, 378] on textarea at bounding box center [99, 377] width 137 height 8
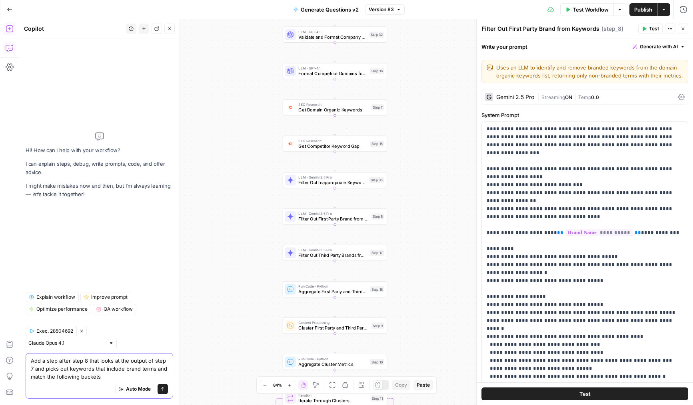
paste textarea "class BrandedIntentClassifier(dspy.Signature): """Classify intent for branded k…"
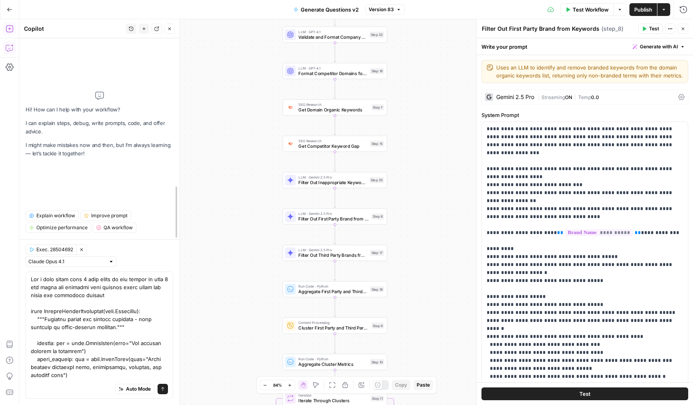
drag, startPoint x: 176, startPoint y: 340, endPoint x: 264, endPoint y: 340, distance: 88.0
click at [264, 340] on body "Dillon Test New Home Browse Insights Opportunities Your Data Recent Grids [DEMO…" at bounding box center [346, 202] width 693 height 405
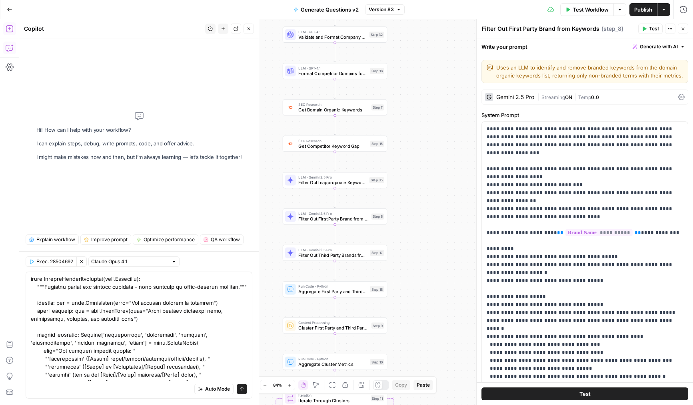
scroll to position [12, 0]
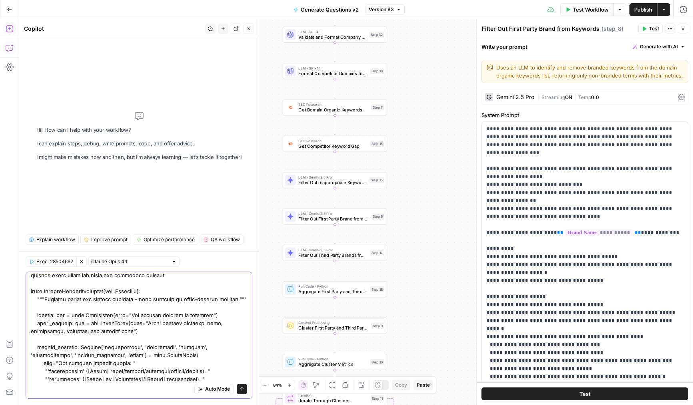
drag, startPoint x: 88, startPoint y: 311, endPoint x: 28, endPoint y: 293, distance: 62.0
click at [28, 293] on div "Auto Mode Send" at bounding box center [139, 335] width 227 height 127
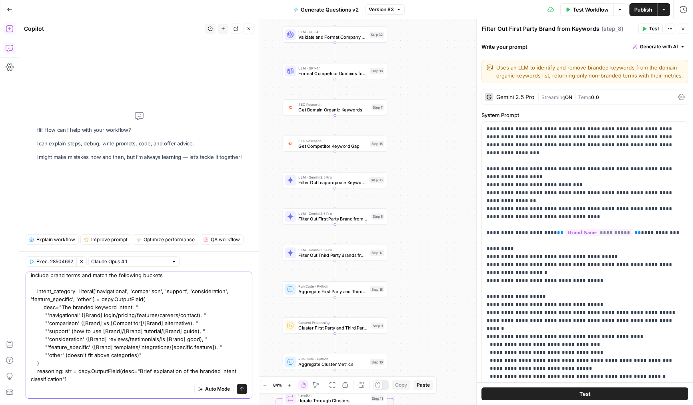
click at [120, 315] on textarea "Add a step after step 8 that looks at the output of step 7 and picks out keywor…" at bounding box center [139, 323] width 216 height 120
click at [130, 314] on textarea "Add a step after step 8 that looks at the output of step 7 and picks out keywor…" at bounding box center [139, 323] width 216 height 120
click at [121, 315] on textarea "Add a step after step 8 that looks at the output of step 7 and picks out keywor…" at bounding box center [139, 323] width 216 height 120
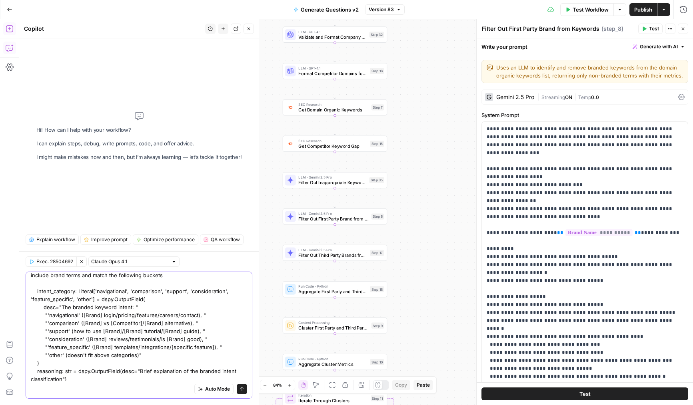
click at [121, 315] on textarea "Add a step after step 8 that looks at the output of step 7 and picks out keywor…" at bounding box center [139, 323] width 216 height 120
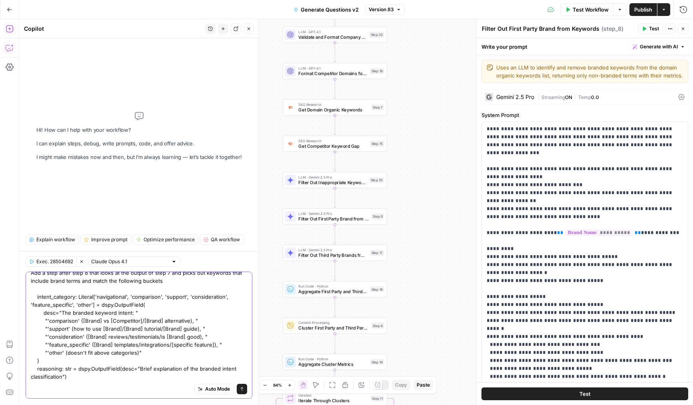
scroll to position [6, 0]
click at [232, 346] on textarea "Add a step after step 8 that looks at the output of step 7 and picks out keywor…" at bounding box center [139, 325] width 216 height 112
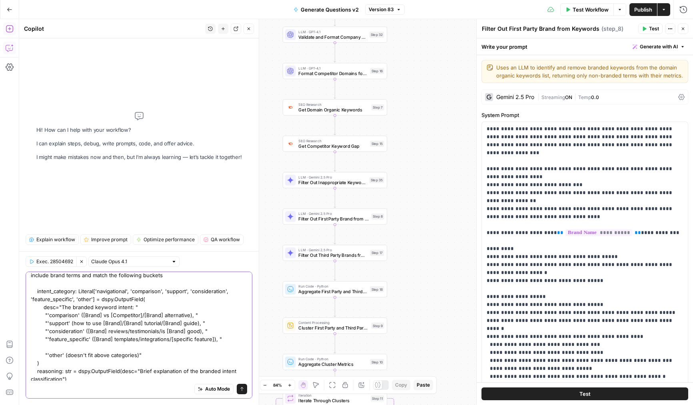
type textarea "Add a step after step 8 that looks at the output of step 7 and picks out keywor…"
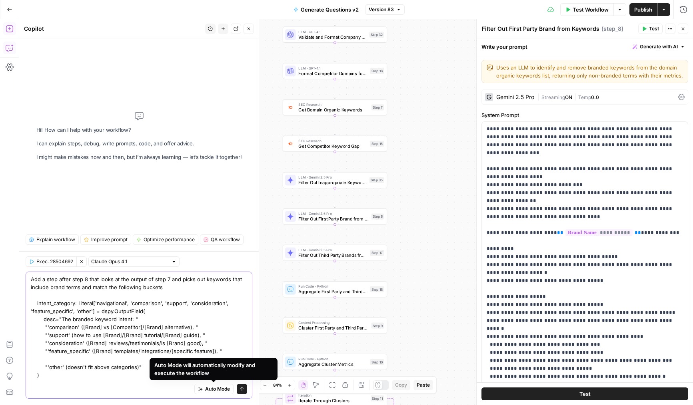
click at [126, 357] on textarea "Add a step after step 8 that looks at the output of step 7 and picks out keywor…" at bounding box center [139, 335] width 216 height 120
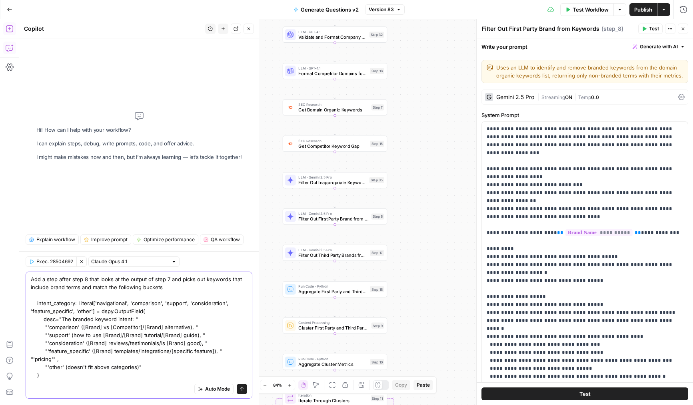
click at [118, 373] on textarea "Add a step after step 8 that looks at the output of step 7 and picks out keywor…" at bounding box center [139, 335] width 216 height 120
drag, startPoint x: 155, startPoint y: 368, endPoint x: 72, endPoint y: 369, distance: 82.4
click at [72, 369] on textarea "Add a step after step 8 that looks at the output of step 7 and picks out keywor…" at bounding box center [139, 335] width 216 height 120
click at [125, 366] on textarea "Add a step after step 8 that looks at the output of step 7 and picks out keywor…" at bounding box center [139, 335] width 216 height 120
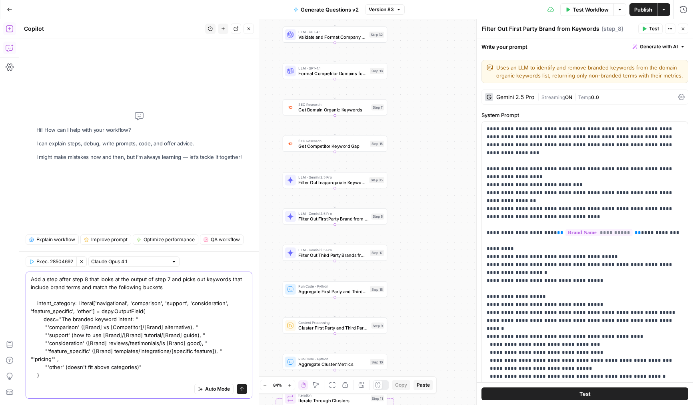
click at [125, 366] on textarea "Add a step after step 8 that looks at the output of step 7 and picks out keywor…" at bounding box center [139, 335] width 216 height 120
click at [98, 371] on textarea "Add a step after step 8 that looks at the output of step 7 and picks out keywor…" at bounding box center [139, 331] width 216 height 112
click at [96, 386] on div "Auto Mode Send" at bounding box center [139, 390] width 216 height 18
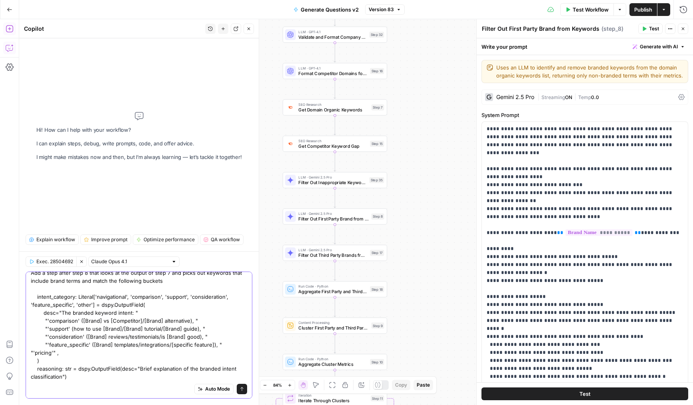
click at [98, 376] on textarea "Add a step after step 8 that looks at the output of step 7 and picks out keywor…" at bounding box center [139, 325] width 216 height 112
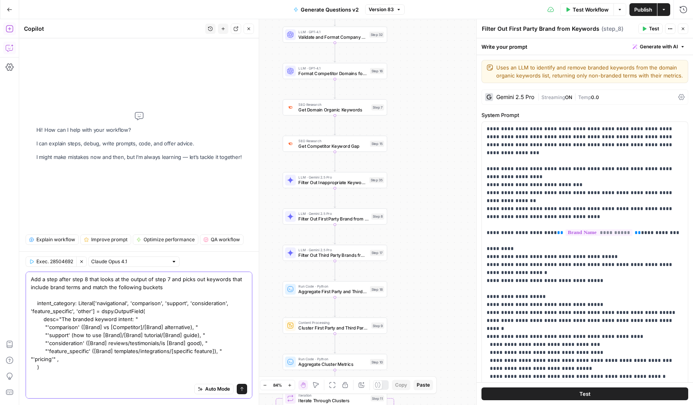
scroll to position [14, 0]
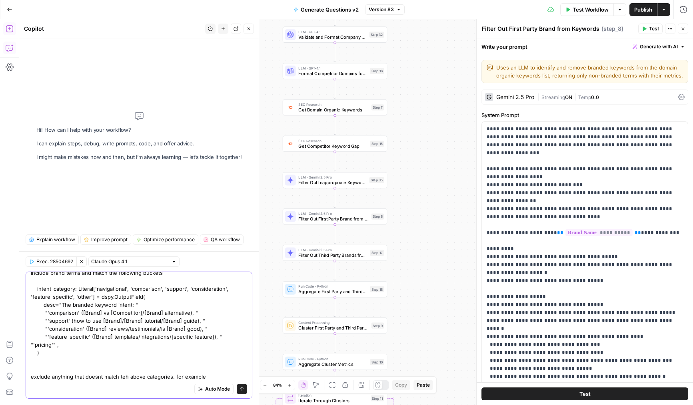
paste textarea ""'navigational' ([Brand] login/pricing/features/careers/contact), ""
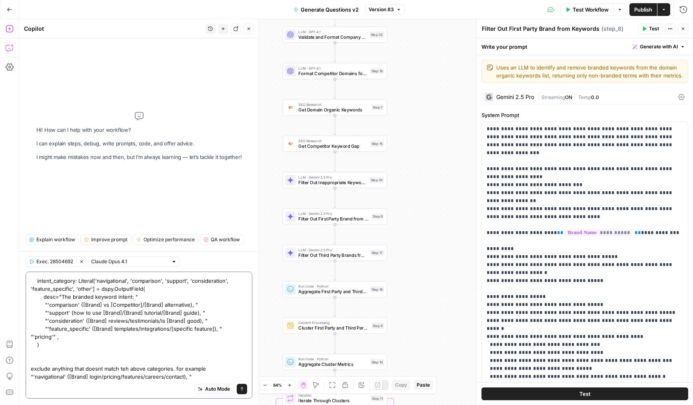
click at [199, 375] on textarea "Add a step after step 8 that looks at the output of step 7 and picks out keywor…" at bounding box center [139, 317] width 216 height 128
click at [132, 377] on textarea "Add a step after step 8 that looks at the output of step 7 and picks out keywor…" at bounding box center [139, 317] width 216 height 128
click at [109, 376] on textarea "Add a step after step 8 that looks at the output of step 7 and picks out keywor…" at bounding box center [139, 317] width 216 height 128
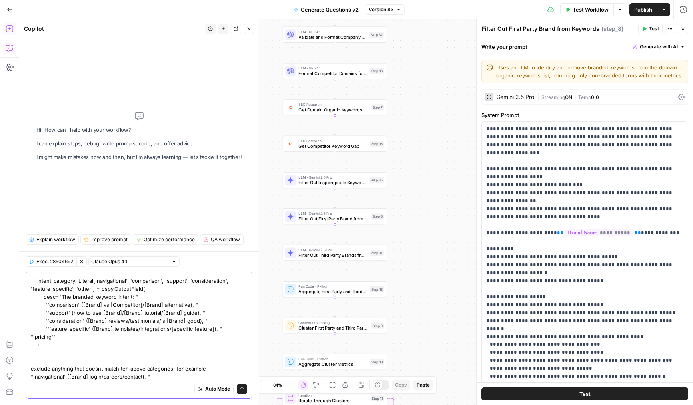
click at [154, 376] on textarea "Add a step after step 8 that looks at the output of step 7 and picks out keywor…" at bounding box center [139, 317] width 216 height 128
click at [100, 307] on textarea "Add a step after step 8 that looks at the output of step 7 and picks out keywor…" at bounding box center [139, 317] width 216 height 128
click at [107, 313] on textarea "Add a step after step 8 that looks at the output of step 7 and picks out keywor…" at bounding box center [139, 317] width 216 height 128
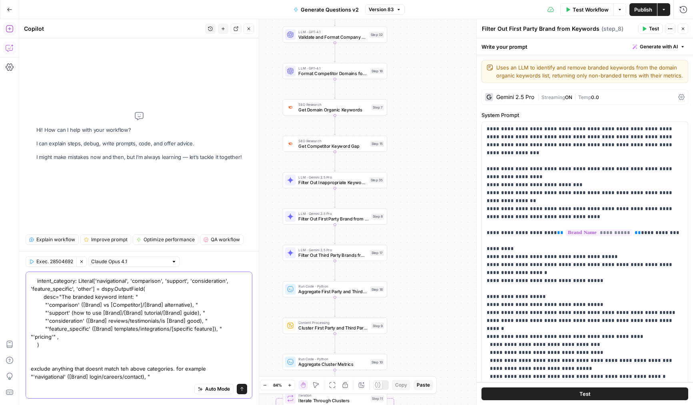
click at [107, 313] on textarea "Add a step after step 8 that looks at the output of step 7 and picks out keywor…" at bounding box center [139, 317] width 216 height 128
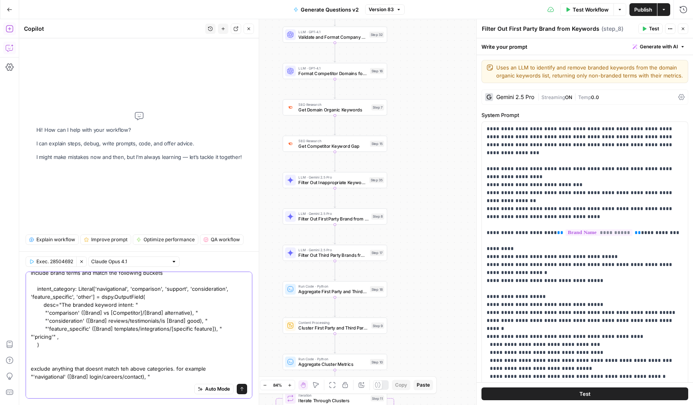
scroll to position [14, 0]
click at [173, 385] on div "Auto Mode Send" at bounding box center [139, 390] width 216 height 18
click at [145, 380] on textarea "Add a step after step 8 that looks at the output of step 7 and picks out keywor…" at bounding box center [139, 321] width 216 height 120
click at [160, 379] on textarea "Add a step after step 8 that looks at the output of step 7 and picks out keywor…" at bounding box center [139, 321] width 216 height 120
paste textarea ""'support' (how to use [Brand]/[Brand] tutorial/[Brand] guide), ""
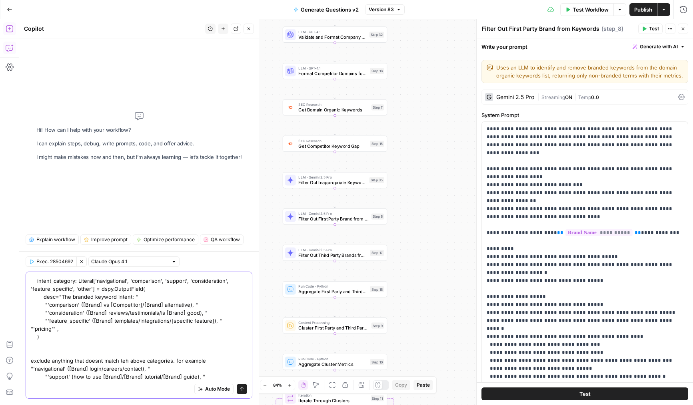
scroll to position [38, 0]
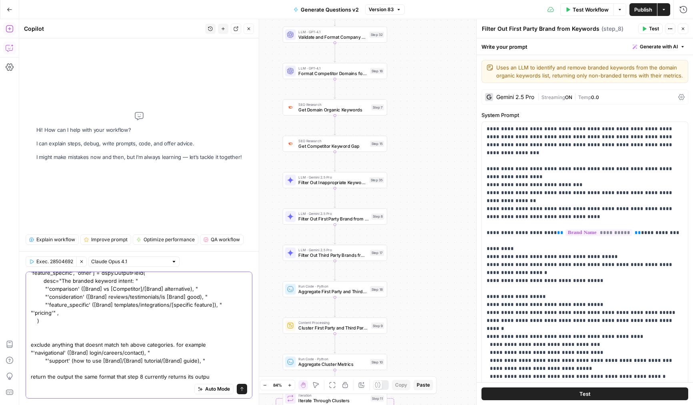
type textarea "Add a step after step 8 that looks at the output of step 7 and picks out keywor…"
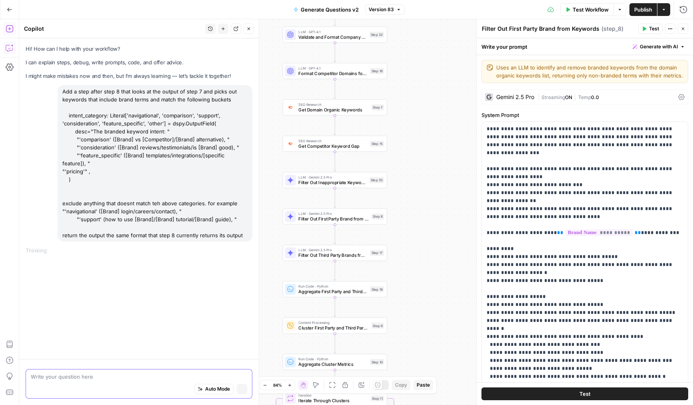
scroll to position [0, 0]
click at [681, 32] on button "Close" at bounding box center [683, 29] width 10 height 10
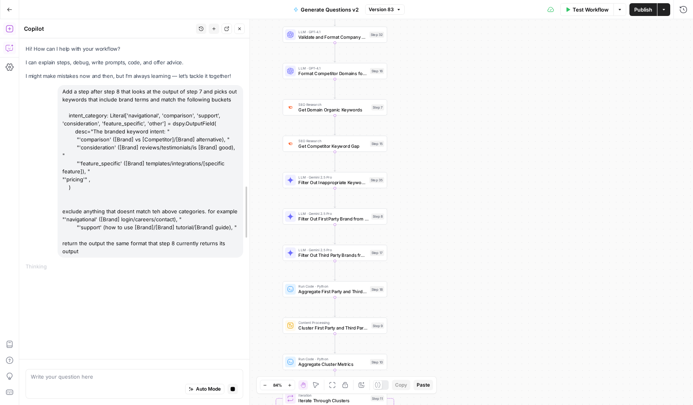
drag, startPoint x: 256, startPoint y: 196, endPoint x: 230, endPoint y: 199, distance: 25.7
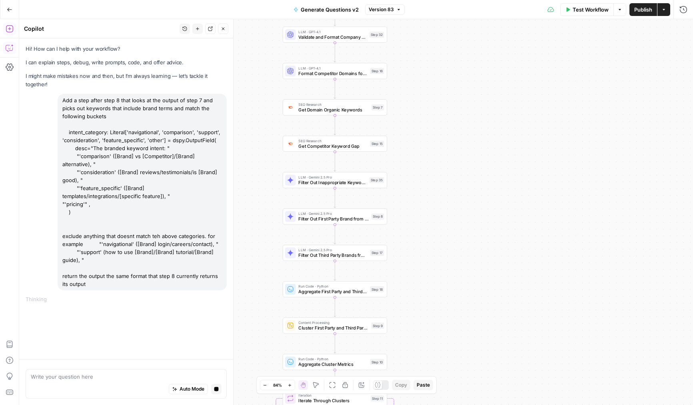
click at [269, 195] on div "Workflow Set Inputs Inputs LLM · Deep Research (O4 Mini) Research Company Infor…" at bounding box center [356, 212] width 674 height 386
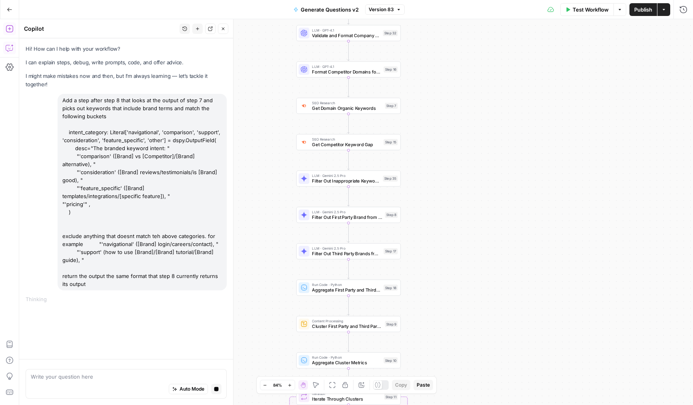
drag, startPoint x: 258, startPoint y: 203, endPoint x: 274, endPoint y: 200, distance: 16.2
click at [274, 200] on div "Workflow Set Inputs Inputs LLM · Deep Research (O4 Mini) Research Company Infor…" at bounding box center [356, 212] width 674 height 386
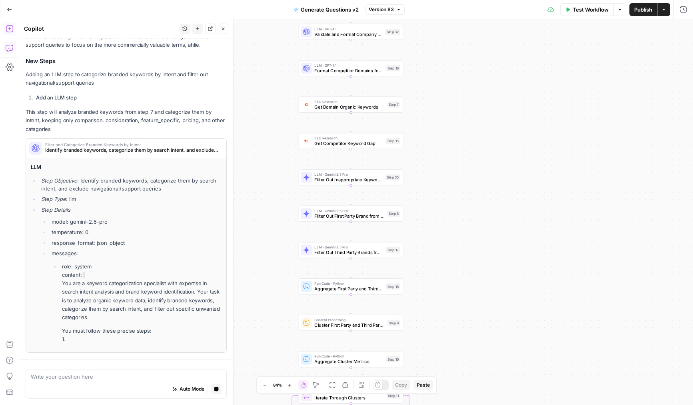
scroll to position [297, 0]
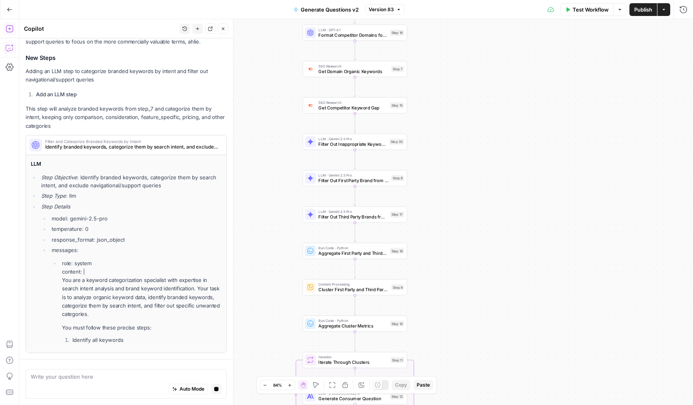
drag, startPoint x: 262, startPoint y: 238, endPoint x: 266, endPoint y: 202, distance: 35.8
click at [266, 202] on div "Workflow Set Inputs Inputs LLM · Deep Research (O4 Mini) Research Company Infor…" at bounding box center [356, 212] width 674 height 386
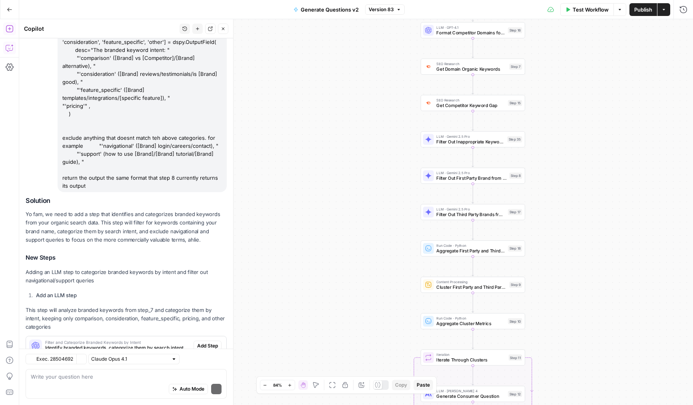
scroll to position [125, 0]
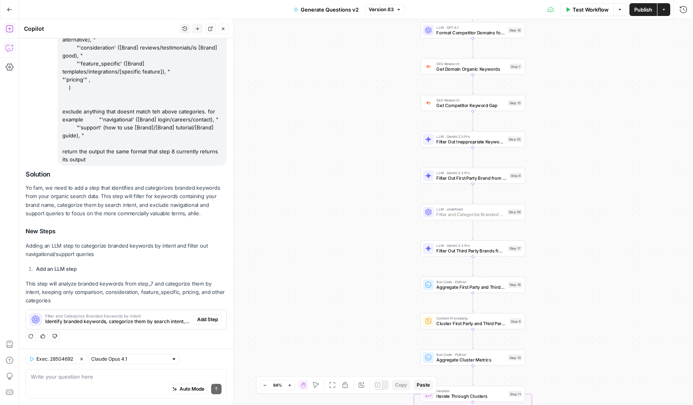
click at [206, 318] on span "Add Step" at bounding box center [207, 319] width 21 height 7
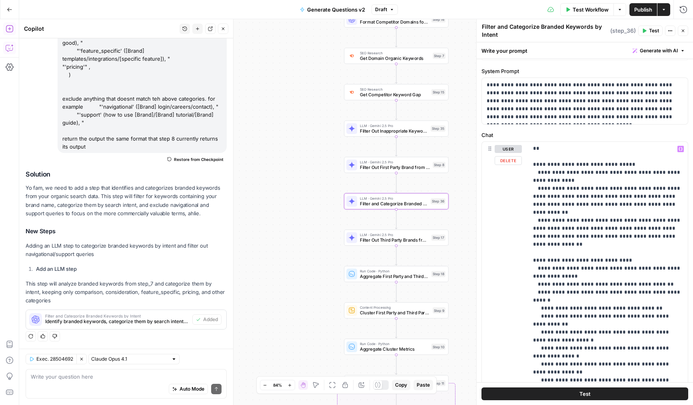
scroll to position [34, 0]
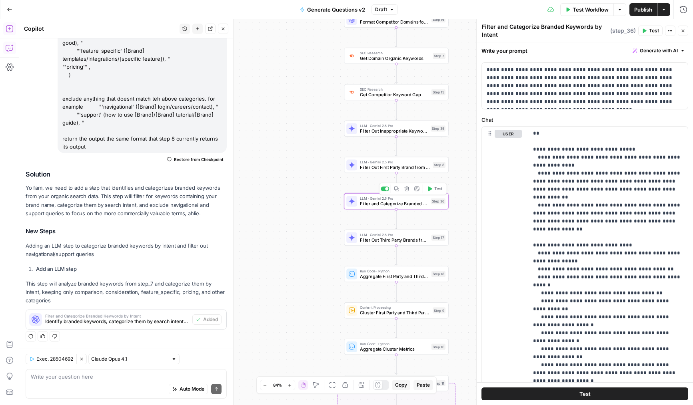
click at [408, 188] on icon "button" at bounding box center [406, 189] width 5 height 5
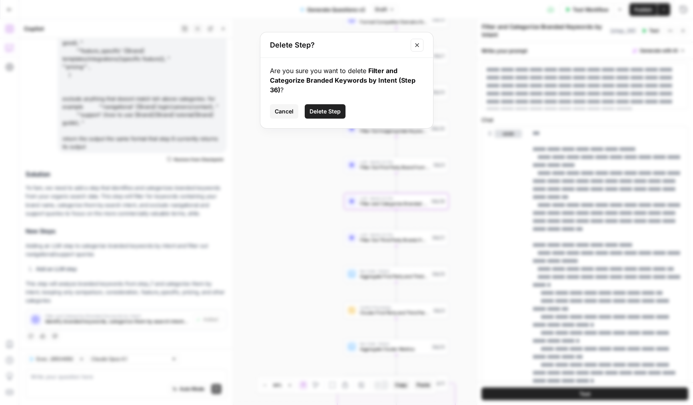
click at [333, 118] on button "Delete Step" at bounding box center [325, 111] width 41 height 14
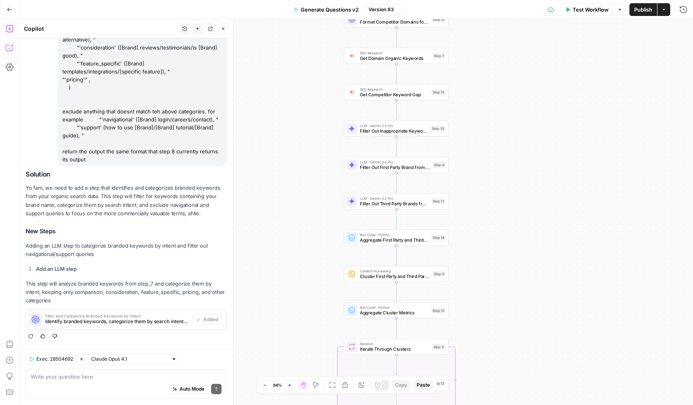
click at [200, 29] on button "New chat" at bounding box center [197, 29] width 10 height 10
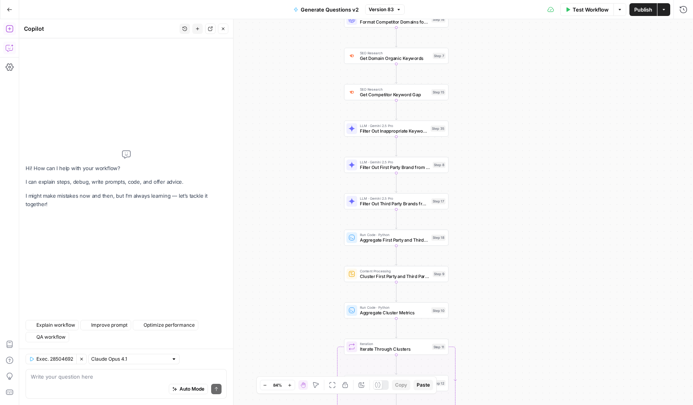
scroll to position [0, 0]
click at [114, 375] on textarea at bounding box center [126, 377] width 191 height 8
paste textarea "Add a step after step 8 that looks at the output of step 7 and picks out keywor…"
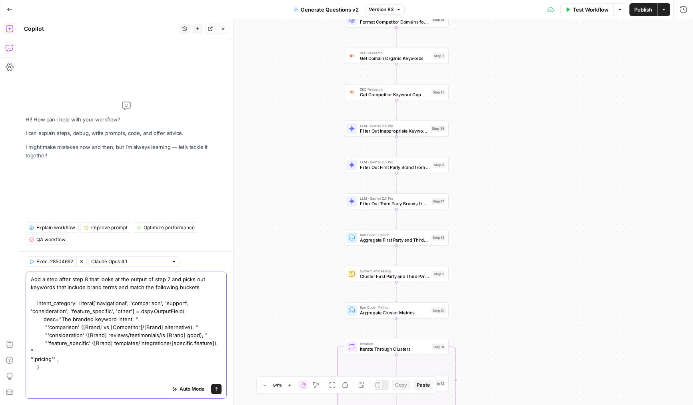
click at [166, 278] on textarea "Add a step after step 8 that looks at the output of step 7 and picks out keywor…" at bounding box center [126, 351] width 191 height 152
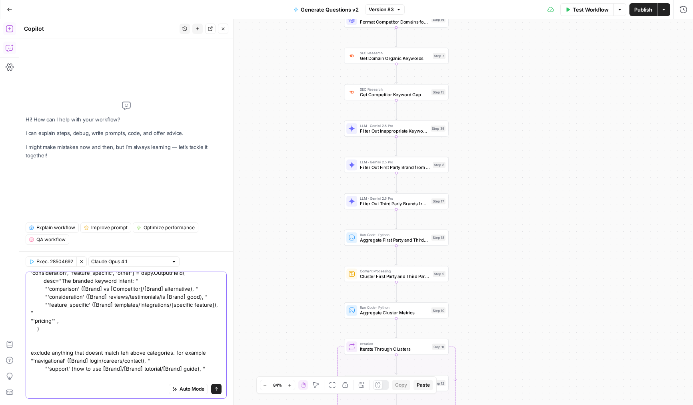
click at [97, 377] on textarea "Add a step after step 8 that looks at the output of step 35 and picks out keywo…" at bounding box center [126, 313] width 191 height 152
click at [88, 378] on textarea "Add a step after step 8 that looks at the output of step 35 and picks out keywo…" at bounding box center [126, 313] width 191 height 152
click at [88, 370] on textarea "Add a step after step 8 that looks at the output of step 35 and picks out keywo…" at bounding box center [126, 313] width 191 height 152
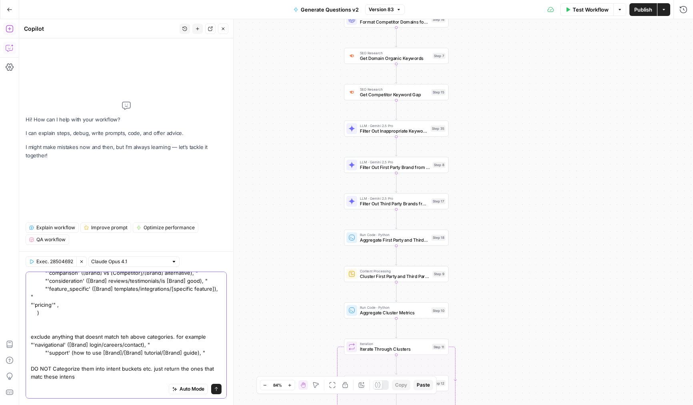
click at [31, 375] on textarea "Add a step after step 8 that looks at the output of step 35 and picks out keywo…" at bounding box center [126, 305] width 191 height 168
click at [39, 369] on textarea "Add a step after step 8 that looks at the output of step 35 and picks out keywo…" at bounding box center [126, 305] width 191 height 168
click at [45, 368] on textarea "Add a step after step 8 that looks at the output of step 35 and picks out keywo…" at bounding box center [126, 305] width 191 height 168
click at [64, 370] on textarea "Add a step after step 8 that looks at the output of step 35 and picks out keywo…" at bounding box center [126, 305] width 191 height 168
drag, startPoint x: 126, startPoint y: 368, endPoint x: 76, endPoint y: 369, distance: 49.6
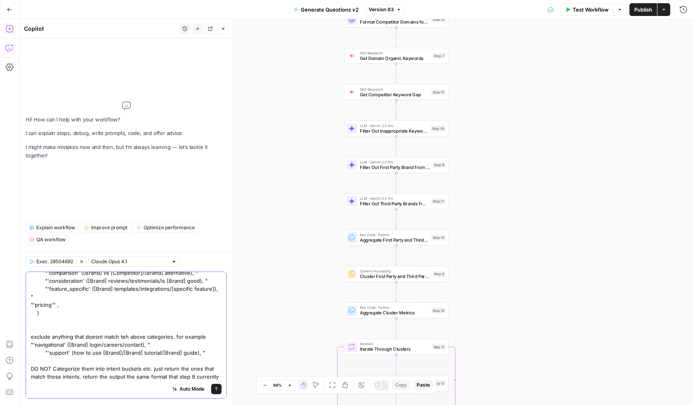
click at [76, 369] on textarea "Add a step after step 8 that looks at the output of step 35 and picks out keywo…" at bounding box center [126, 305] width 191 height 168
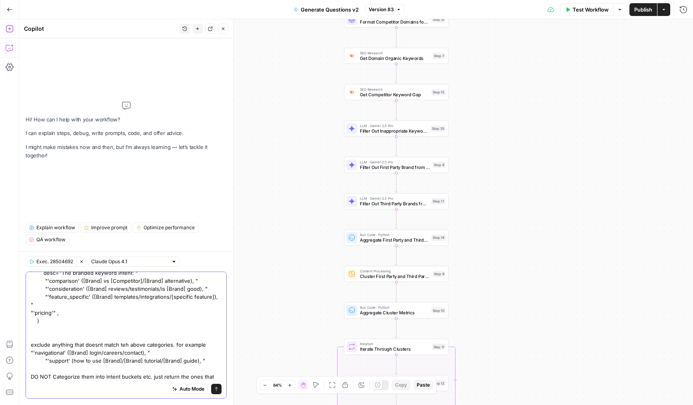
click at [79, 375] on textarea "Add a step after step 8 that looks at the output of step 35 and picks out keywo…" at bounding box center [126, 313] width 191 height 168
type textarea "Add a step after step 8 that looks at the output of step 35 and picks out keywo…"
click at [115, 357] on textarea "Add a step after step 8 that looks at the output of step 35 and picks out keywo…" at bounding box center [126, 313] width 191 height 168
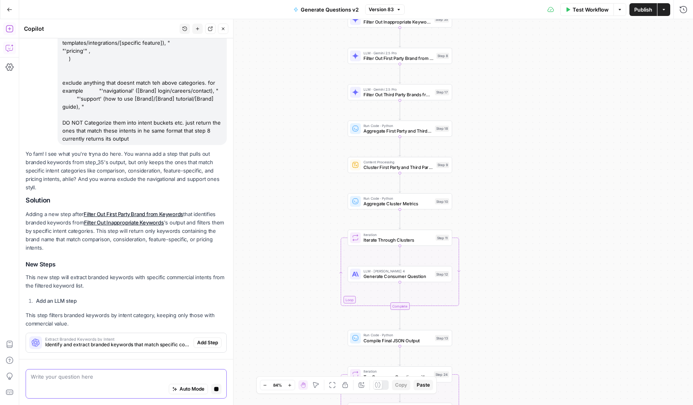
scroll to position [154, 0]
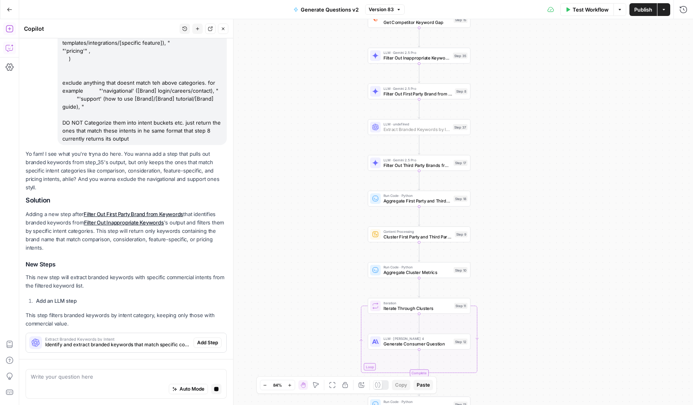
click at [204, 341] on span "Add Step" at bounding box center [207, 342] width 21 height 7
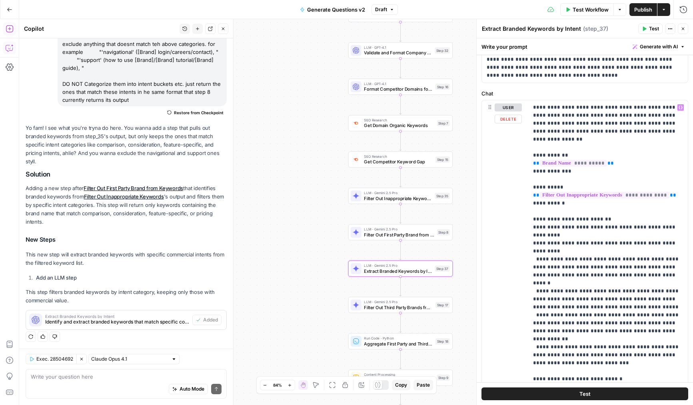
scroll to position [6, 0]
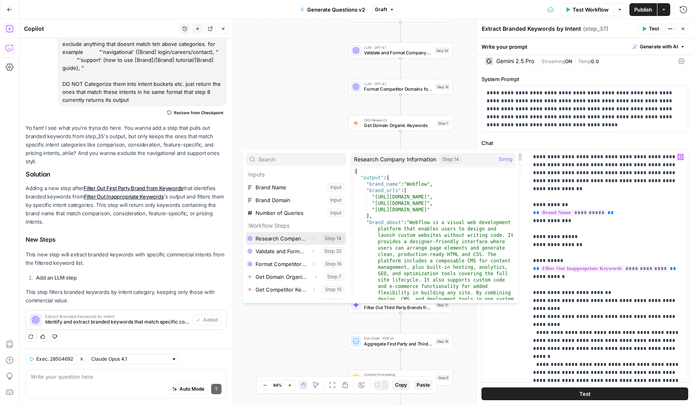
click at [313, 238] on icon "button" at bounding box center [313, 238] width 5 height 5
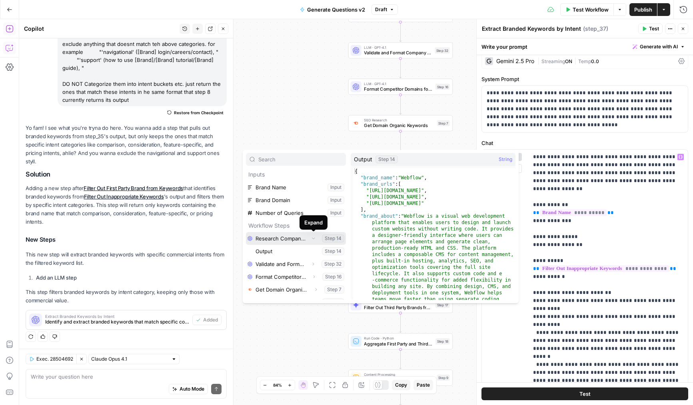
scroll to position [8, 0]
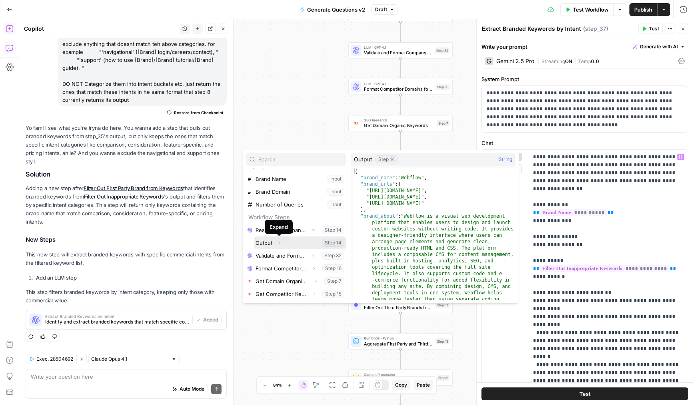
click at [277, 243] on icon "button" at bounding box center [279, 243] width 5 height 5
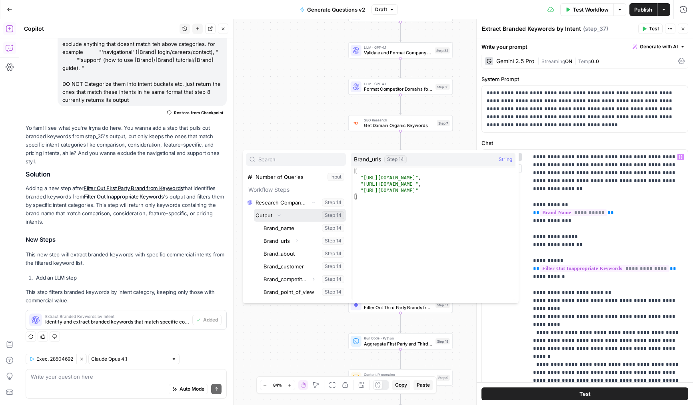
scroll to position [37, 0]
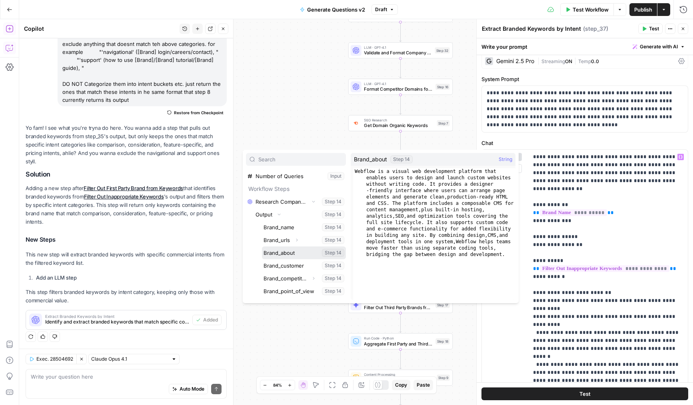
click at [280, 255] on button "Select variable Brand_about" at bounding box center [304, 253] width 84 height 13
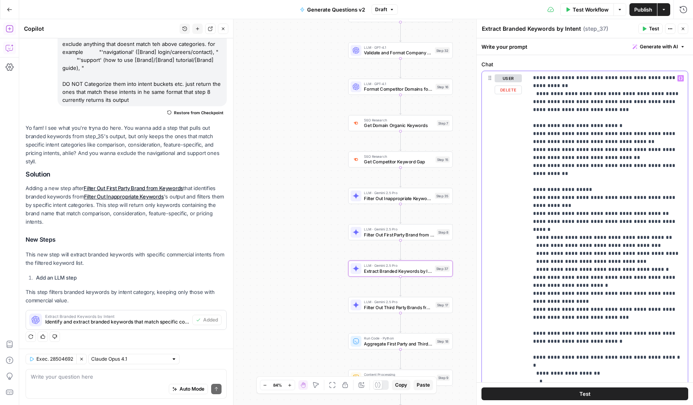
scroll to position [90, 0]
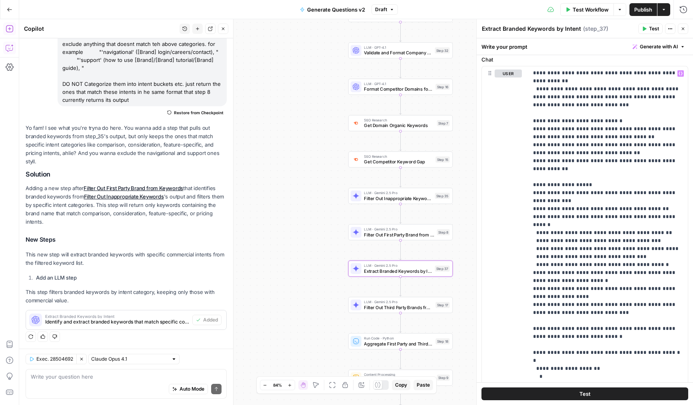
click at [681, 29] on icon "button" at bounding box center [682, 28] width 5 height 5
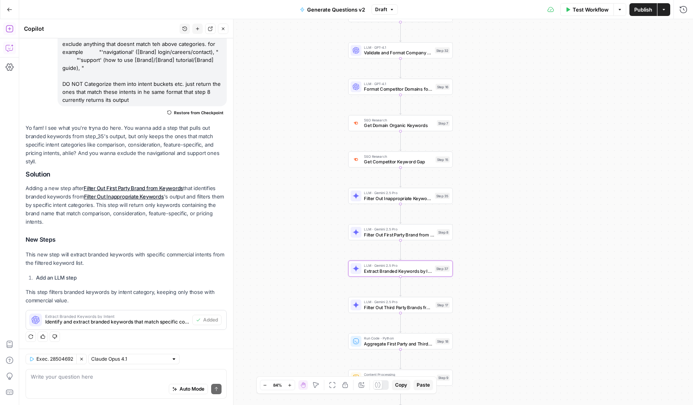
click at [646, 12] on span "Publish" at bounding box center [643, 10] width 18 height 8
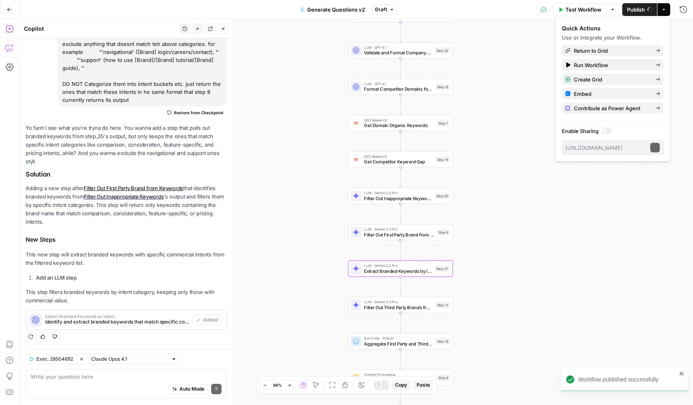
click at [321, 267] on div "Workflow Set Inputs Inputs LLM · Deep Research (O4 Mini) Research Company Infor…" at bounding box center [356, 212] width 674 height 386
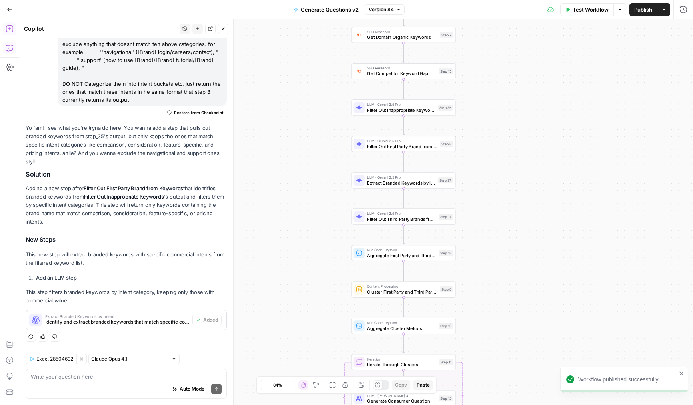
click at [382, 189] on div "Workflow Set Inputs Inputs LLM · Deep Research (O4 Mini) Research Company Infor…" at bounding box center [356, 212] width 674 height 386
click at [382, 185] on span "Extract Branded Keywords by Intent" at bounding box center [401, 182] width 68 height 7
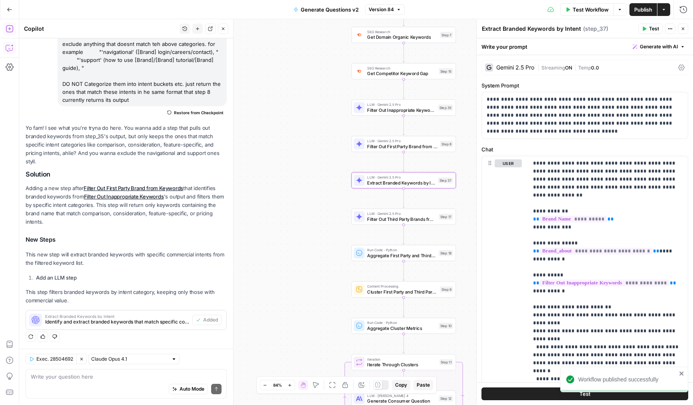
click at [554, 65] on span "Streaming" at bounding box center [553, 68] width 24 height 6
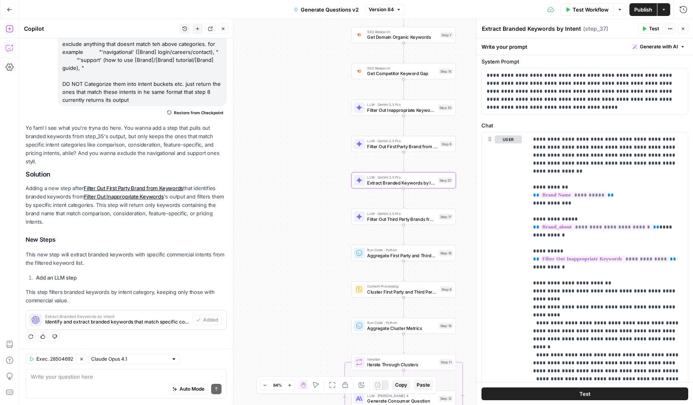
scroll to position [387, 0]
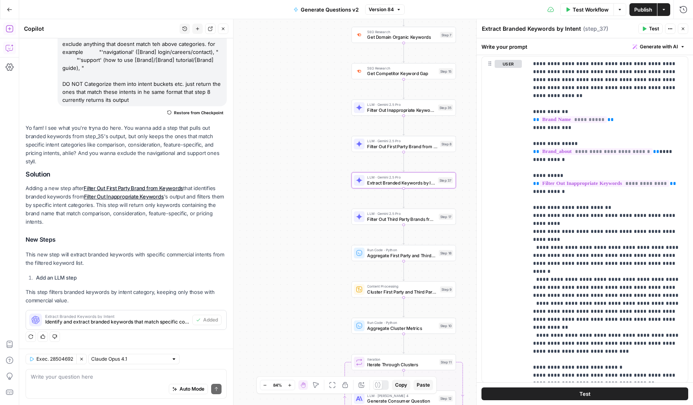
click at [560, 29] on textarea "Extract Branded Keywords by Intent" at bounding box center [531, 29] width 99 height 8
click at [558, 29] on textarea "Extract Branded Keywords by Intent" at bounding box center [531, 29] width 99 height 8
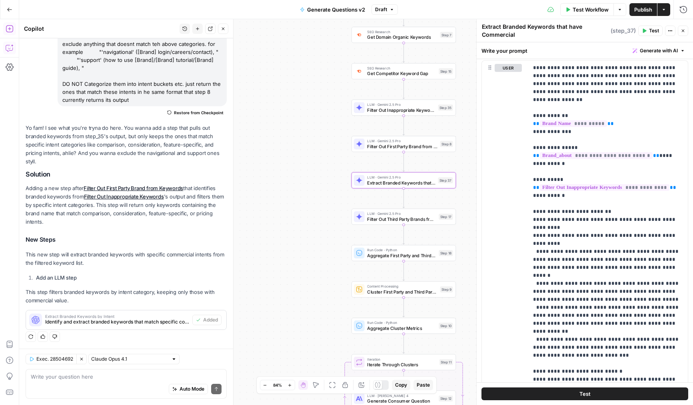
type textarea "Extract Branded Keywords that have Commercial Intent"
click at [686, 32] on button "Close" at bounding box center [683, 31] width 10 height 10
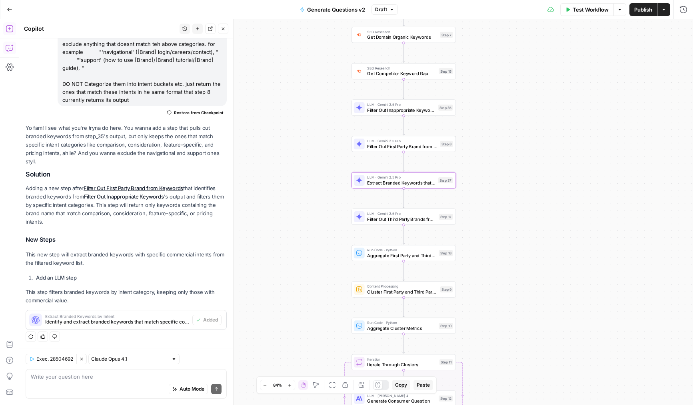
click at [640, 8] on span "Publish" at bounding box center [643, 10] width 18 height 8
click at [336, 212] on div "Workflow Set Inputs Inputs LLM · Deep Research (O4 Mini) Research Company Infor…" at bounding box center [356, 212] width 674 height 386
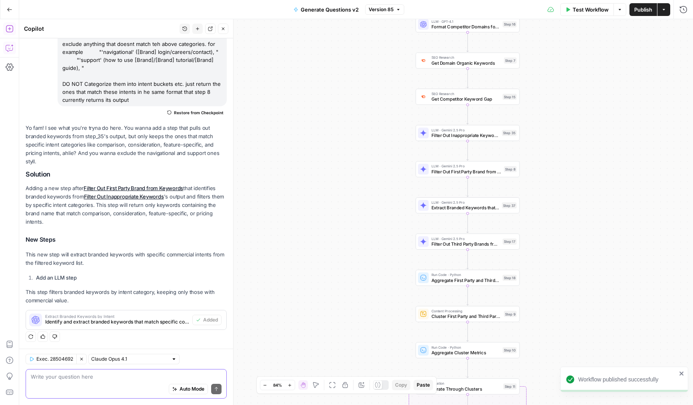
click at [86, 376] on textarea at bounding box center [126, 377] width 191 height 8
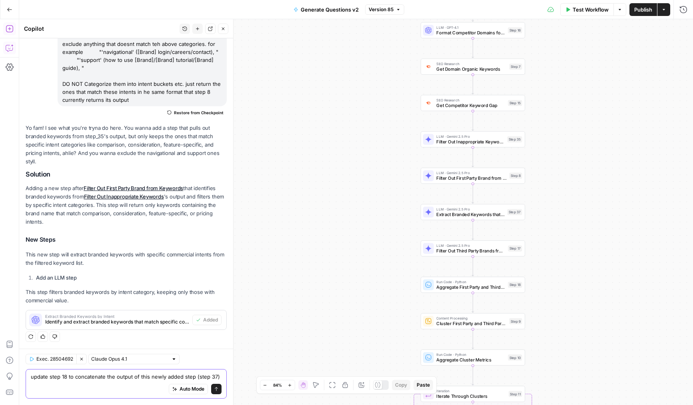
scroll to position [200, 0]
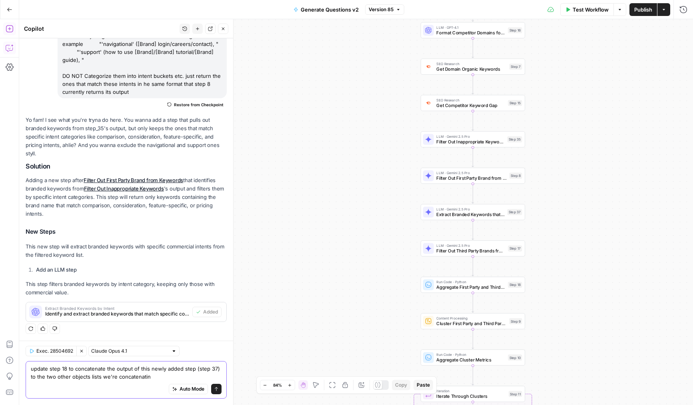
type textarea "update step 18 to concatenate the output of this newly added step (step 37) to …"
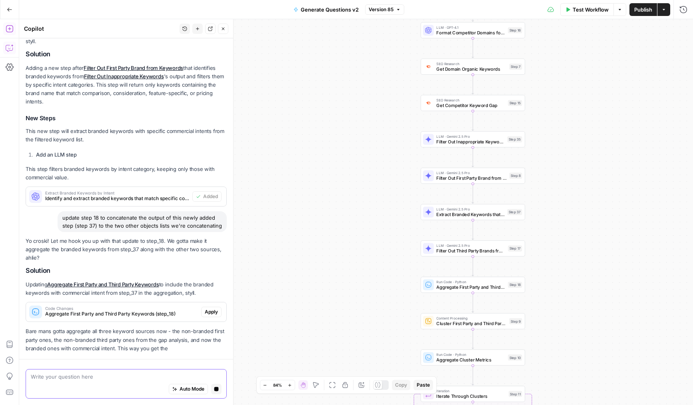
scroll to position [308, 0]
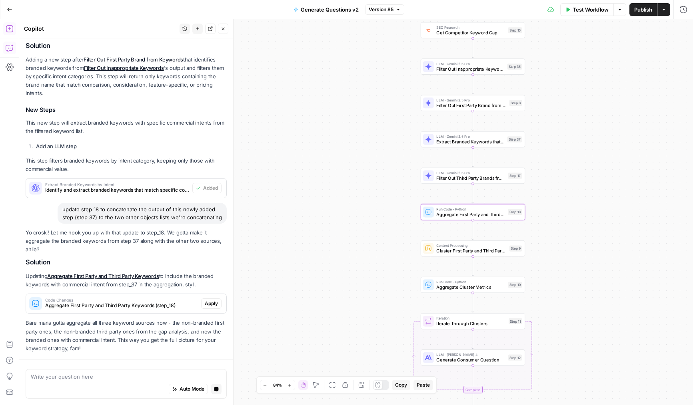
click at [210, 301] on span "Apply" at bounding box center [211, 303] width 13 height 7
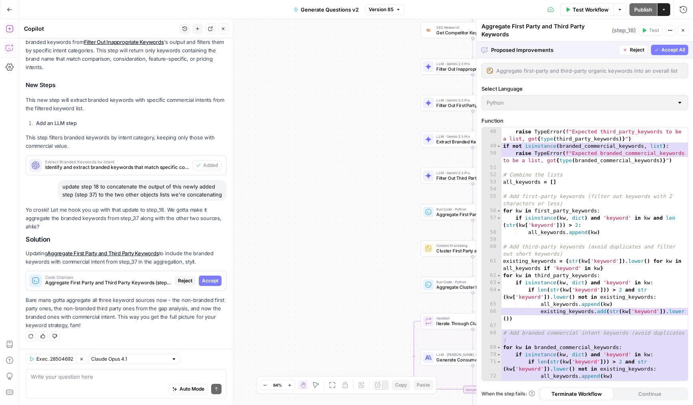
scroll to position [461, 0]
click at [659, 49] on button "Accept All" at bounding box center [669, 50] width 37 height 10
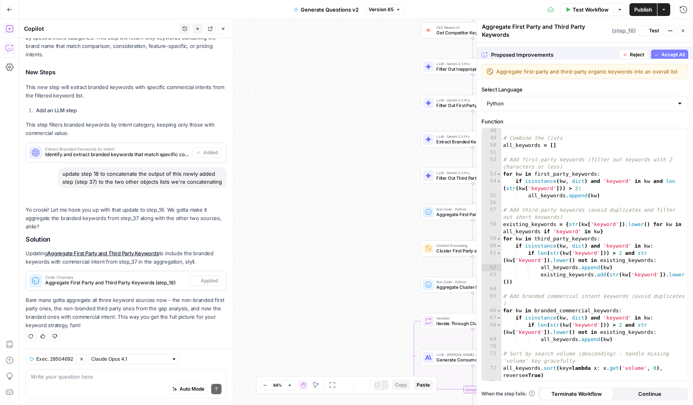
scroll to position [454, 0]
click at [646, 8] on span "Publish" at bounding box center [643, 10] width 18 height 8
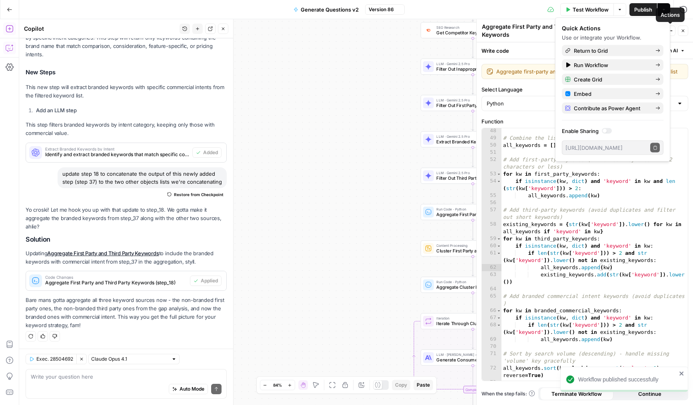
click at [684, 32] on icon "button" at bounding box center [683, 31] width 3 height 3
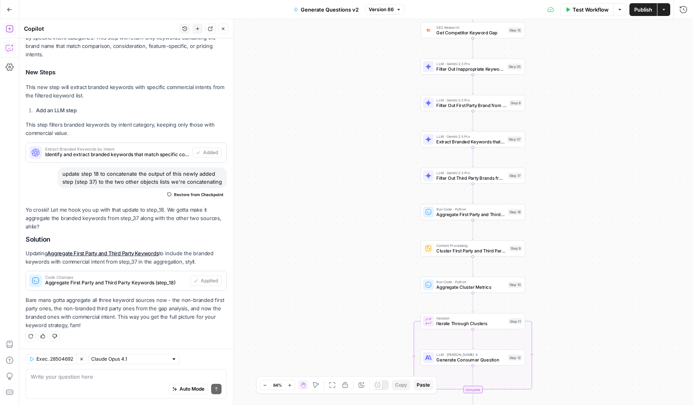
click at [221, 30] on icon "button" at bounding box center [223, 28] width 5 height 5
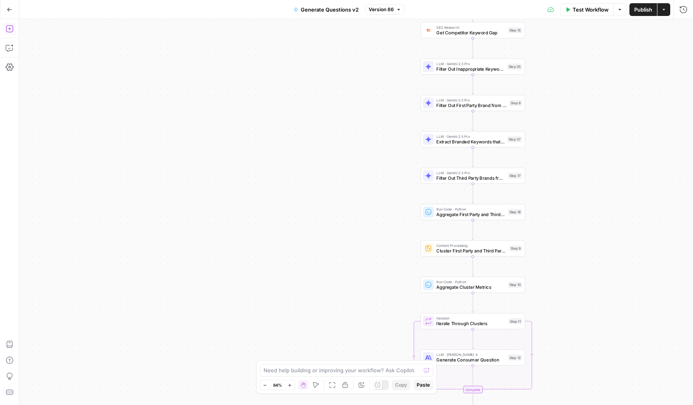
click at [364, 387] on icon "button" at bounding box center [361, 385] width 6 height 6
click at [641, 12] on span "Publish" at bounding box center [643, 10] width 18 height 8
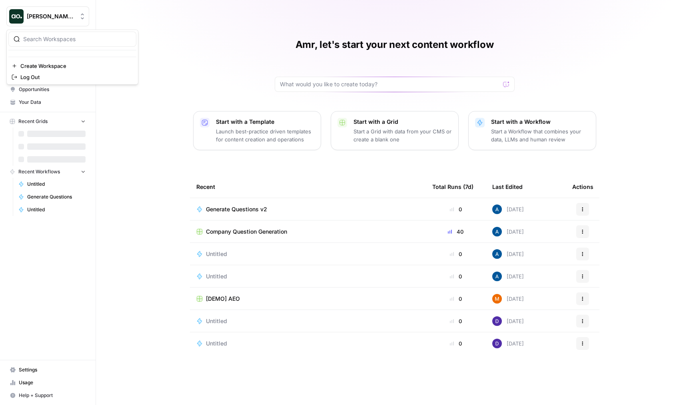
click at [63, 25] on button "[PERSON_NAME] Test" at bounding box center [47, 16] width 83 height 20
click at [232, 233] on span "Company Question Generation" at bounding box center [246, 232] width 81 height 8
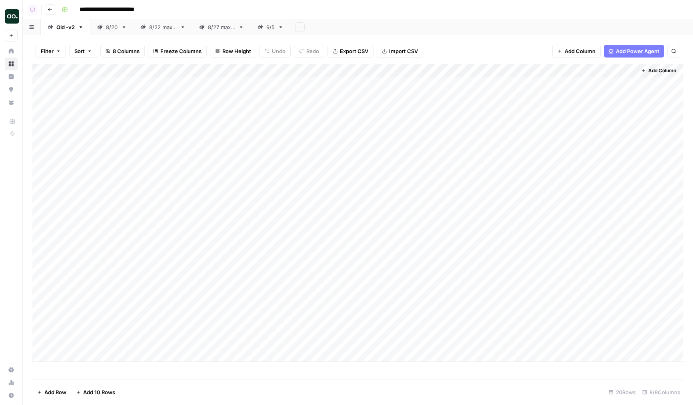
click at [269, 32] on link "9/5" at bounding box center [271, 27] width 40 height 16
drag, startPoint x: 271, startPoint y: 29, endPoint x: 61, endPoint y: 28, distance: 209.9
click at [61, 28] on div "Old -v2 8/20 8/22 max 5 8/27 max 5 9/5 Add Sheet" at bounding box center [358, 27] width 670 height 16
drag, startPoint x: 267, startPoint y: 32, endPoint x: 119, endPoint y: 30, distance: 148.7
click at [119, 30] on div "9/5 Old -v2 8/20 8/22 max 5 8/27 max 5 Add Sheet" at bounding box center [358, 27] width 670 height 16
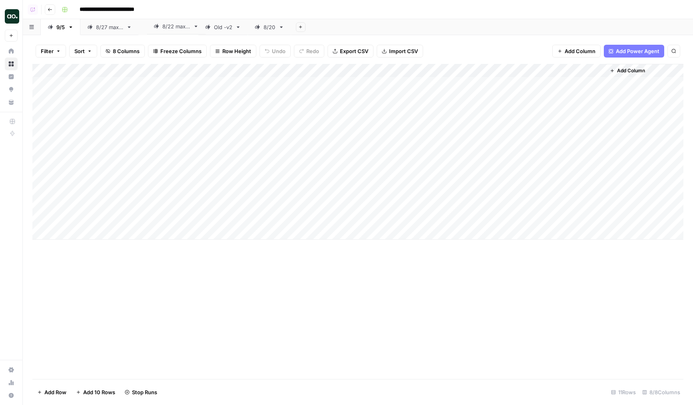
drag, startPoint x: 250, startPoint y: 32, endPoint x: 161, endPoint y: 31, distance: 88.8
click at [161, 31] on div "9/5 8/27 max 5 Old -v2 8/20 8/22 max 5 Add Sheet" at bounding box center [358, 27] width 670 height 16
drag, startPoint x: 262, startPoint y: 31, endPoint x: 207, endPoint y: 31, distance: 54.8
click at [207, 31] on div "9/5 8/27 max 5 8/22 max 5 Old -v2 8/20 Add Sheet" at bounding box center [358, 27] width 670 height 16
click at [267, 25] on div "Old -v2" at bounding box center [265, 27] width 18 height 8
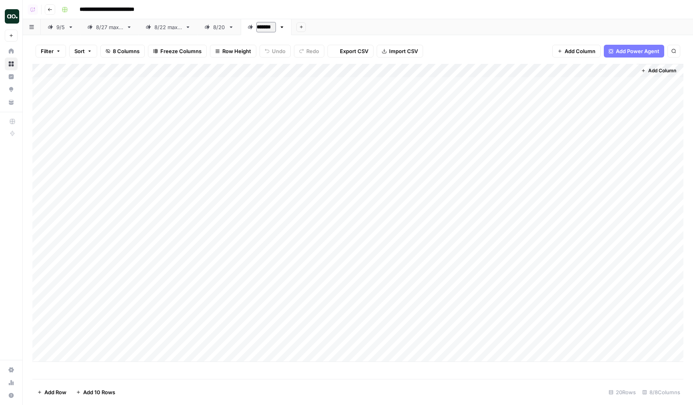
click at [271, 29] on input "*******" at bounding box center [266, 27] width 20 height 10
type input "***"
click at [58, 26] on div "9/5" at bounding box center [60, 27] width 8 height 8
click at [372, 90] on div "Add Column" at bounding box center [357, 152] width 651 height 176
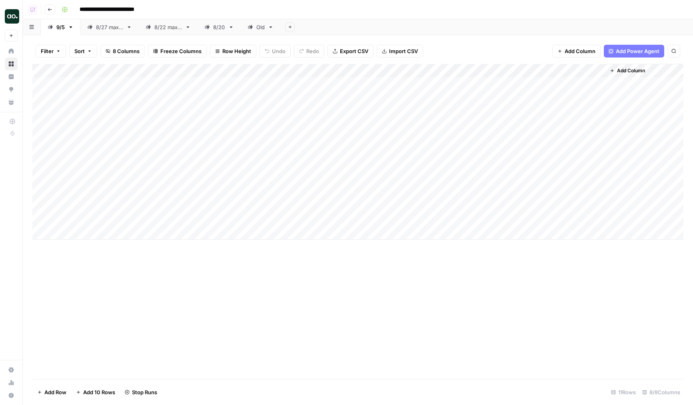
drag, startPoint x: 361, startPoint y: 67, endPoint x: 369, endPoint y: 67, distance: 7.2
click at [368, 67] on div "Add Column" at bounding box center [357, 152] width 651 height 176
click at [350, 164] on div "Add Column" at bounding box center [357, 152] width 651 height 176
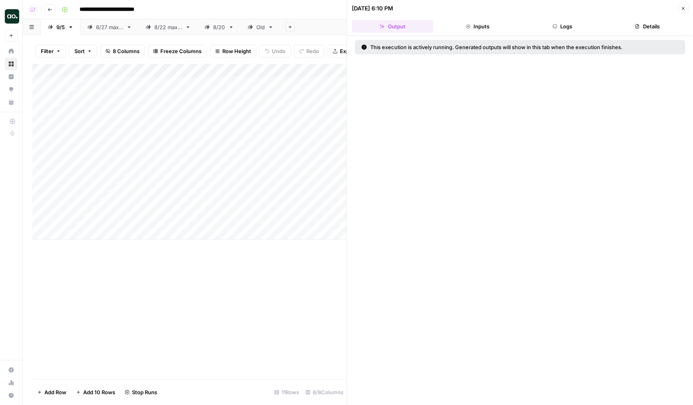
click at [560, 21] on button "Logs" at bounding box center [562, 26] width 82 height 13
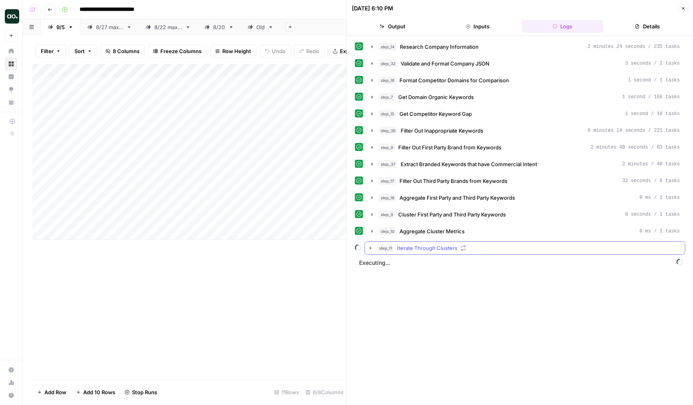
click at [427, 249] on span "Iterate Through Clusters" at bounding box center [427, 248] width 60 height 8
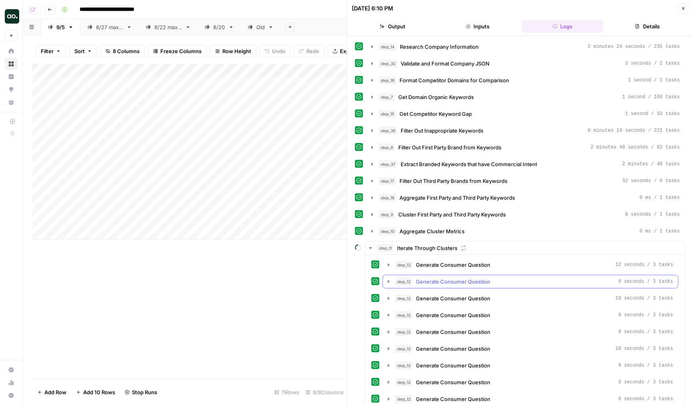
click at [444, 267] on span "Generate Consumer Question" at bounding box center [453, 265] width 74 height 8
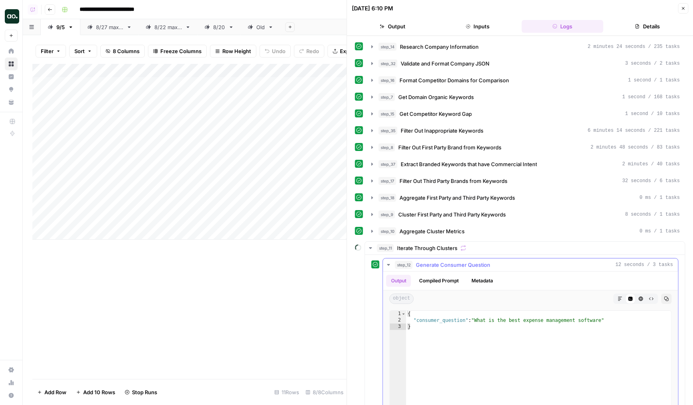
click at [450, 265] on span "Generate Consumer Question" at bounding box center [453, 265] width 74 height 8
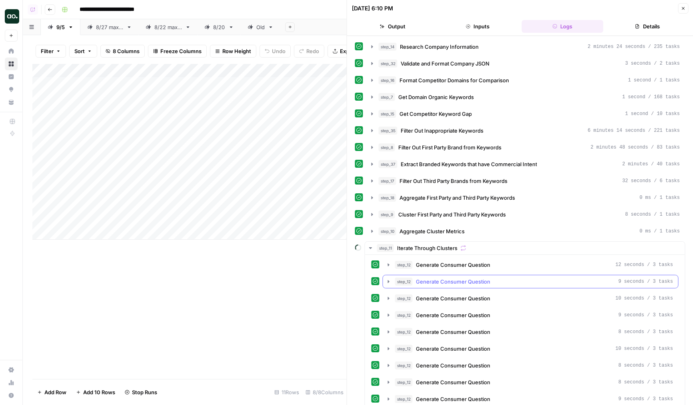
click at [451, 279] on span "Generate Consumer Question" at bounding box center [453, 282] width 74 height 8
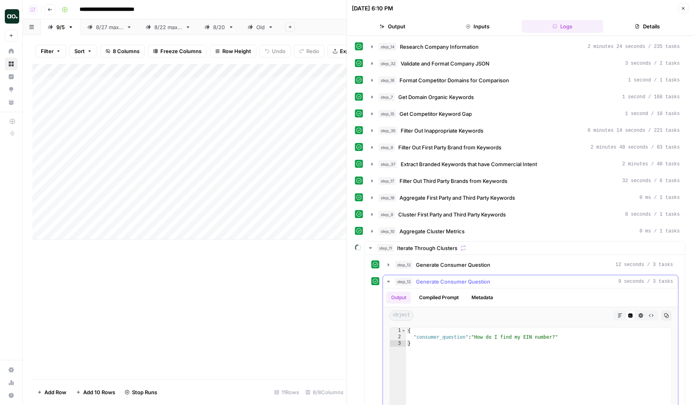
click at [451, 279] on span "Generate Consumer Question" at bounding box center [453, 282] width 74 height 8
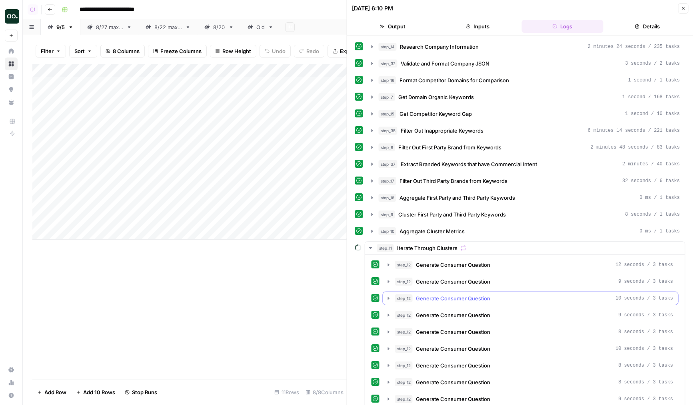
click at [457, 300] on span "Generate Consumer Question" at bounding box center [453, 299] width 74 height 8
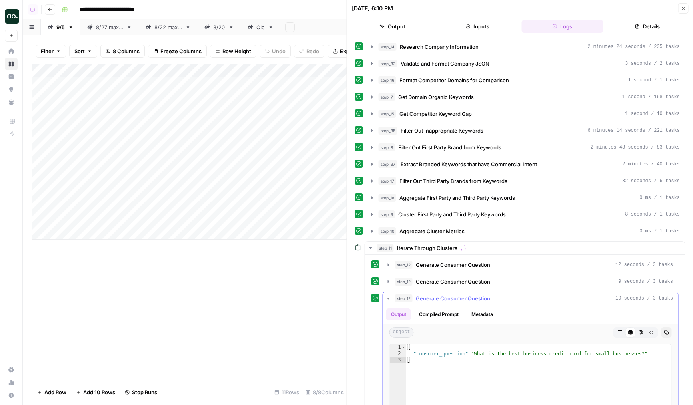
click at [461, 300] on span "Generate Consumer Question" at bounding box center [453, 299] width 74 height 8
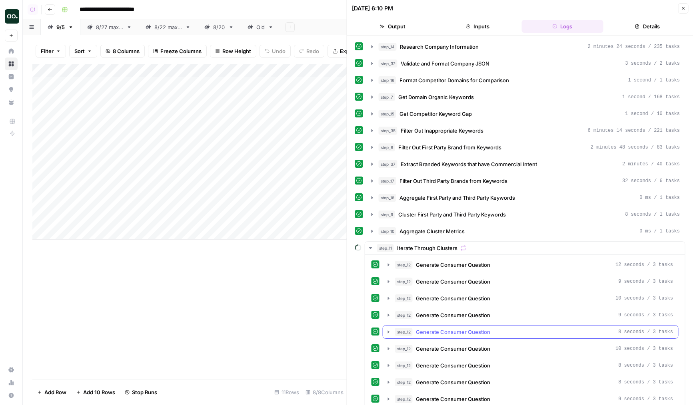
click at [461, 334] on span "Generate Consumer Question" at bounding box center [453, 332] width 74 height 8
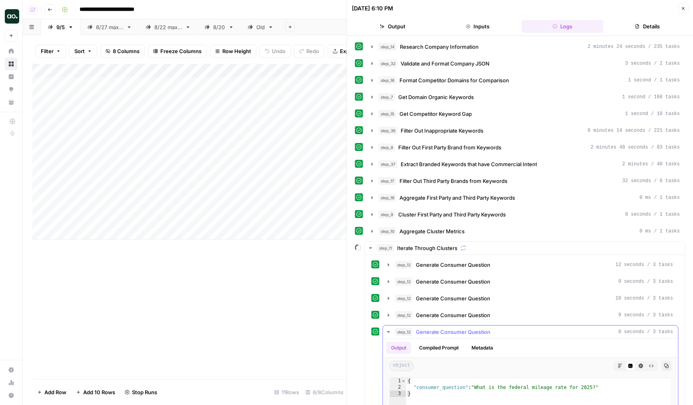
click at [465, 332] on span "Generate Consumer Question" at bounding box center [453, 332] width 74 height 8
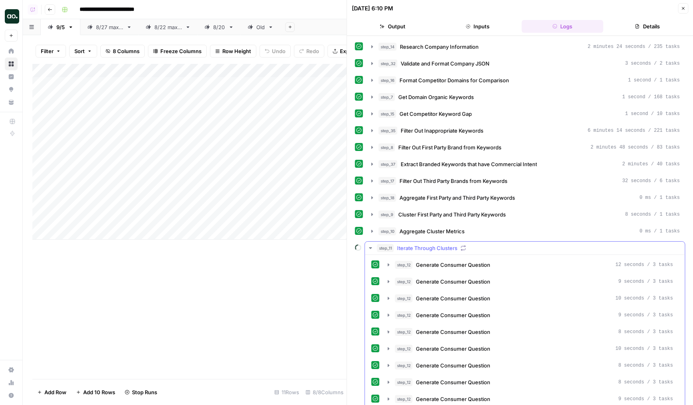
click at [461, 369] on span "Generate Consumer Question" at bounding box center [453, 366] width 74 height 8
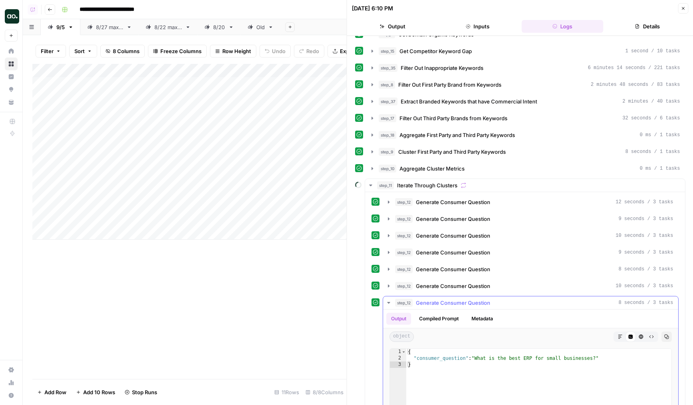
scroll to position [67, 0]
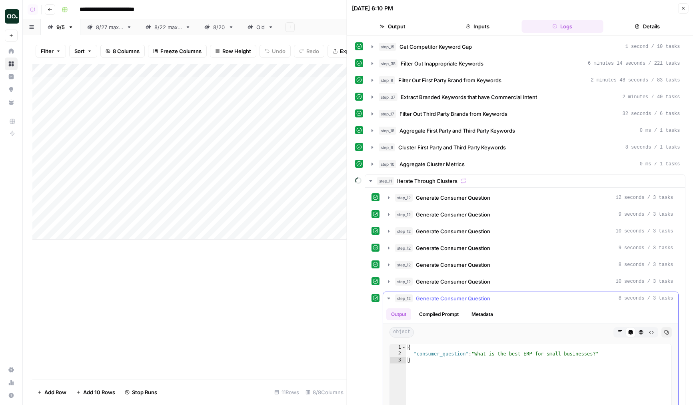
click at [477, 299] on span "Generate Consumer Question" at bounding box center [453, 299] width 74 height 8
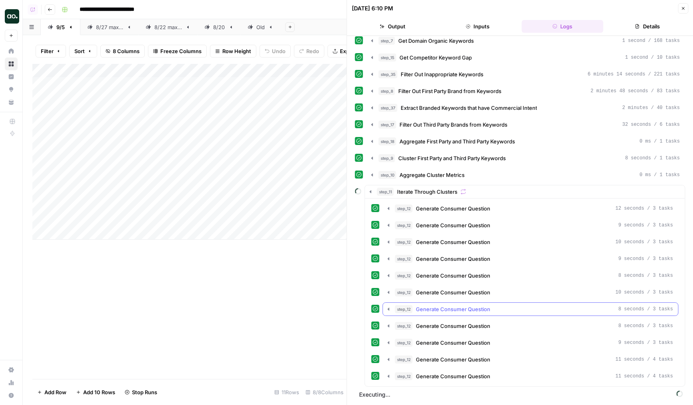
scroll to position [56, 0]
click at [684, 7] on icon "button" at bounding box center [682, 8] width 5 height 5
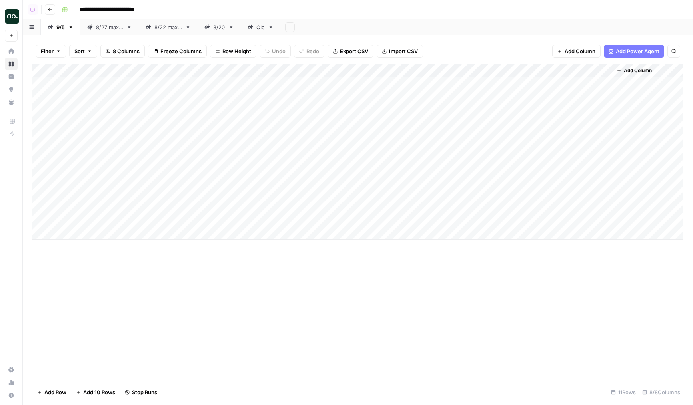
click at [667, 253] on div "Add Column" at bounding box center [357, 221] width 651 height 315
click at [350, 205] on div "Add Column" at bounding box center [357, 152] width 651 height 176
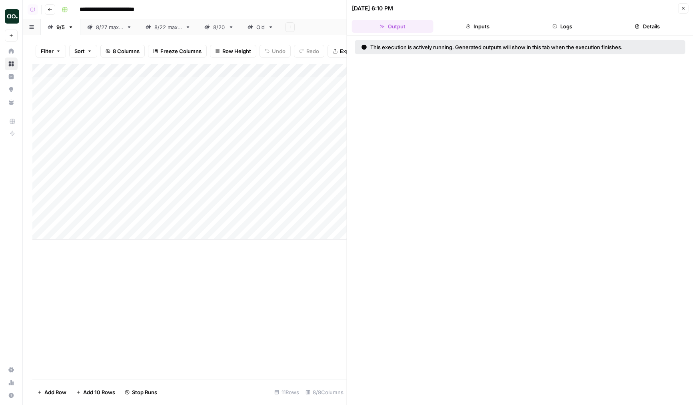
click at [563, 32] on button "Logs" at bounding box center [562, 26] width 82 height 13
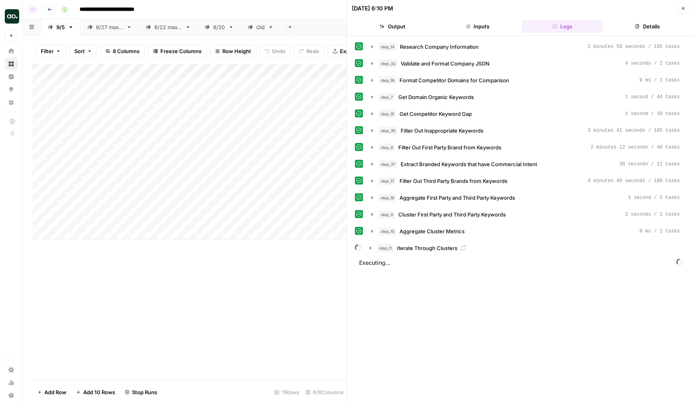
click at [450, 244] on span "Iterate Through Clusters" at bounding box center [427, 248] width 60 height 8
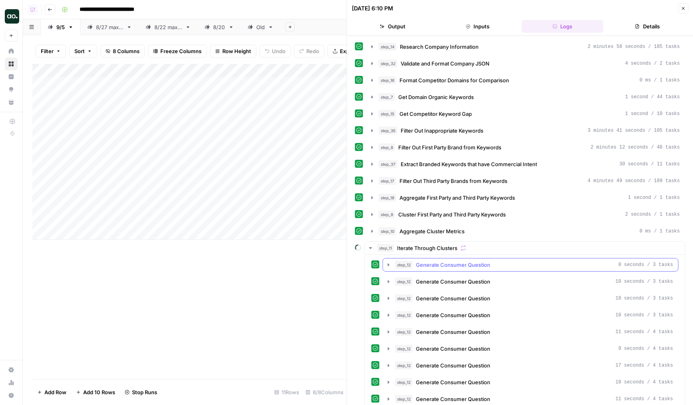
click at [443, 269] on span "Generate Consumer Question" at bounding box center [453, 265] width 74 height 8
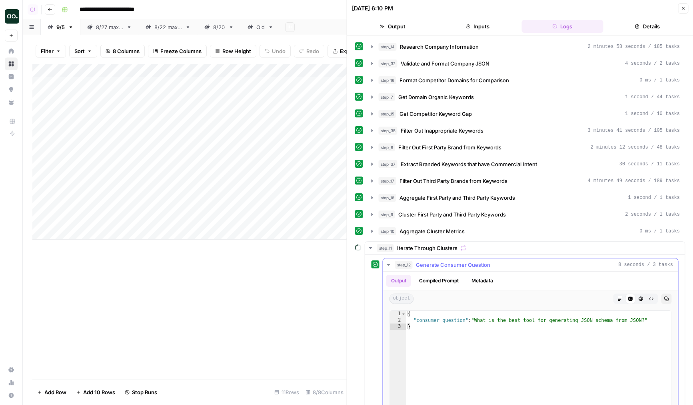
click at [447, 269] on span "Generate Consumer Question" at bounding box center [453, 265] width 74 height 8
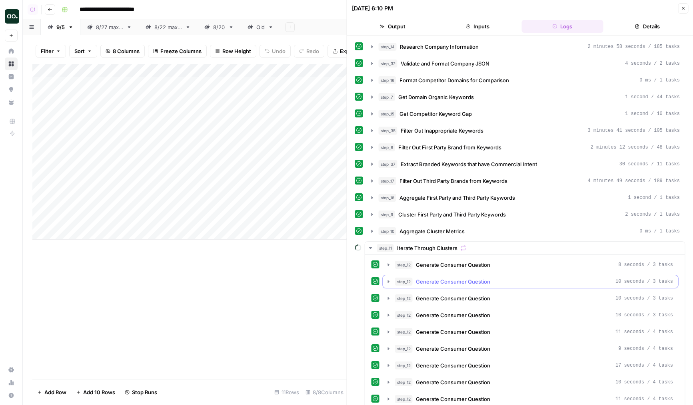
click at [449, 286] on button "step_12 Generate Consumer Question 10 seconds / 3 tasks" at bounding box center [530, 281] width 295 height 13
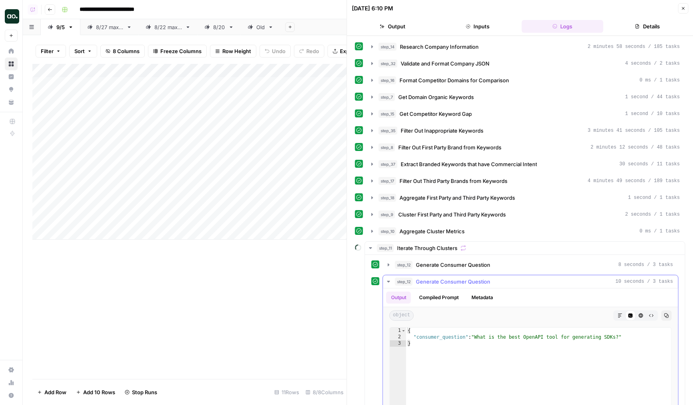
click at [449, 286] on button "step_12 Generate Consumer Question 10 seconds / 3 tasks" at bounding box center [530, 281] width 295 height 13
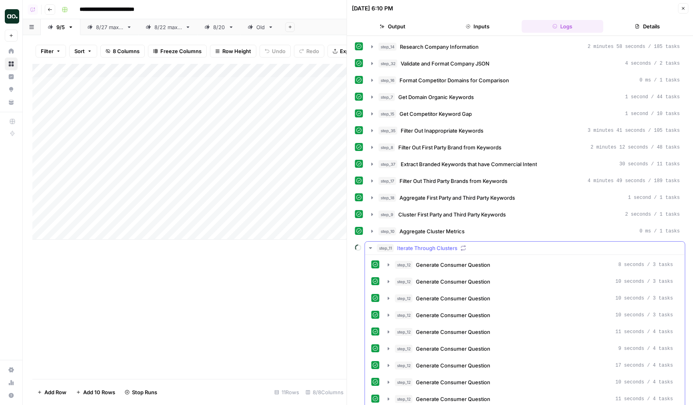
click at [451, 324] on div "step_12 Generate Consumer Question 8 seconds / 3 tasks step_12 Generate Consume…" at bounding box center [524, 374] width 307 height 232
click at [463, 319] on span "Generate Consumer Question" at bounding box center [453, 315] width 74 height 8
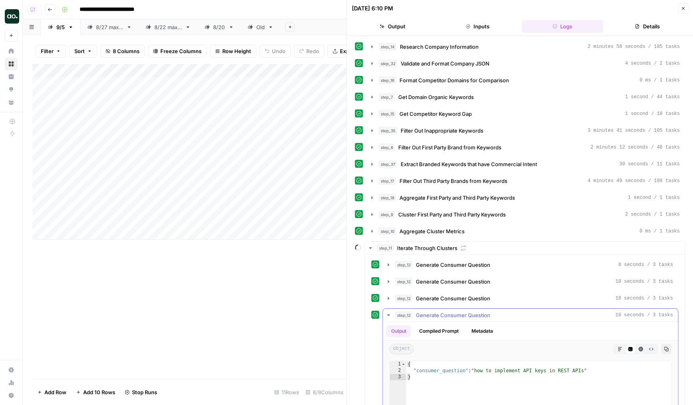
click at [463, 319] on span "Generate Consumer Question" at bounding box center [453, 315] width 74 height 8
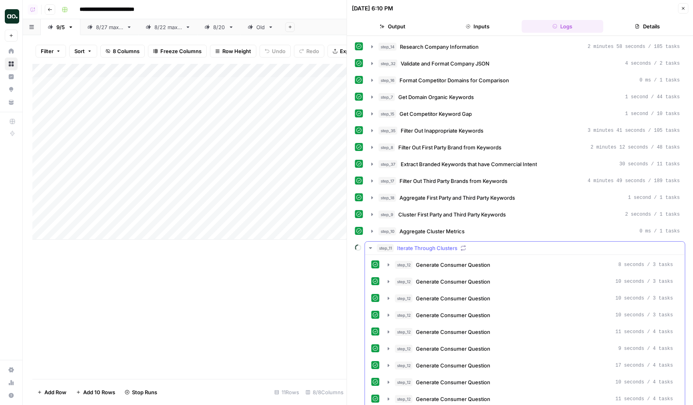
click at [450, 391] on div "step_12 Generate Consumer Question 8 seconds / 3 tasks step_12 Generate Consume…" at bounding box center [524, 382] width 307 height 249
click at [455, 382] on span "Generate Consumer Question" at bounding box center [453, 383] width 74 height 8
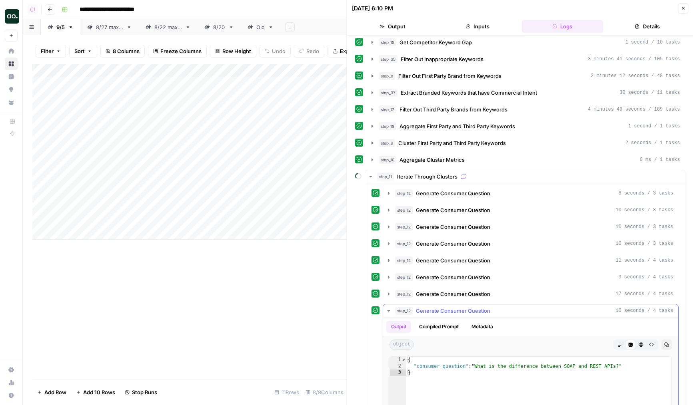
scroll to position [101, 0]
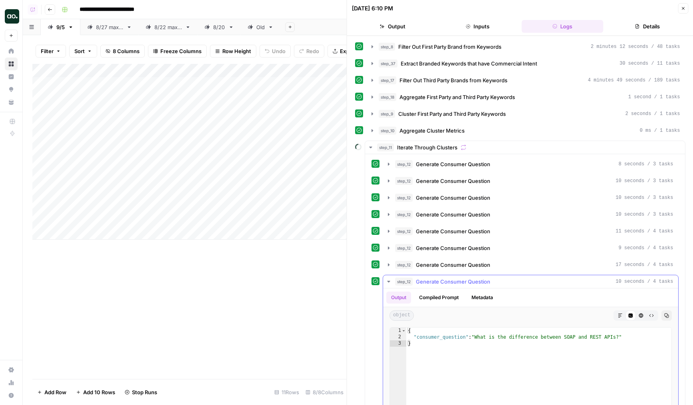
click at [474, 283] on span "Generate Consumer Question" at bounding box center [453, 282] width 74 height 8
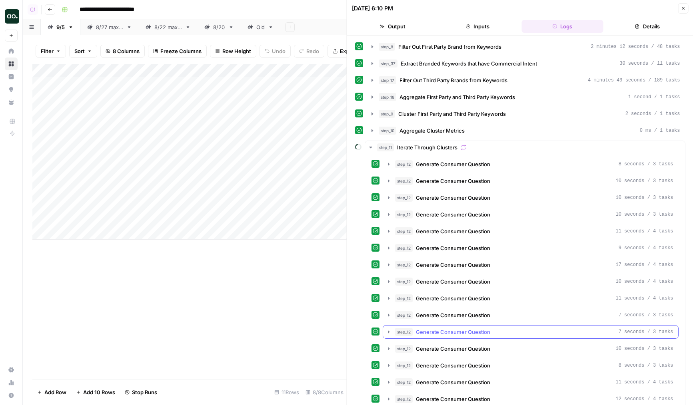
scroll to position [124, 0]
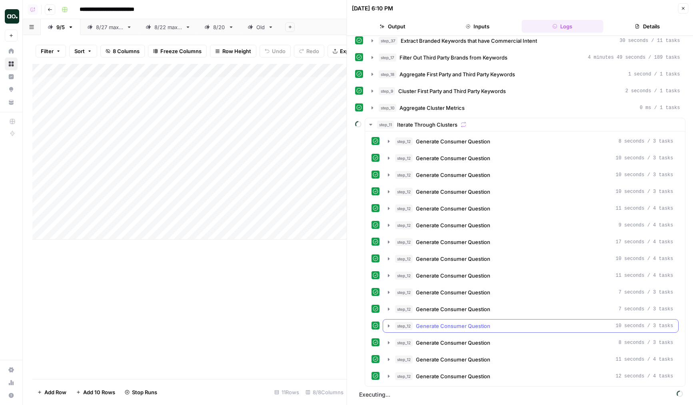
click at [466, 331] on button "step_12 Generate Consumer Question 10 seconds / 3 tasks" at bounding box center [530, 326] width 295 height 13
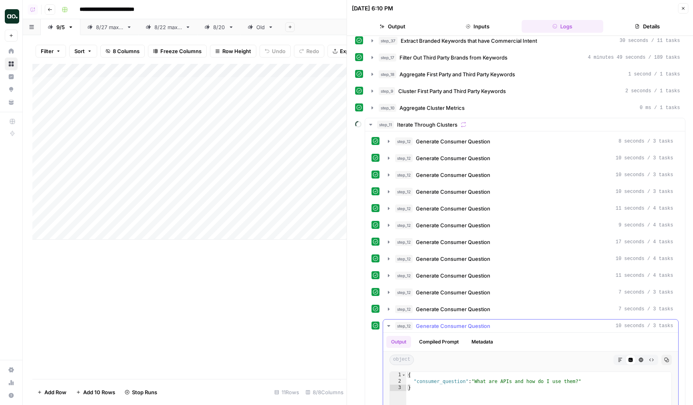
click at [470, 328] on span "Generate Consumer Question" at bounding box center [453, 326] width 74 height 8
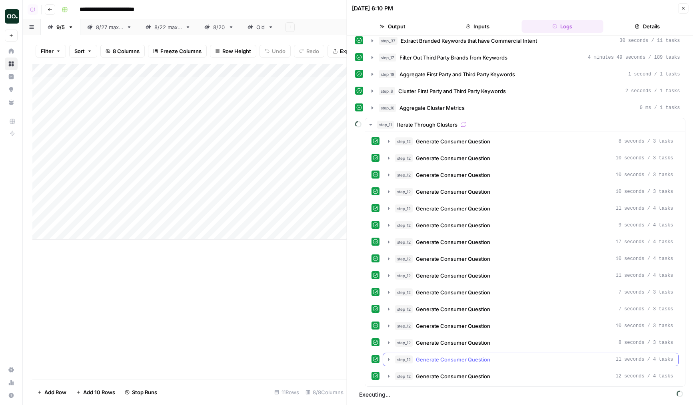
click at [449, 366] on button "step_12 Generate Consumer Question 11 seconds / 4 tasks" at bounding box center [530, 359] width 295 height 13
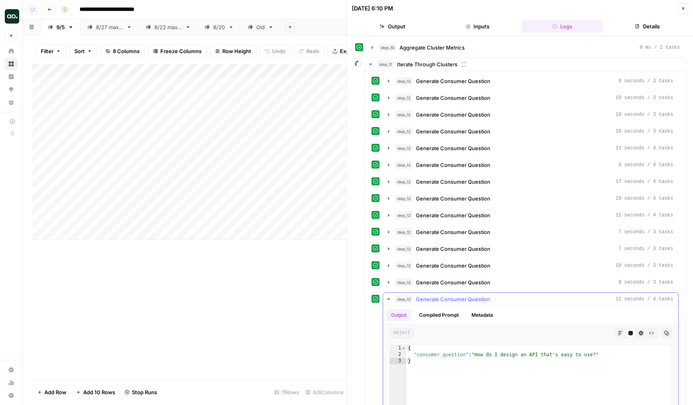
scroll to position [212, 0]
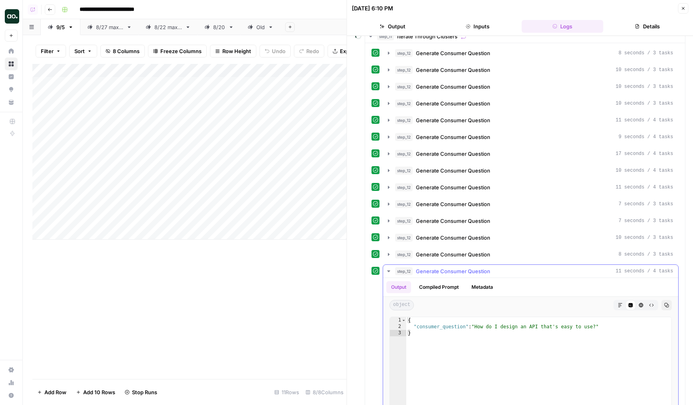
click at [480, 275] on span "Generate Consumer Question" at bounding box center [453, 271] width 74 height 8
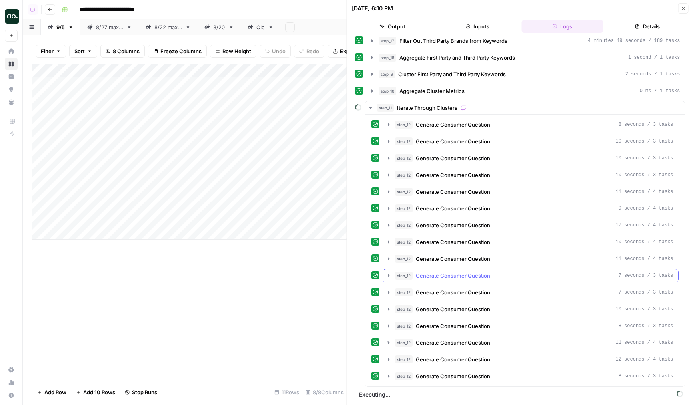
scroll to position [140, 0]
click at [449, 367] on div "step_12 Generate Consumer Question 8 seconds / 3 tasks step_12 Generate Consume…" at bounding box center [524, 250] width 307 height 265
click at [456, 359] on span "Generate Consumer Question" at bounding box center [453, 360] width 74 height 8
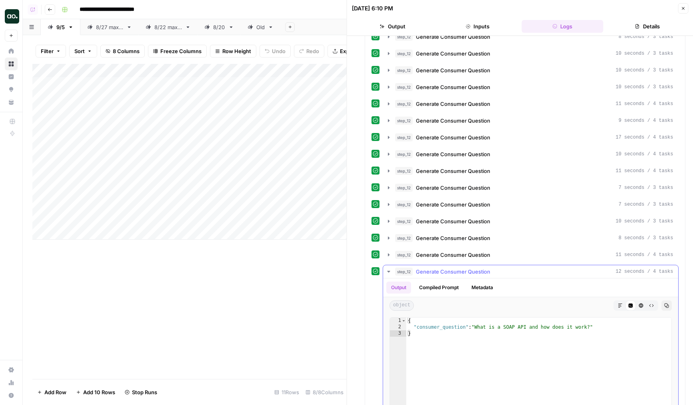
scroll to position [241, 0]
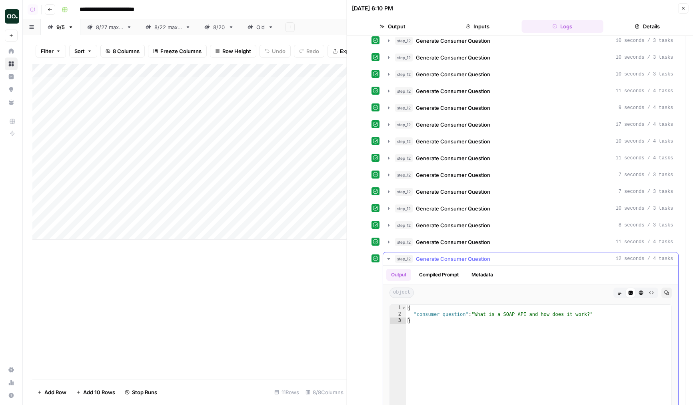
click at [476, 242] on span "Generate Consumer Question" at bounding box center [453, 242] width 74 height 8
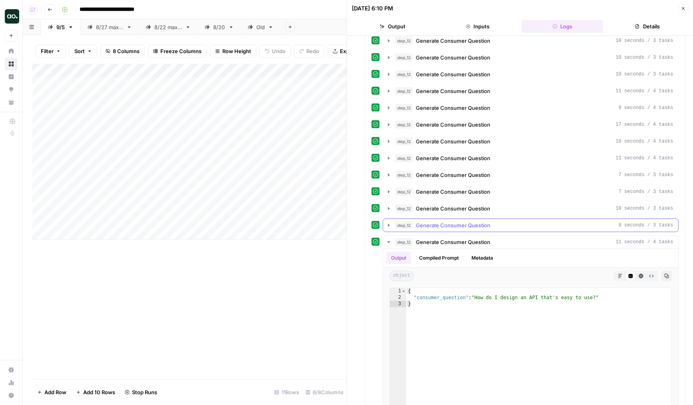
click at [480, 229] on span "Generate Consumer Question" at bounding box center [453, 225] width 74 height 8
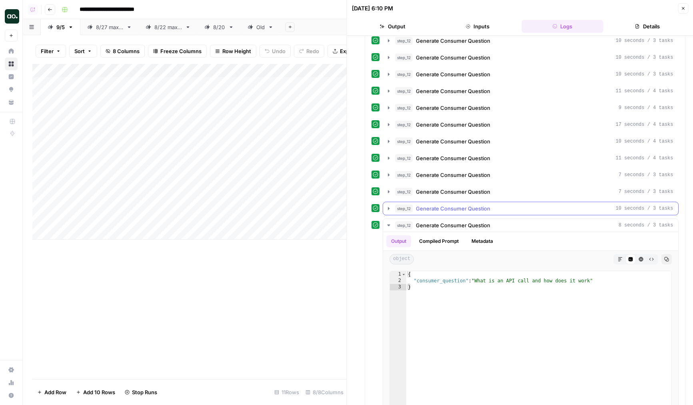
click at [477, 213] on button "step_12 Generate Consumer Question 10 seconds / 3 tasks" at bounding box center [530, 208] width 295 height 13
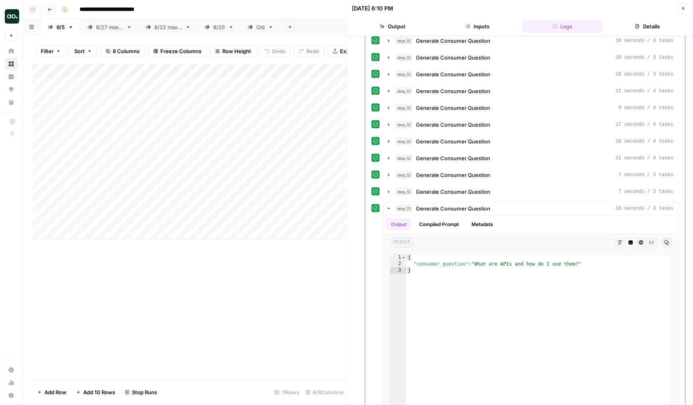
click at [477, 189] on span "Generate Consumer Question" at bounding box center [453, 192] width 74 height 8
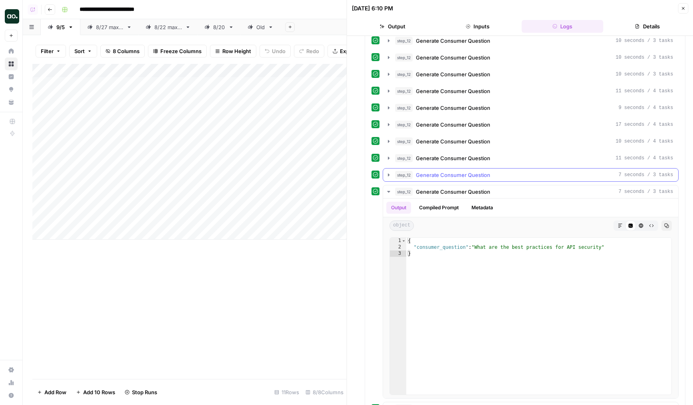
click at [473, 173] on span "Generate Consumer Question" at bounding box center [453, 175] width 74 height 8
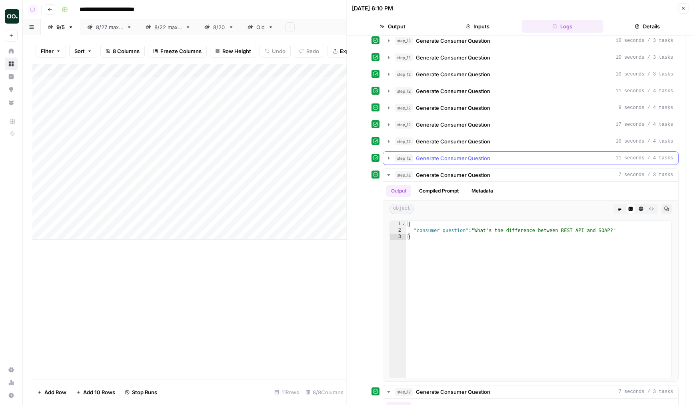
click at [470, 163] on button "step_12 Generate Consumer Question 11 seconds / 4 tasks" at bounding box center [530, 158] width 295 height 13
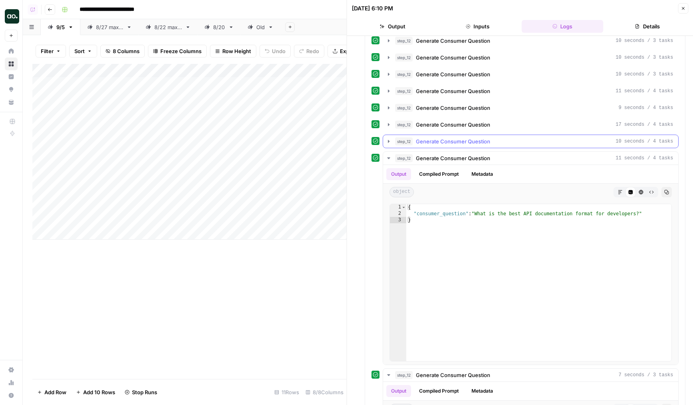
click at [479, 140] on span "Generate Consumer Question" at bounding box center [453, 142] width 74 height 8
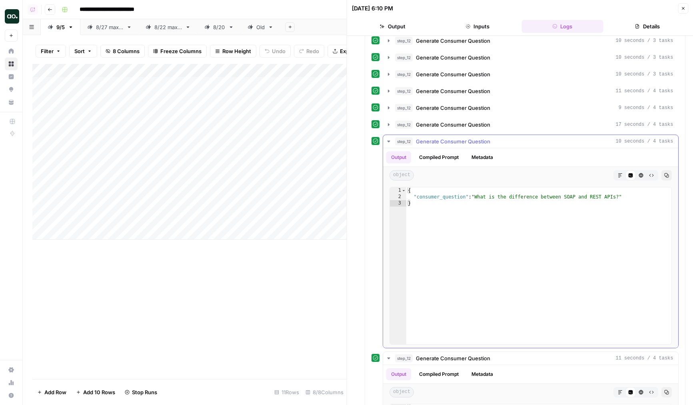
click at [477, 145] on span "Generate Consumer Question" at bounding box center [453, 142] width 74 height 8
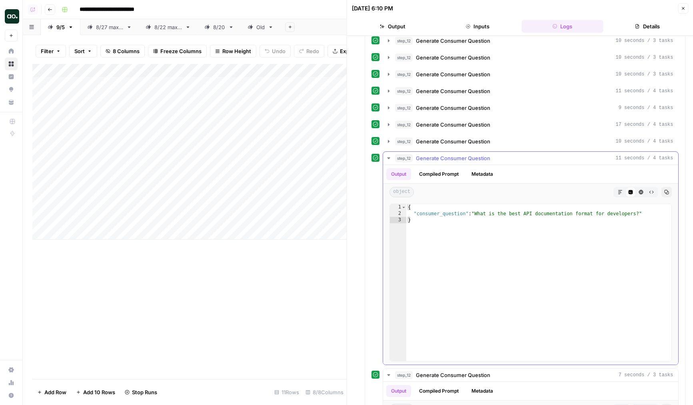
click at [465, 156] on span "Generate Consumer Question" at bounding box center [453, 158] width 74 height 8
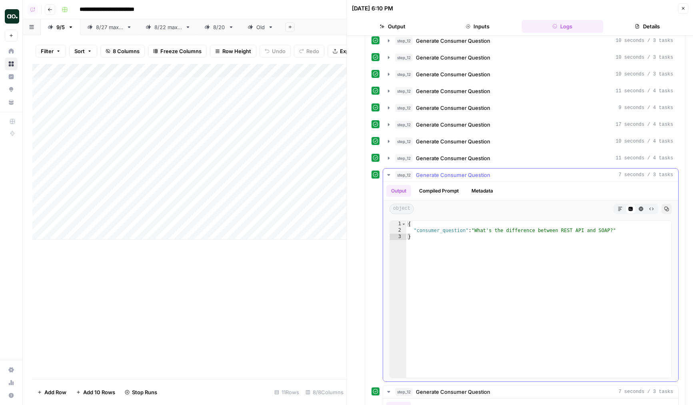
click at [455, 179] on span "Generate Consumer Question" at bounding box center [453, 175] width 74 height 8
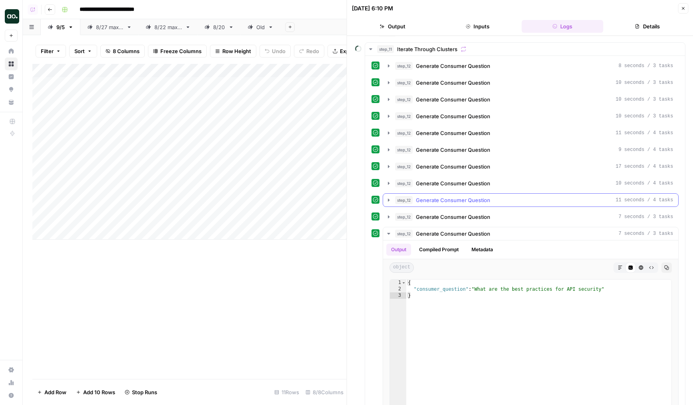
scroll to position [178, 0]
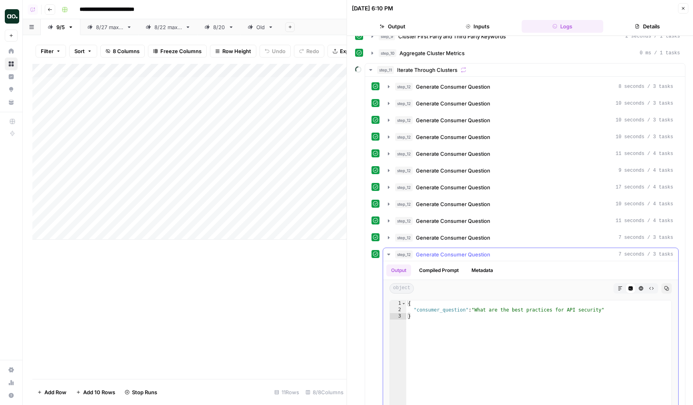
click at [457, 259] on button "step_12 Generate Consumer Question 7 seconds / 3 tasks" at bounding box center [530, 254] width 295 height 13
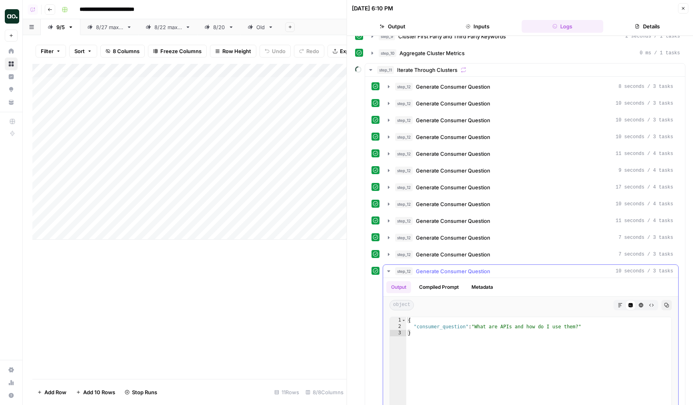
scroll to position [146, 0]
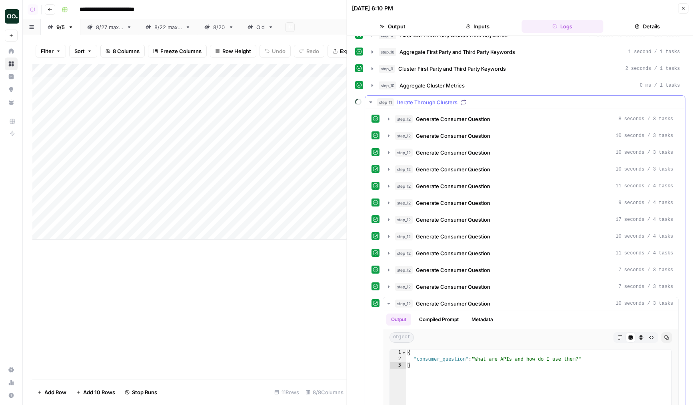
click at [453, 305] on span "Generate Consumer Question" at bounding box center [453, 304] width 74 height 8
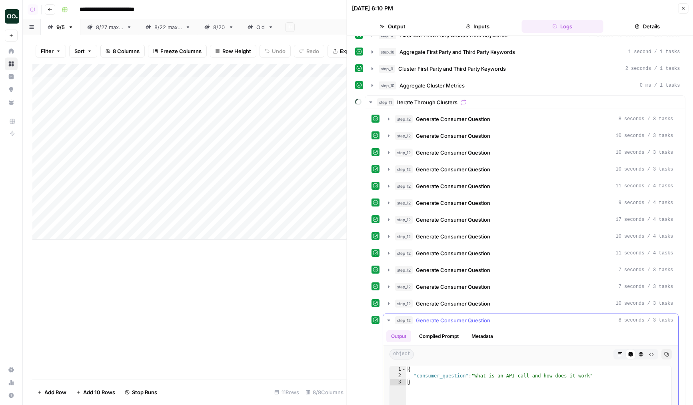
click at [457, 317] on span "Generate Consumer Question" at bounding box center [453, 321] width 74 height 8
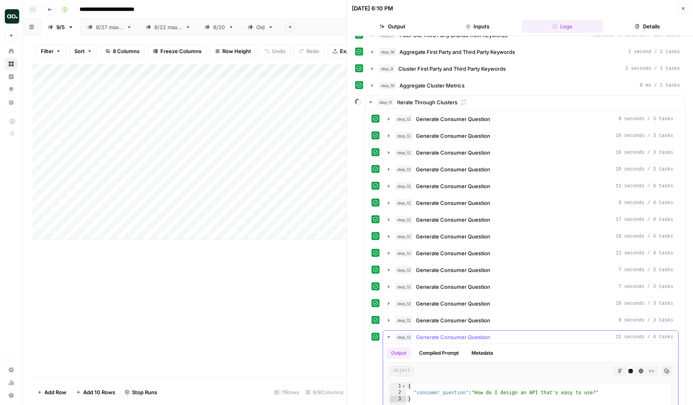
click at [477, 336] on span "Generate Consumer Question" at bounding box center [453, 337] width 74 height 8
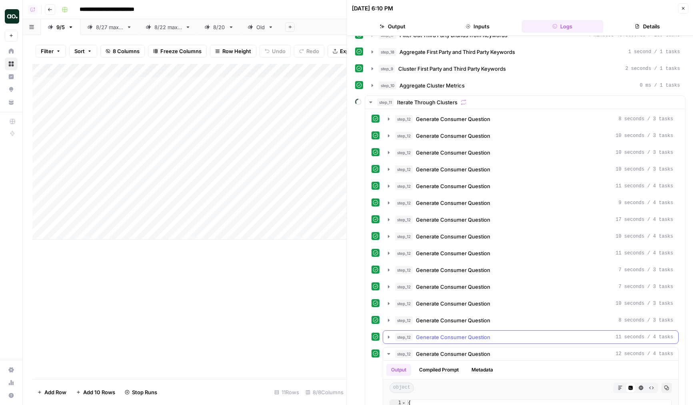
scroll to position [152, 0]
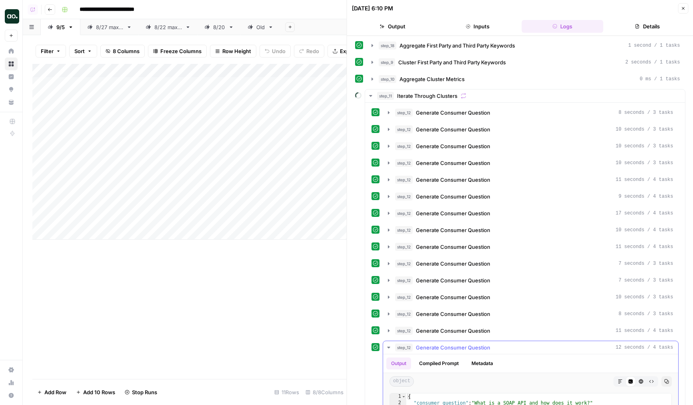
click at [475, 348] on span "Generate Consumer Question" at bounding box center [453, 348] width 74 height 8
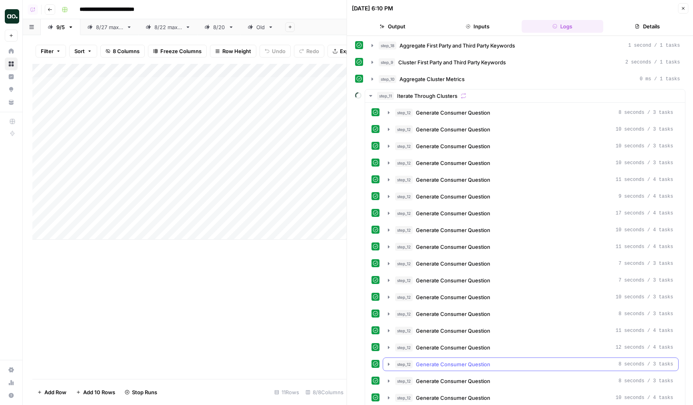
scroll to position [174, 0]
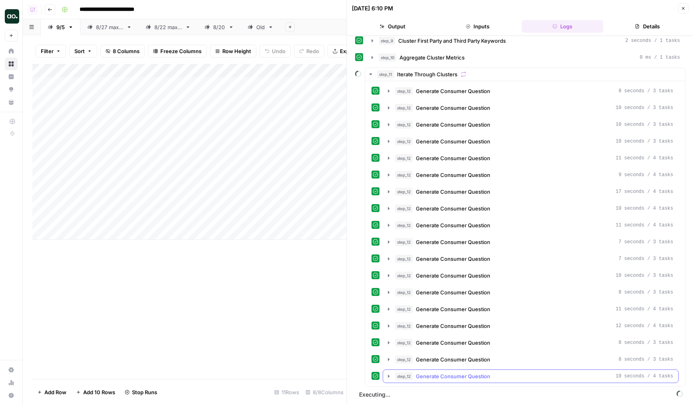
click at [466, 379] on span "Generate Consumer Question" at bounding box center [453, 377] width 74 height 8
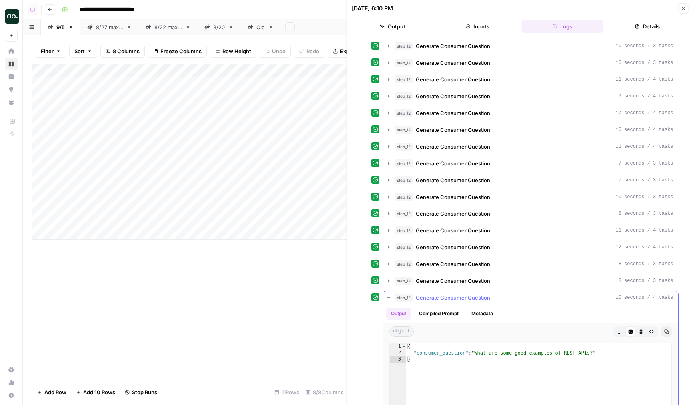
scroll to position [258, 0]
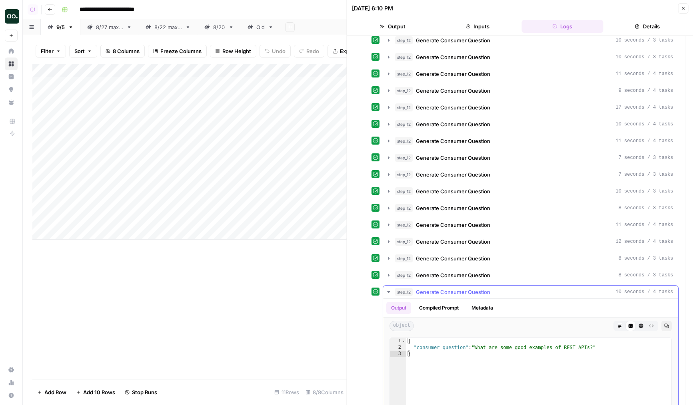
click at [479, 295] on span "Generate Consumer Question" at bounding box center [453, 292] width 74 height 8
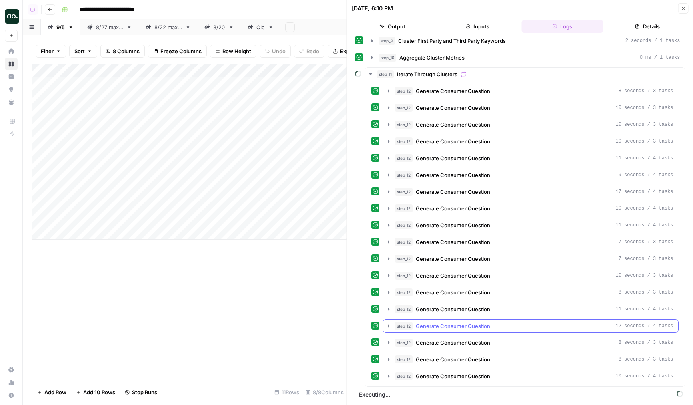
scroll to position [191, 0]
click at [469, 352] on div "step_12 Generate Consumer Question 8 seconds / 3 tasks step_12 Generate Consume…" at bounding box center [524, 226] width 307 height 316
click at [471, 355] on button "step_12 Generate Consumer Question 10 seconds / 4 tasks" at bounding box center [530, 359] width 295 height 13
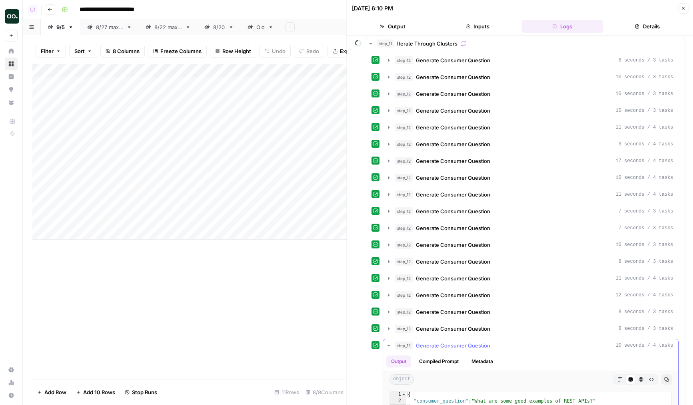
click at [477, 342] on span "Generate Consumer Question" at bounding box center [453, 346] width 74 height 8
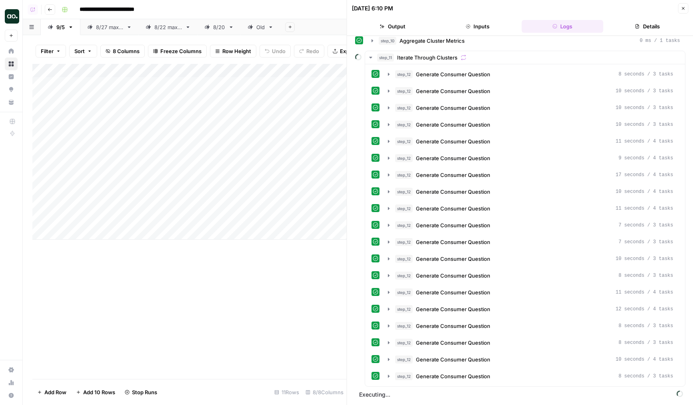
click at [684, 6] on icon "button" at bounding box center [682, 8] width 5 height 5
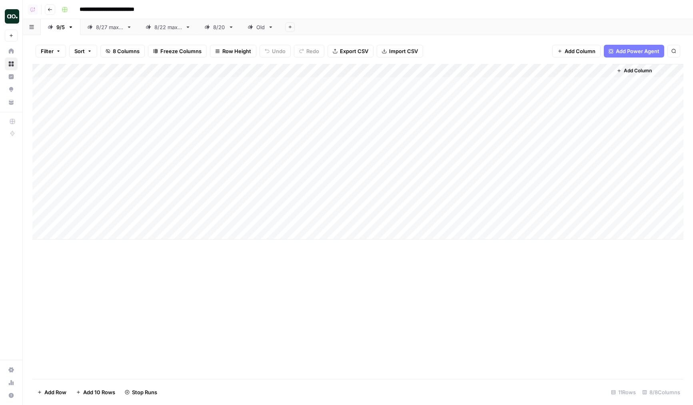
drag, startPoint x: 33, startPoint y: 98, endPoint x: 39, endPoint y: 205, distance: 107.3
click at [39, 205] on div "Add Column" at bounding box center [357, 152] width 651 height 176
drag, startPoint x: 35, startPoint y: 179, endPoint x: 35, endPoint y: 214, distance: 35.2
click at [35, 214] on div "Add Column" at bounding box center [357, 152] width 651 height 176
drag, startPoint x: 34, startPoint y: 219, endPoint x: 34, endPoint y: 211, distance: 7.6
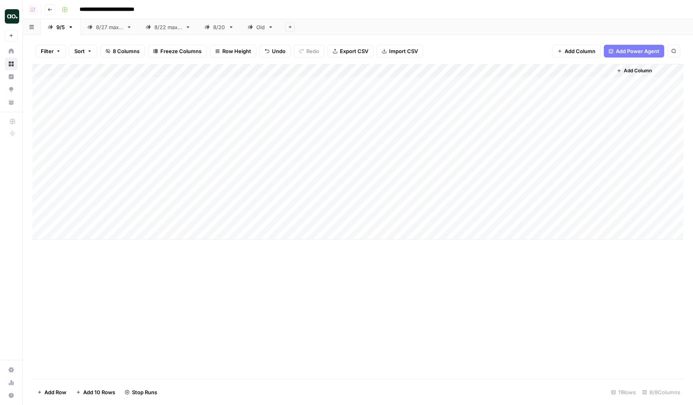
click at [34, 211] on div "Add Column" at bounding box center [357, 152] width 651 height 176
click at [219, 172] on div "Add Column" at bounding box center [357, 152] width 651 height 176
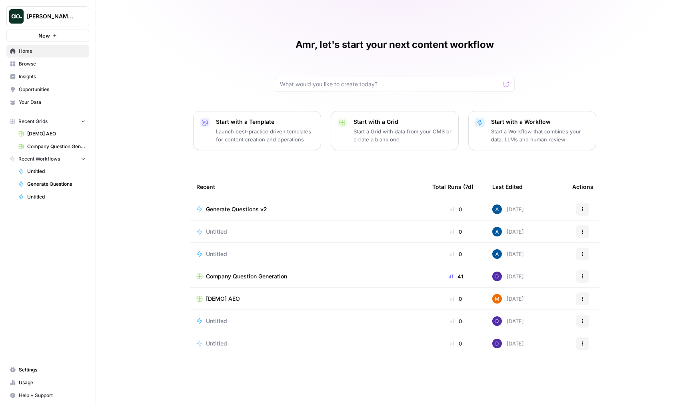
click at [208, 207] on span "Generate Questions v2" at bounding box center [236, 209] width 61 height 8
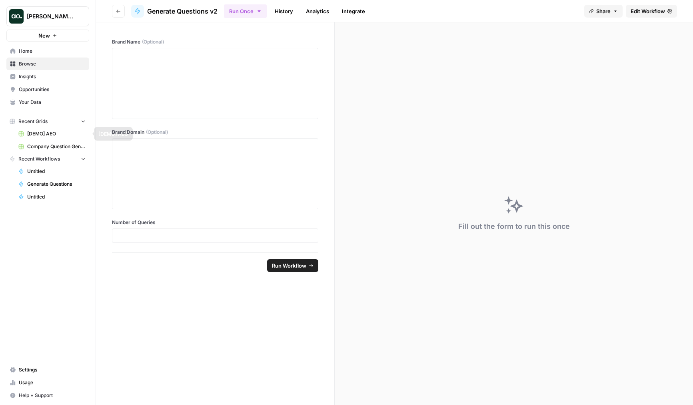
click at [49, 144] on span "Company Question Generation" at bounding box center [56, 146] width 58 height 7
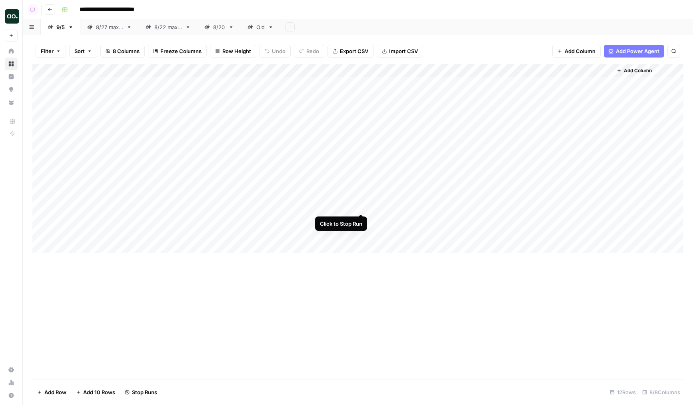
click at [360, 207] on div "Add Column" at bounding box center [357, 158] width 651 height 189
click at [41, 204] on div "Add Column" at bounding box center [357, 158] width 651 height 189
click at [51, 384] on footer "Delete 1 Row Unselect 12 Rows 8/8 Columns" at bounding box center [357, 392] width 651 height 26
click at [68, 390] on span "Delete 1 Row" at bounding box center [53, 393] width 32 height 8
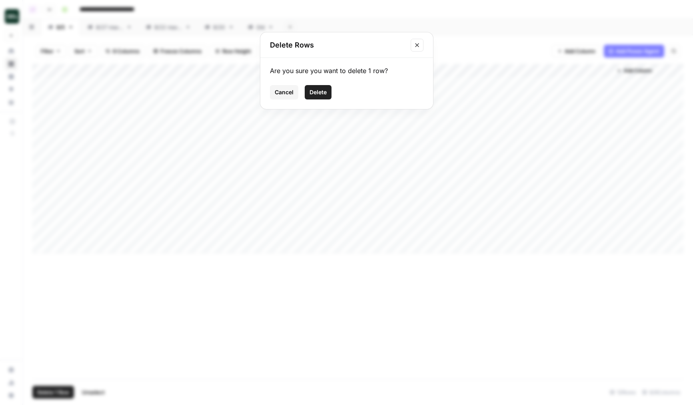
click at [323, 92] on span "Delete" at bounding box center [317, 92] width 17 height 8
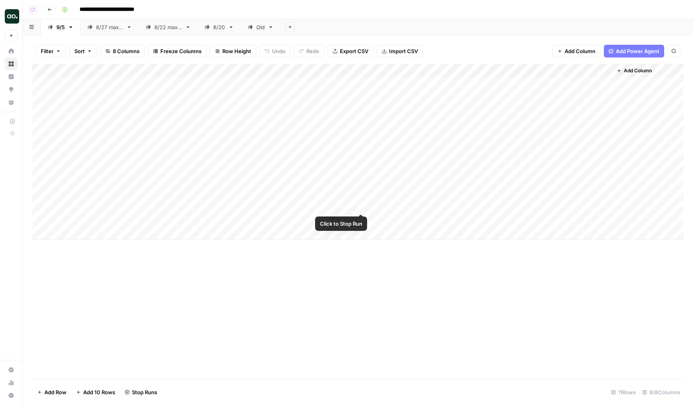
click at [361, 206] on div "Add Column" at bounding box center [357, 152] width 651 height 176
click at [350, 178] on div "Add Column" at bounding box center [357, 152] width 651 height 176
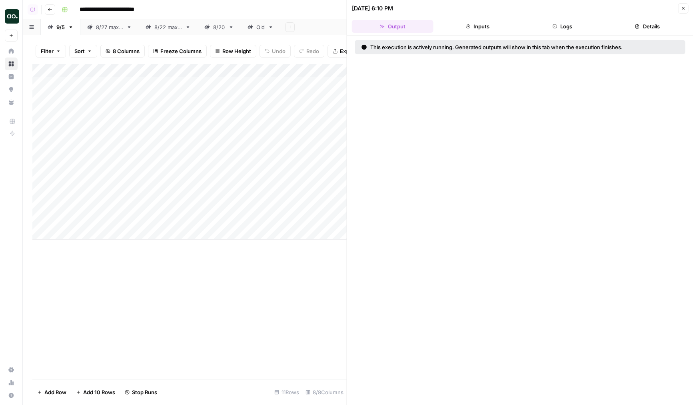
click at [567, 29] on button "Logs" at bounding box center [562, 26] width 82 height 13
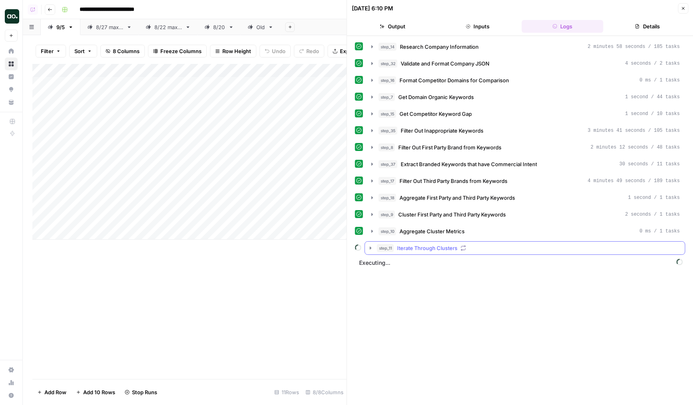
click at [409, 241] on div "step_11 Iterate Through Clusters" at bounding box center [525, 248] width 321 height 14
click at [424, 253] on button "step_11 Iterate Through Clusters" at bounding box center [525, 248] width 320 height 13
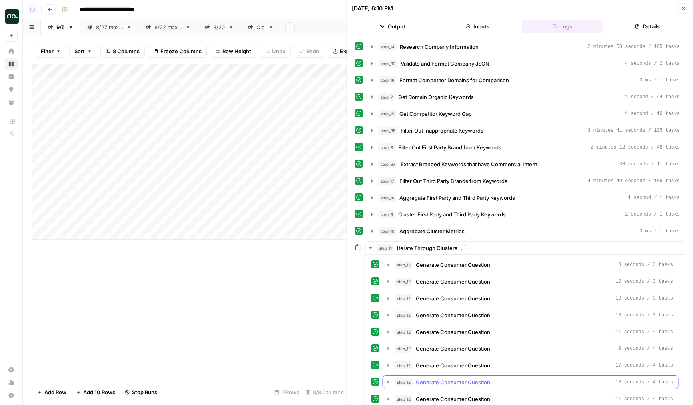
scroll to position [303, 0]
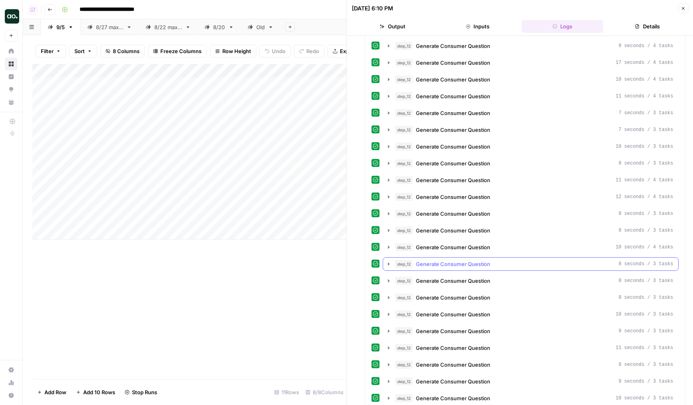
click at [426, 257] on div "step_12 Generate Consumer Question 8 seconds / 3 tasks" at bounding box center [531, 264] width 296 height 14
click at [431, 263] on span "Generate Consumer Question" at bounding box center [453, 264] width 74 height 8
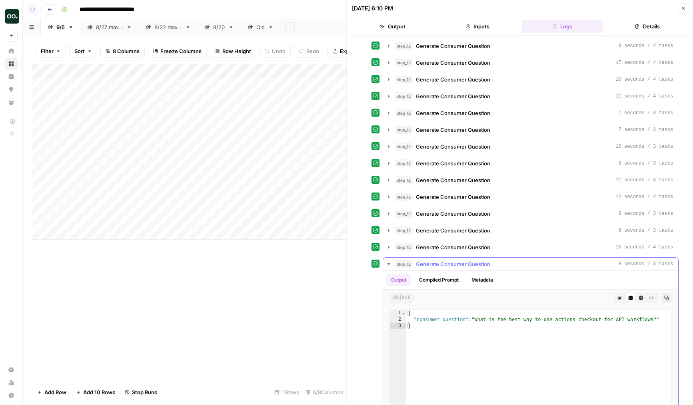
click at [441, 281] on button "Compiled Prompt" at bounding box center [438, 280] width 49 height 12
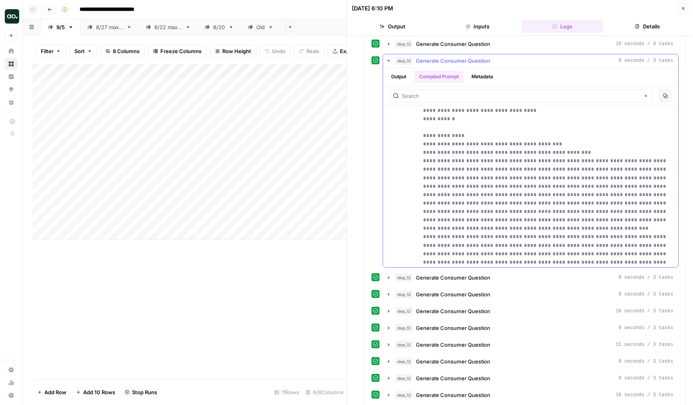
scroll to position [396, 0]
click at [399, 76] on button "Output" at bounding box center [398, 77] width 25 height 12
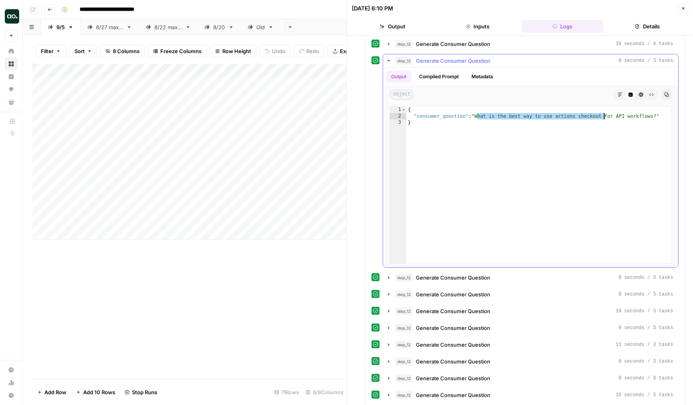
drag, startPoint x: 479, startPoint y: 117, endPoint x: 604, endPoint y: 115, distance: 125.5
click at [604, 115] on div "{ "consumer_question" : "What is the best way to use actions checkout for API w…" at bounding box center [538, 192] width 265 height 170
click at [470, 176] on div "{ "consumer_question" : "What is the best way to use actions checkout for API w…" at bounding box center [538, 192] width 265 height 170
type textarea "*"
click at [465, 63] on span "Generate Consumer Question" at bounding box center [453, 61] width 74 height 8
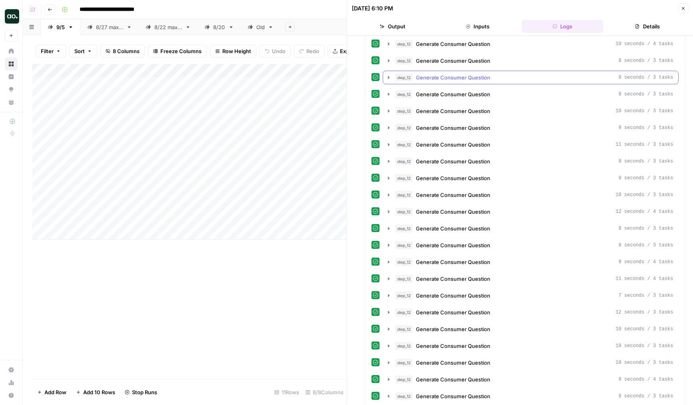
click at [456, 75] on span "Generate Consumer Question" at bounding box center [453, 78] width 74 height 8
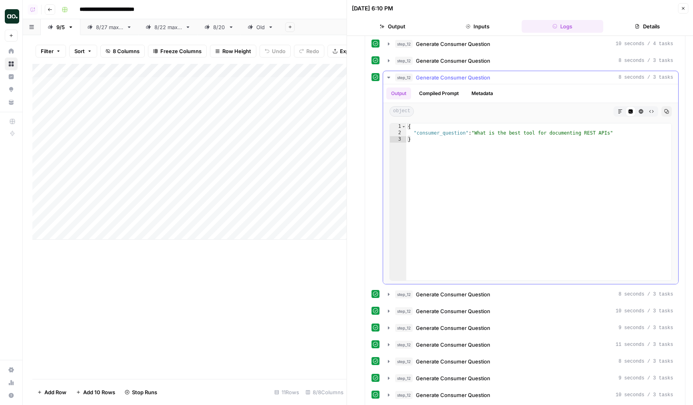
click at [461, 76] on span "Generate Consumer Question" at bounding box center [453, 78] width 74 height 8
click at [448, 358] on span "Generate Consumer Question" at bounding box center [453, 362] width 74 height 8
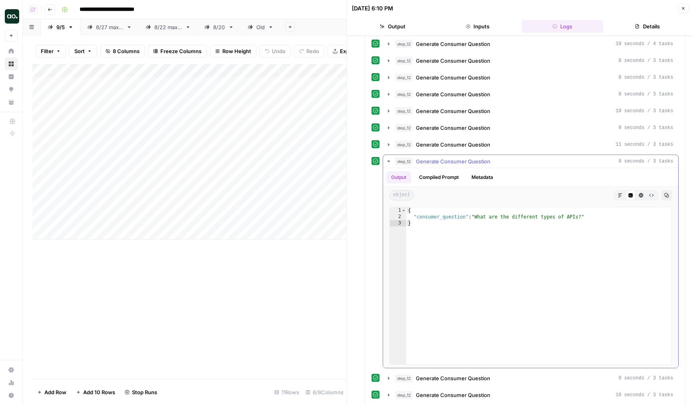
click at [453, 163] on span "Generate Consumer Question" at bounding box center [453, 162] width 74 height 8
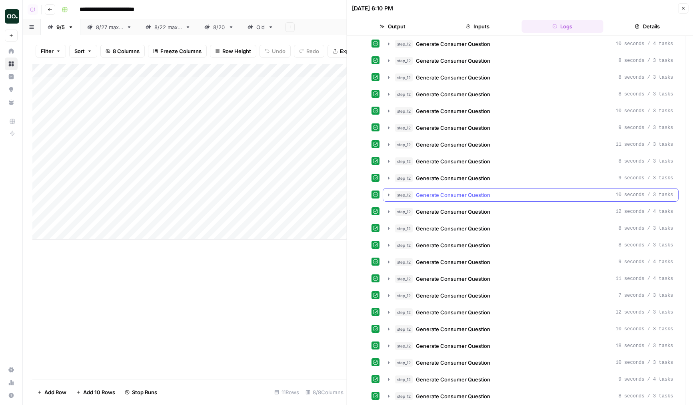
click at [446, 201] on button "step_12 Generate Consumer Question 10 seconds / 3 tasks" at bounding box center [530, 195] width 295 height 13
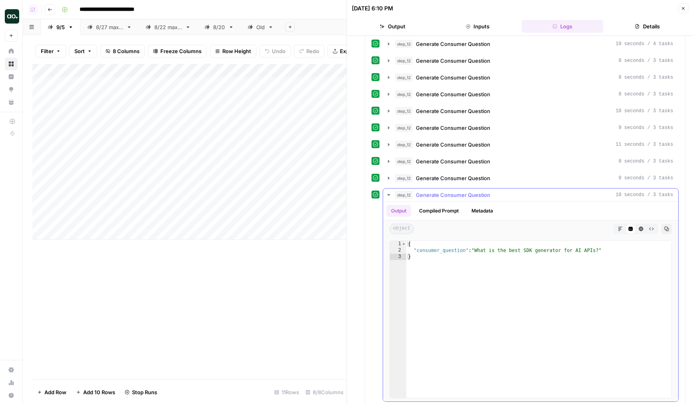
click at [448, 197] on span "Generate Consumer Question" at bounding box center [453, 195] width 74 height 8
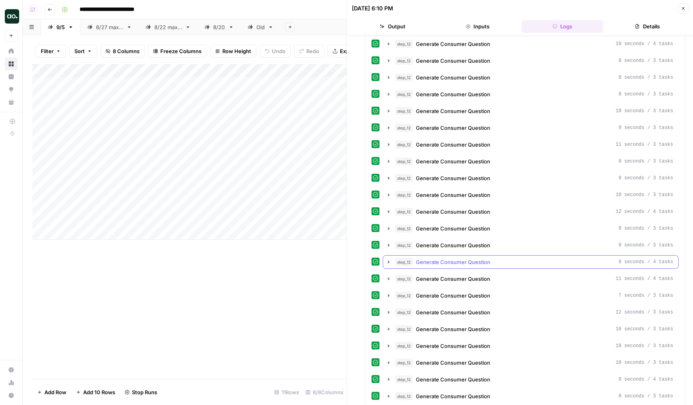
click at [443, 267] on button "step_12 Generate Consumer Question 9 seconds / 4 tasks" at bounding box center [530, 262] width 295 height 13
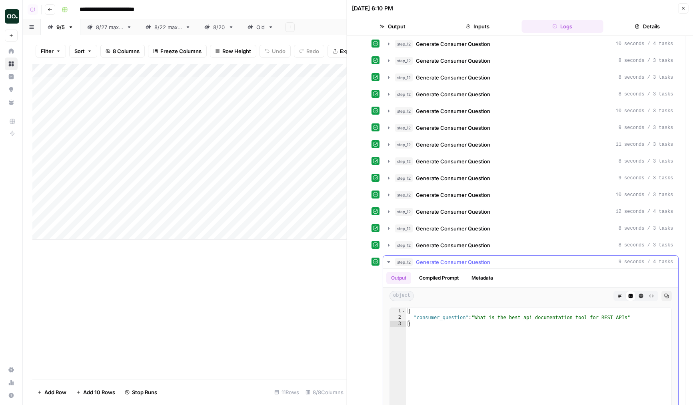
click at [447, 264] on span "Generate Consumer Question" at bounding box center [453, 262] width 74 height 8
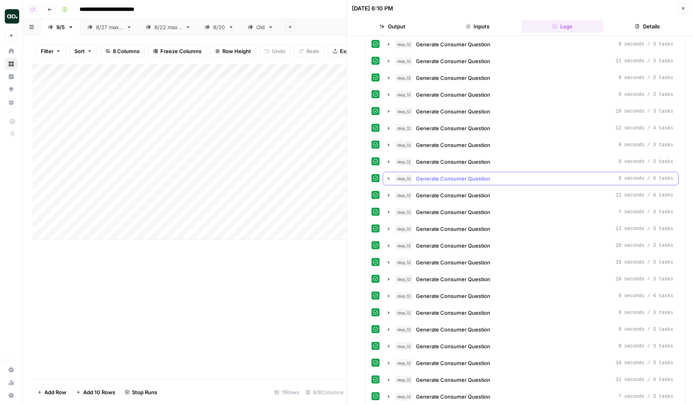
scroll to position [618, 0]
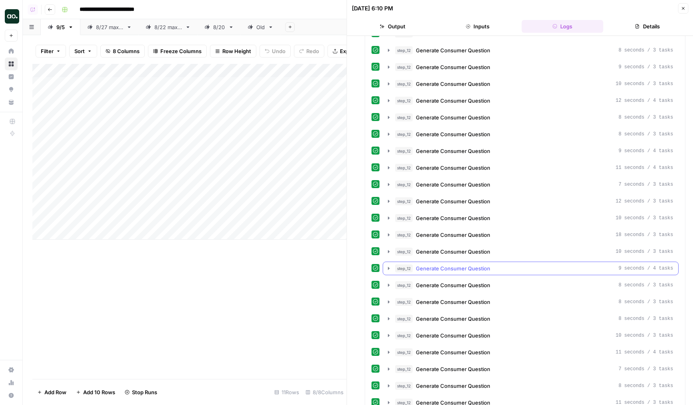
click at [449, 251] on span "Generate Consumer Question" at bounding box center [453, 252] width 74 height 8
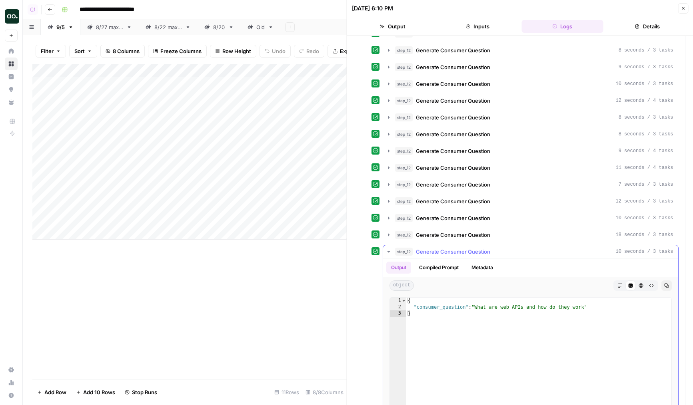
click at [449, 251] on span "Generate Consumer Question" at bounding box center [453, 252] width 74 height 8
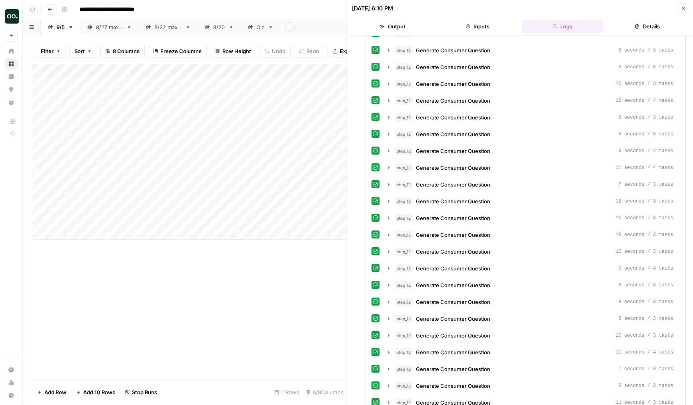
click at [447, 299] on span "Generate Consumer Question" at bounding box center [453, 302] width 74 height 8
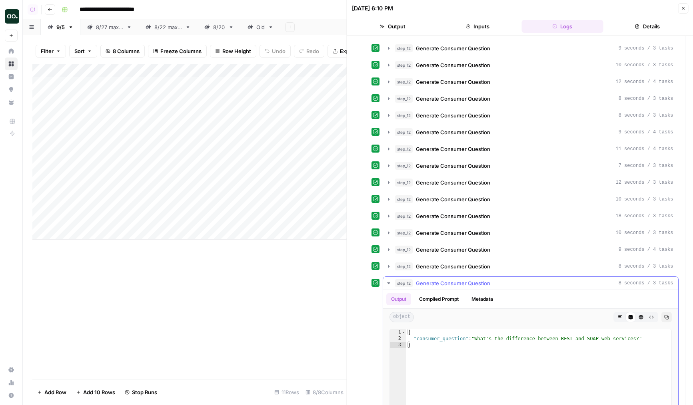
scroll to position [639, 0]
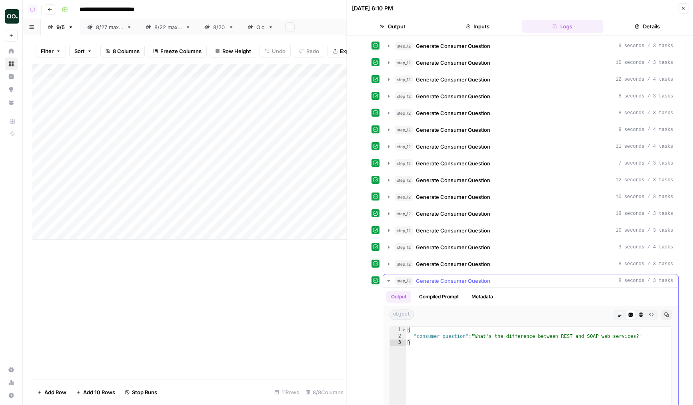
click at [444, 283] on span "Generate Consumer Question" at bounding box center [453, 281] width 74 height 8
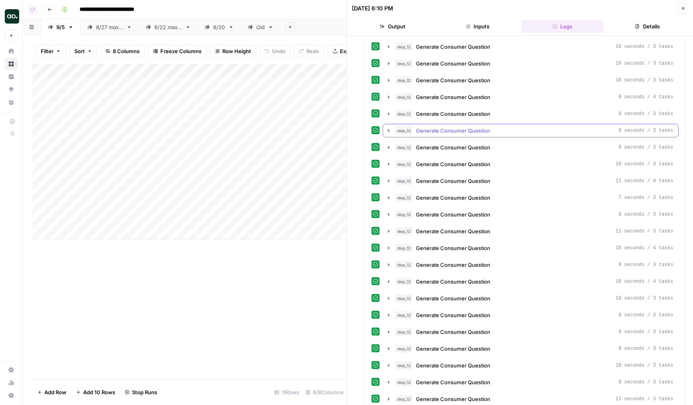
scroll to position [944, 0]
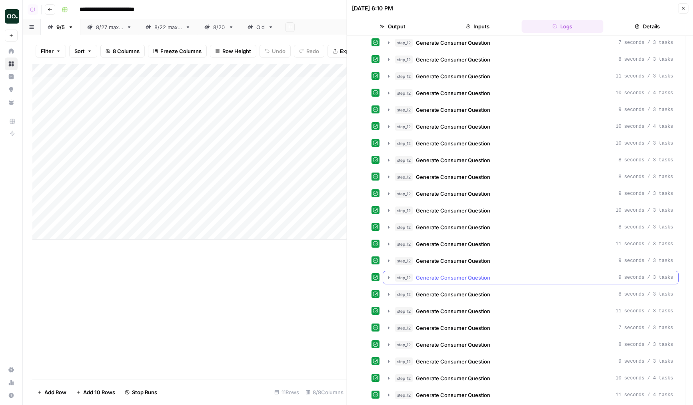
click at [453, 288] on button "step_12 Generate Consumer Question 8 seconds / 3 tasks" at bounding box center [530, 294] width 295 height 13
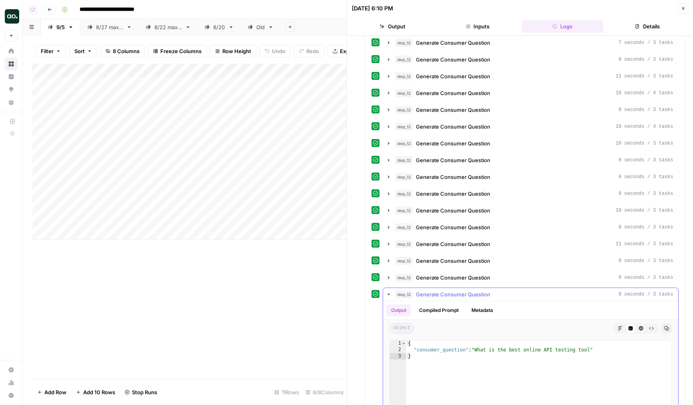
click at [459, 295] on span "Generate Consumer Question" at bounding box center [453, 295] width 74 height 8
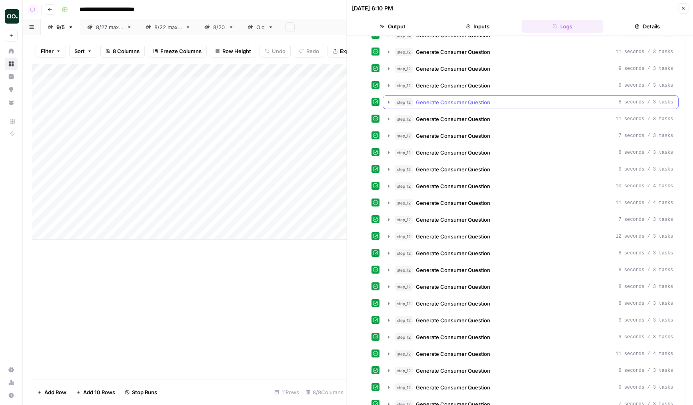
scroll to position [1150, 0]
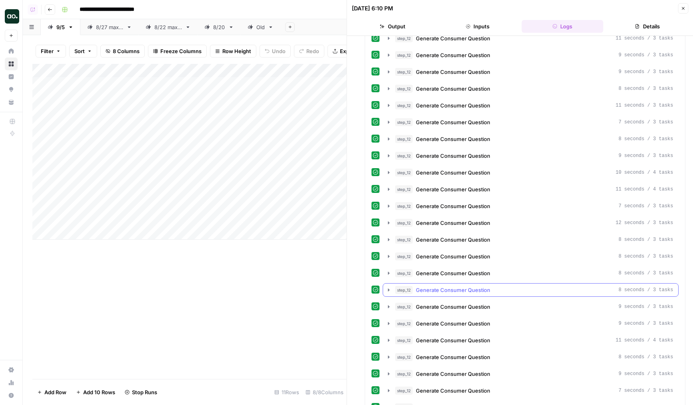
click at [462, 294] on button "step_12 Generate Consumer Question 8 seconds / 3 tasks" at bounding box center [530, 290] width 295 height 13
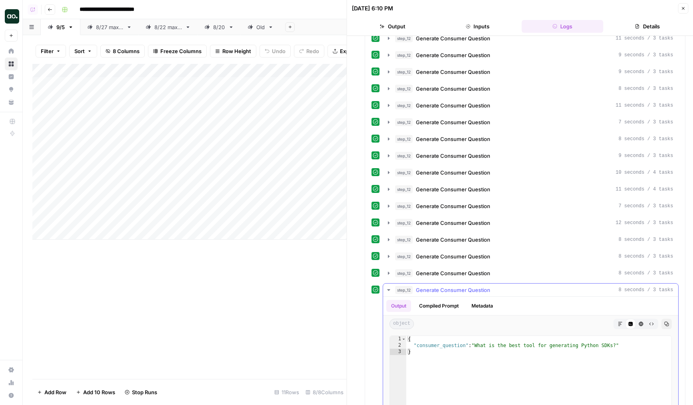
click at [462, 294] on button "step_12 Generate Consumer Question 8 seconds / 3 tasks" at bounding box center [530, 290] width 295 height 13
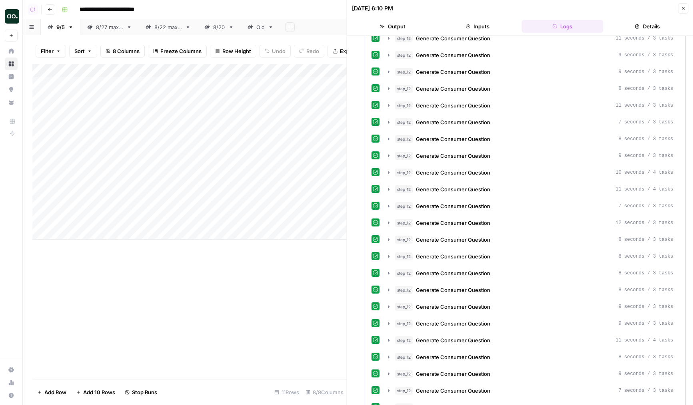
click at [462, 265] on div "step_12 Generate Consumer Question 8 seconds / 3 tasks step_12 Generate Consume…" at bounding box center [524, 63] width 307 height 1911
click at [468, 257] on span "Generate Consumer Question" at bounding box center [453, 257] width 74 height 8
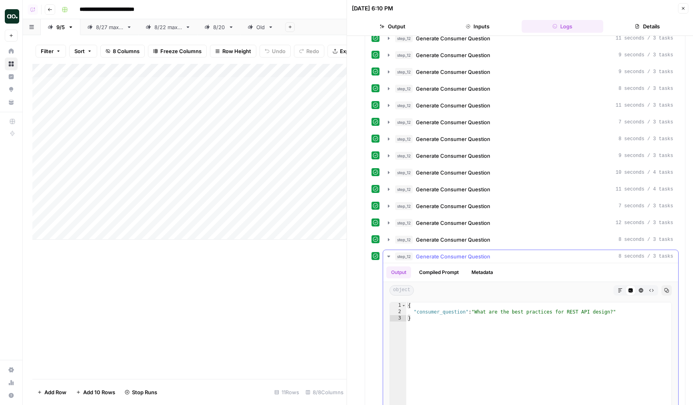
click at [468, 257] on span "Generate Consumer Question" at bounding box center [453, 257] width 74 height 8
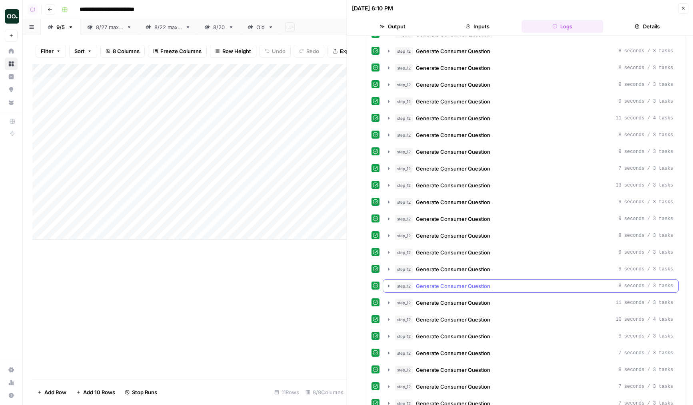
scroll to position [1378, 0]
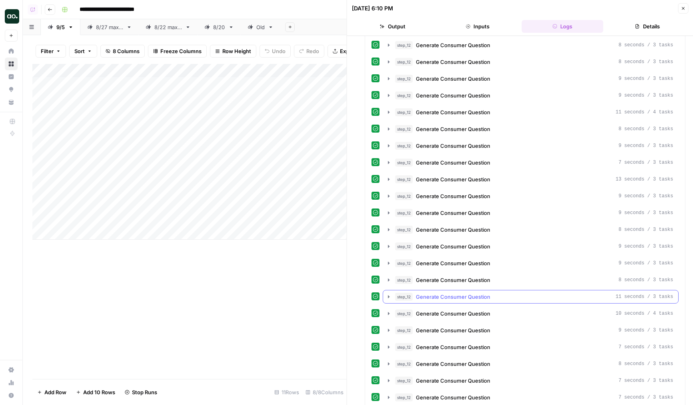
click at [442, 300] on span "Generate Consumer Question" at bounding box center [453, 297] width 74 height 8
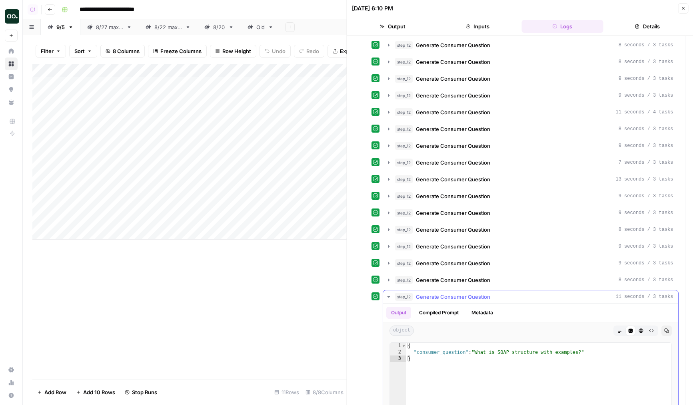
click at [455, 296] on span "Generate Consumer Question" at bounding box center [453, 297] width 74 height 8
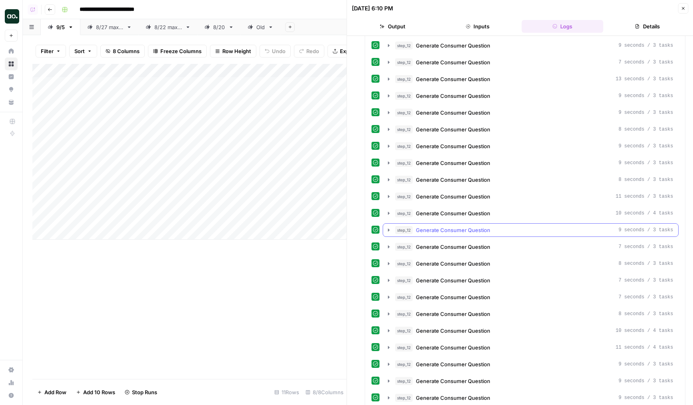
scroll to position [1588, 0]
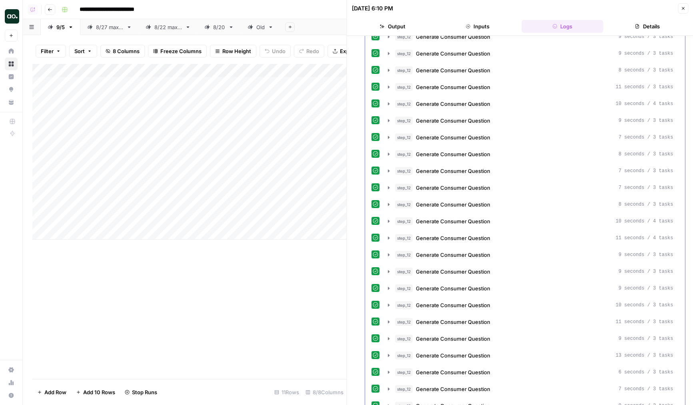
click at [464, 289] on span "Generate Consumer Question" at bounding box center [453, 289] width 74 height 8
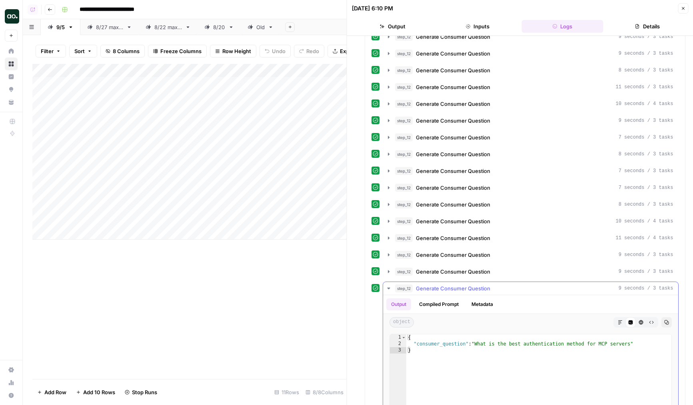
click at [475, 287] on span "Generate Consumer Question" at bounding box center [453, 289] width 74 height 8
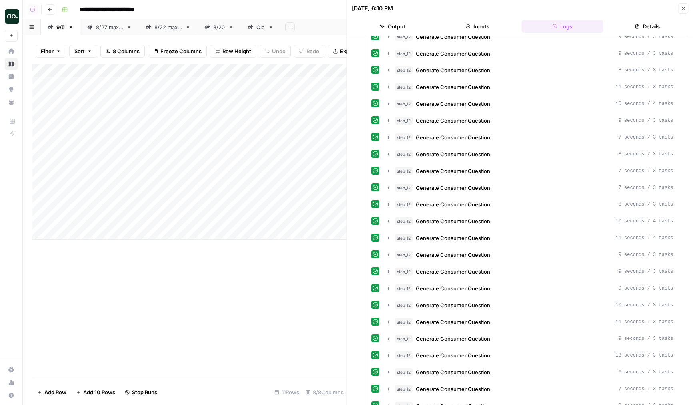
click at [680, 10] on button "Close" at bounding box center [683, 8] width 10 height 10
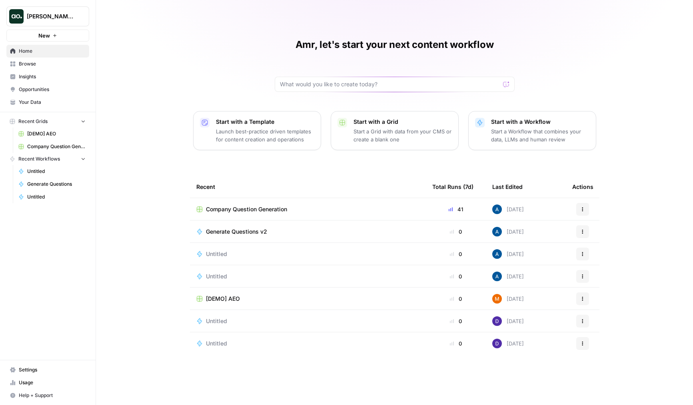
click at [243, 228] on span "Generate Questions v2" at bounding box center [236, 232] width 61 height 8
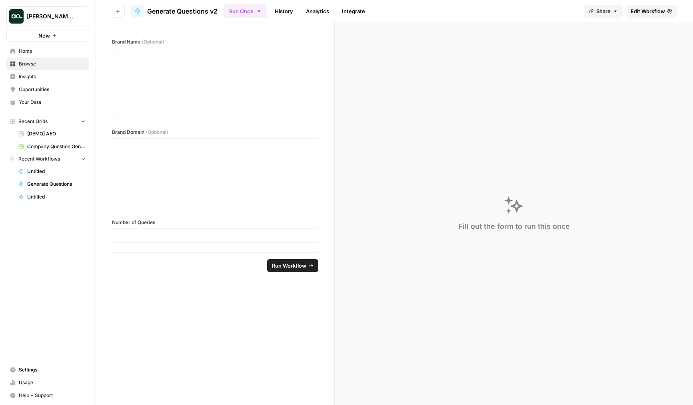
click at [50, 145] on span "Company Question Generation" at bounding box center [56, 146] width 58 height 7
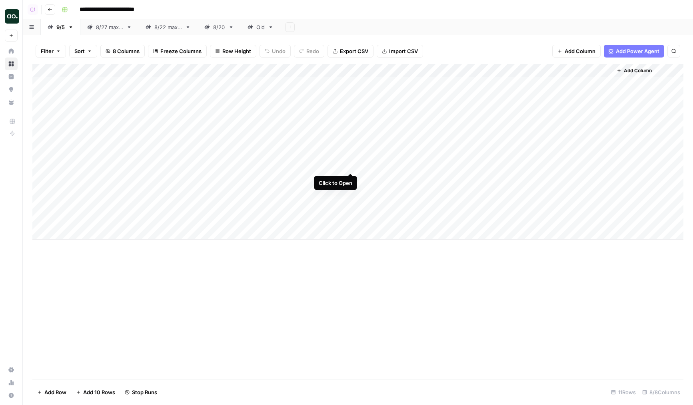
click at [349, 166] on div "Add Column" at bounding box center [357, 152] width 651 height 176
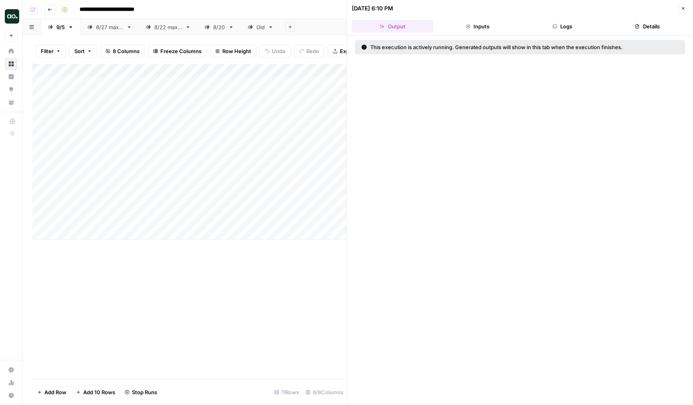
click at [682, 10] on icon "button" at bounding box center [682, 8] width 5 height 5
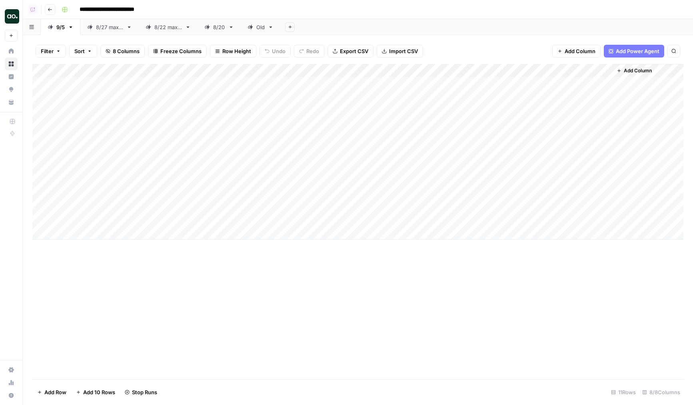
click at [349, 126] on div "Add Column" at bounding box center [357, 152] width 651 height 176
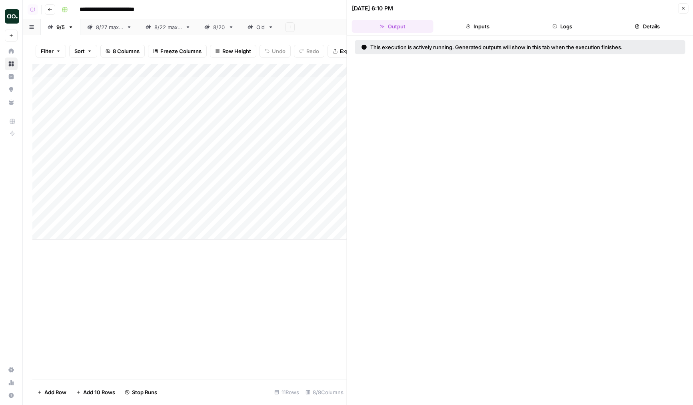
click at [681, 10] on icon "button" at bounding box center [682, 8] width 5 height 5
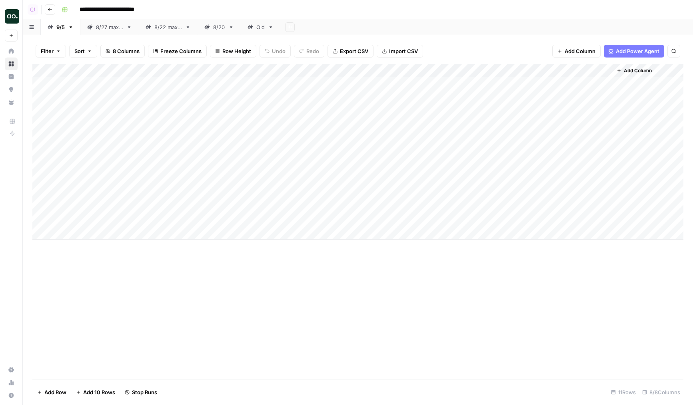
click at [234, 132] on div "Add Column" at bounding box center [357, 152] width 651 height 176
click at [349, 137] on div "Add Column" at bounding box center [357, 152] width 651 height 176
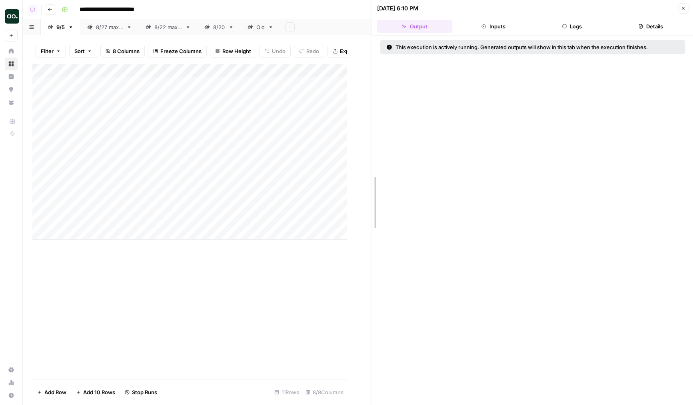
drag, startPoint x: 346, startPoint y: 130, endPoint x: 377, endPoint y: 130, distance: 30.8
click at [376, 130] on div at bounding box center [372, 202] width 8 height 405
click at [493, 29] on button "Inputs" at bounding box center [496, 26] width 74 height 13
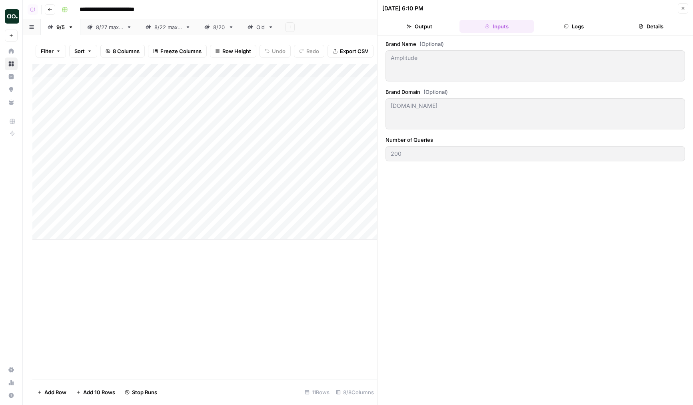
click at [540, 24] on button "Logs" at bounding box center [574, 26] width 74 height 13
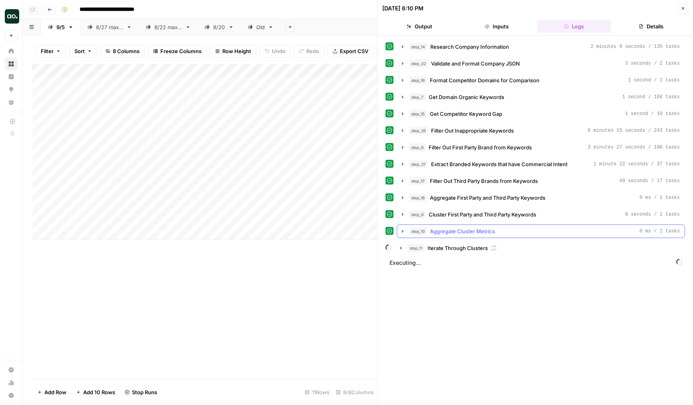
click at [447, 236] on button "step_10 Aggregate Cluster Metrics 0 ms / 1 tasks" at bounding box center [540, 231] width 287 height 13
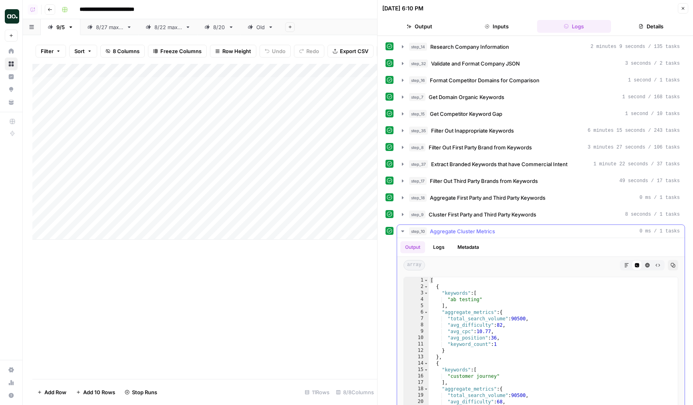
click at [461, 234] on span "Aggregate Cluster Metrics" at bounding box center [462, 231] width 65 height 8
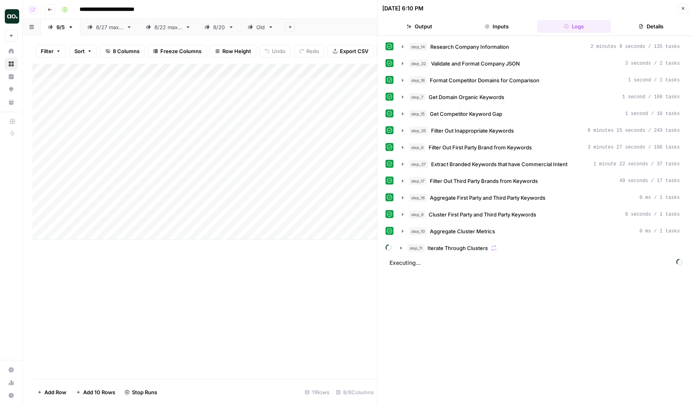
click at [457, 256] on div "step_14 Research Company Information 2 minutes 9 seconds / 135 tasks step_32 Va…" at bounding box center [534, 220] width 299 height 361
click at [460, 249] on span "Iterate Through Clusters" at bounding box center [457, 248] width 60 height 8
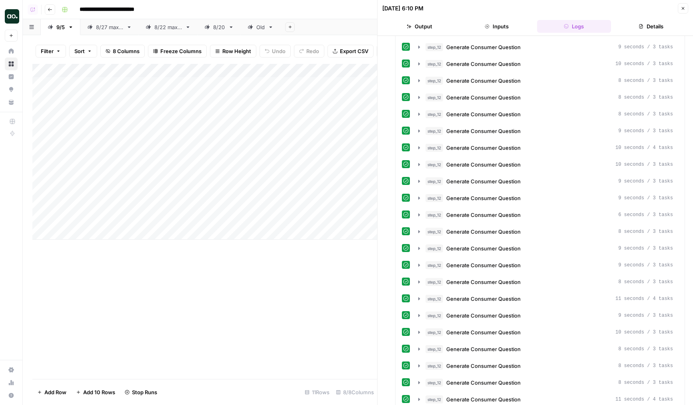
scroll to position [2810, 0]
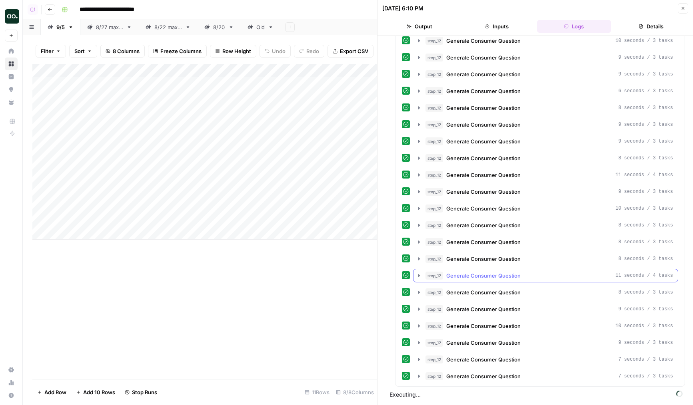
click at [499, 273] on span "Generate Consumer Question" at bounding box center [483, 276] width 74 height 8
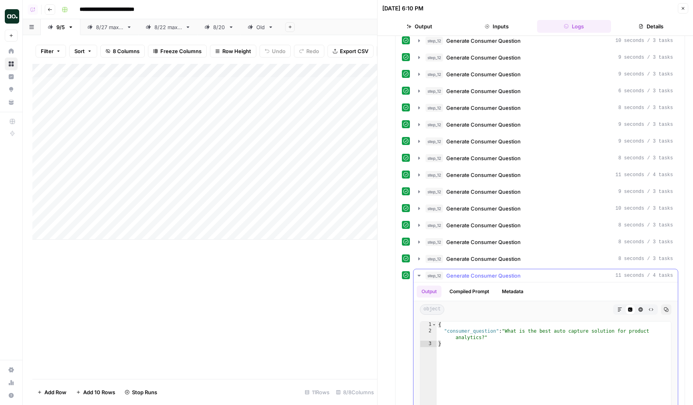
click at [513, 272] on span "Generate Consumer Question" at bounding box center [483, 276] width 74 height 8
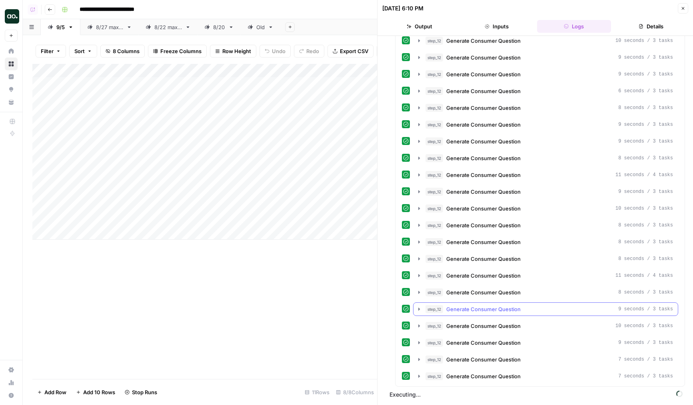
click at [492, 315] on button "step_12 Generate Consumer Question 9 seconds / 3 tasks" at bounding box center [545, 309] width 264 height 13
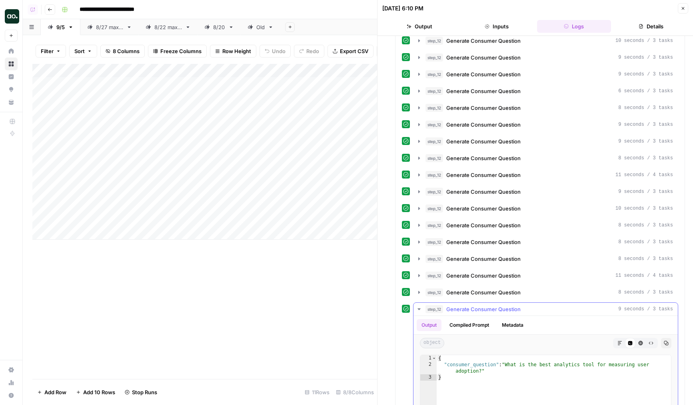
click at [495, 312] on span "Generate Consumer Question" at bounding box center [483, 309] width 74 height 8
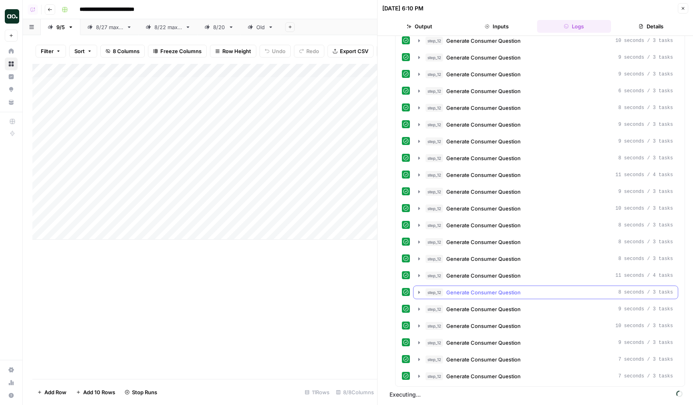
click at [490, 293] on span "Generate Consumer Question" at bounding box center [483, 293] width 74 height 8
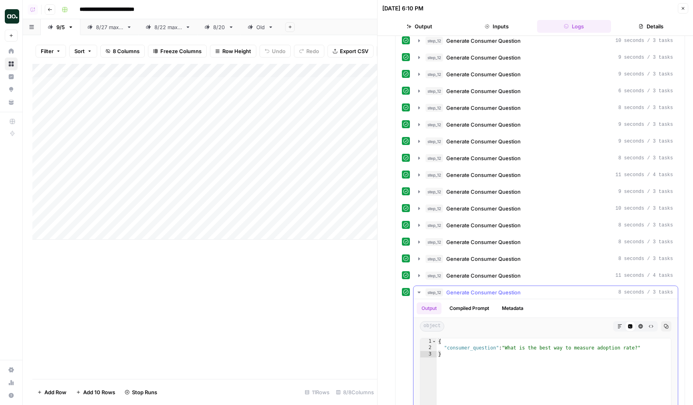
click at [490, 293] on span "Generate Consumer Question" at bounding box center [483, 293] width 74 height 8
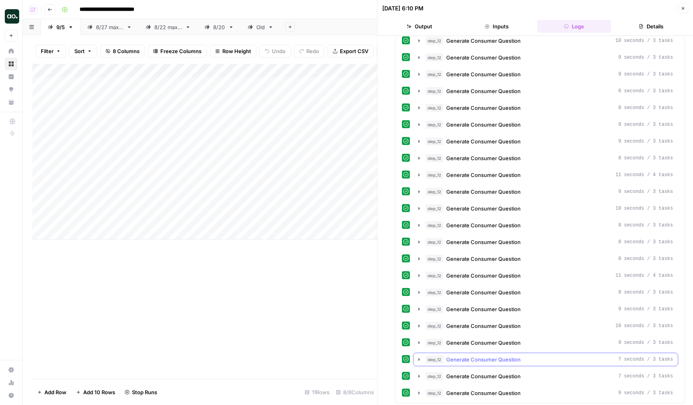
click at [491, 353] on div "step_12 Generate Consumer Question 7 seconds / 3 tasks" at bounding box center [545, 360] width 265 height 14
click at [685, 9] on button "Close" at bounding box center [683, 8] width 10 height 10
